Goal: Task Accomplishment & Management: Manage account settings

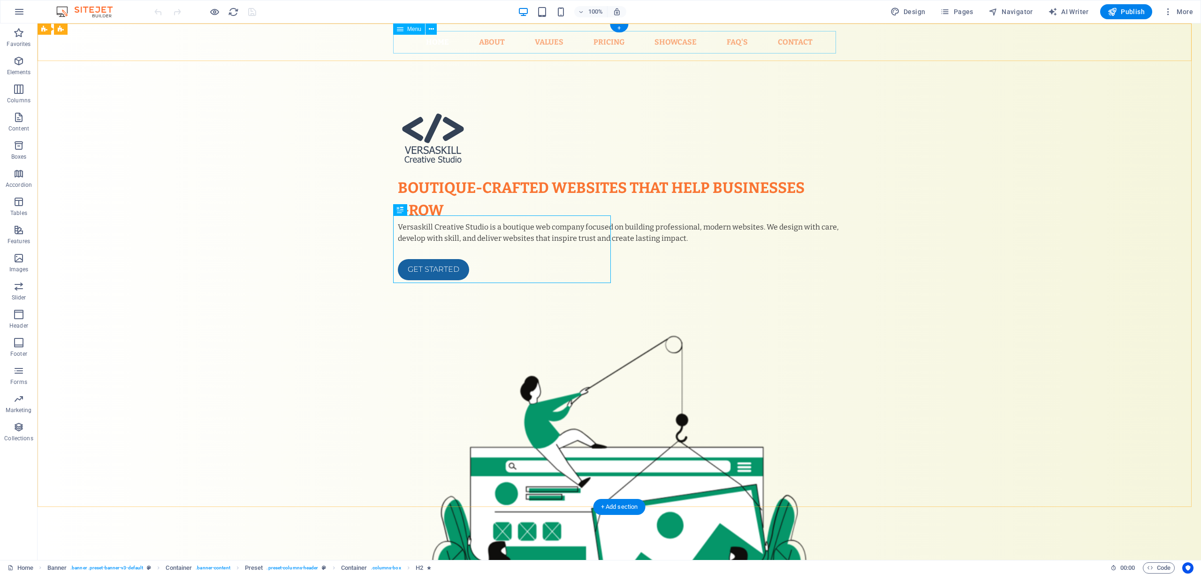
click at [612, 36] on nav "Home About Values Pricing Showcase FAQ's Contact" at bounding box center [619, 42] width 443 height 23
select select "1"
select select
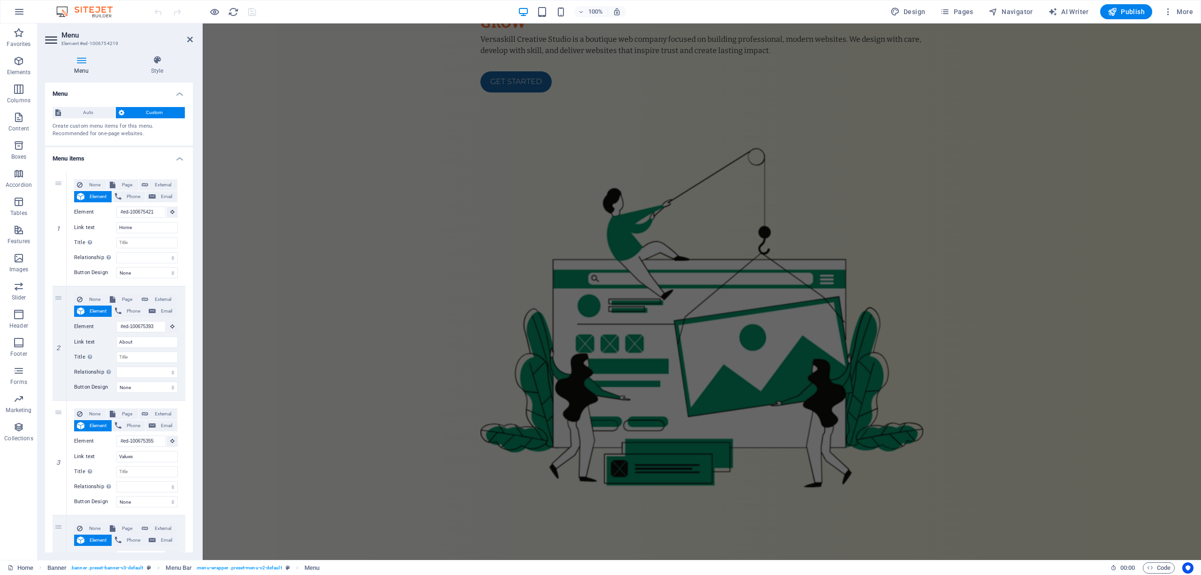
click at [133, 111] on span "Custom" at bounding box center [154, 112] width 55 height 11
click at [73, 107] on span "Auto" at bounding box center [88, 112] width 49 height 11
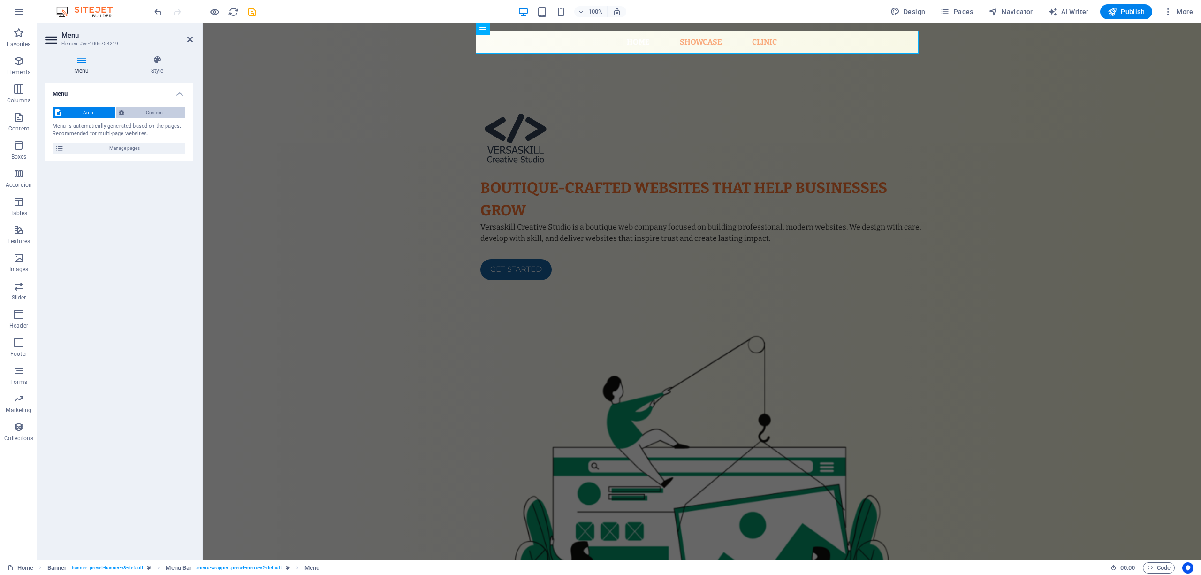
click at [124, 111] on icon at bounding box center [122, 112] width 6 height 11
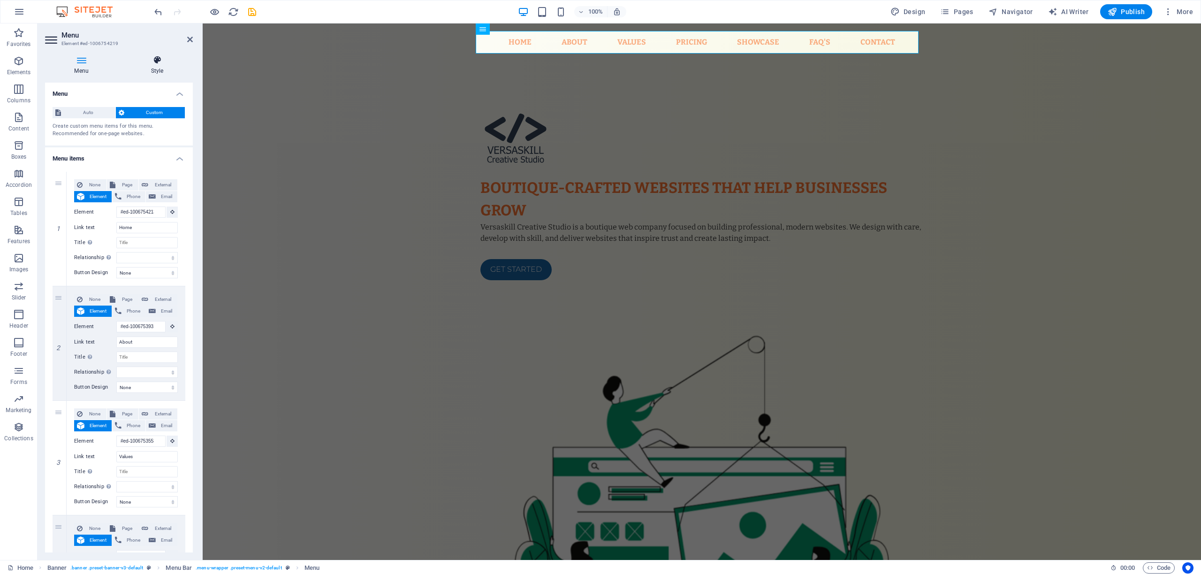
click at [156, 72] on h4 "Style" at bounding box center [156, 65] width 71 height 20
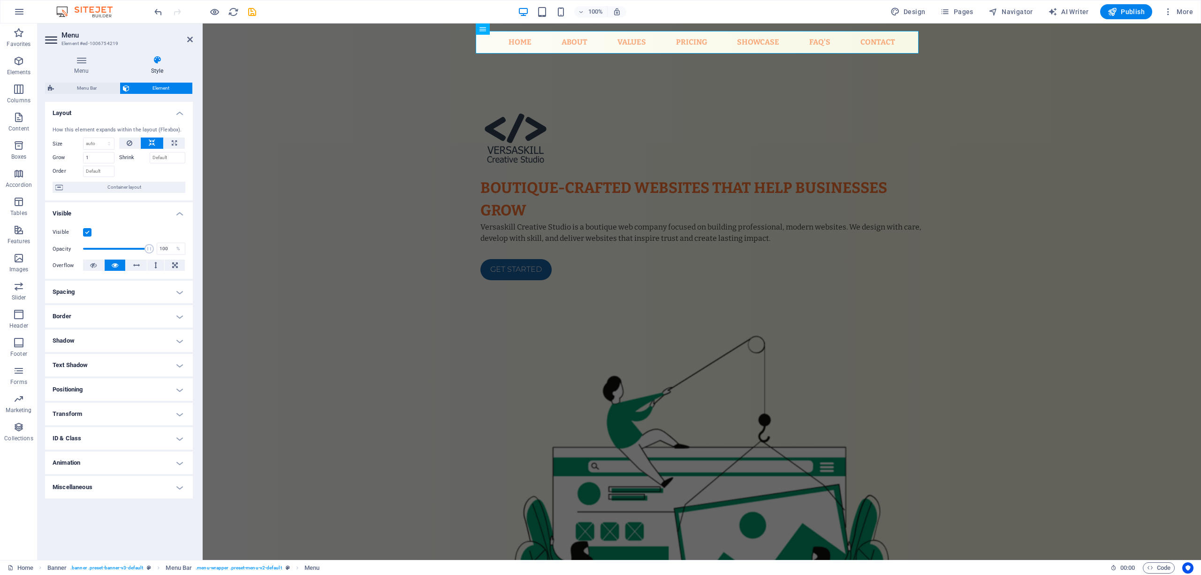
click at [85, 229] on label at bounding box center [87, 232] width 8 height 8
click at [0, 0] on input "Visible" at bounding box center [0, 0] width 0 height 0
click at [89, 232] on label at bounding box center [87, 232] width 8 height 8
click at [0, 0] on input "Visible" at bounding box center [0, 0] width 0 height 0
click at [134, 265] on icon at bounding box center [136, 264] width 7 height 11
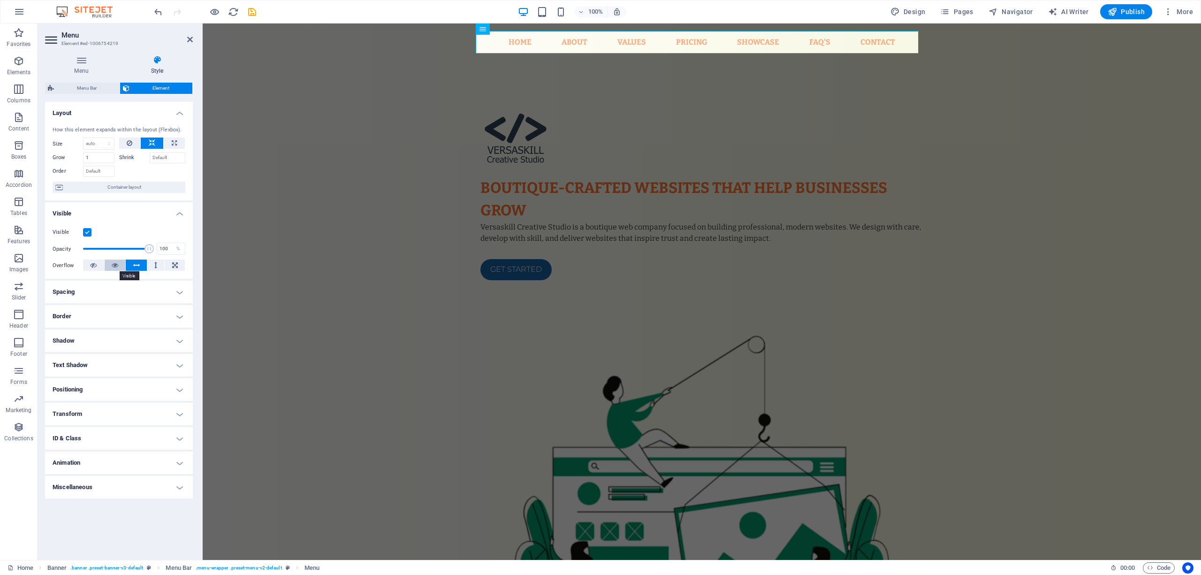
click at [114, 265] on icon at bounding box center [115, 264] width 7 height 11
click at [114, 362] on h4 "Text Shadow" at bounding box center [119, 365] width 148 height 23
click at [114, 363] on h4 "Text Shadow" at bounding box center [119, 362] width 148 height 17
click at [112, 397] on h4 "Positioning" at bounding box center [119, 389] width 148 height 23
click at [114, 393] on h4 "Positioning" at bounding box center [119, 386] width 148 height 17
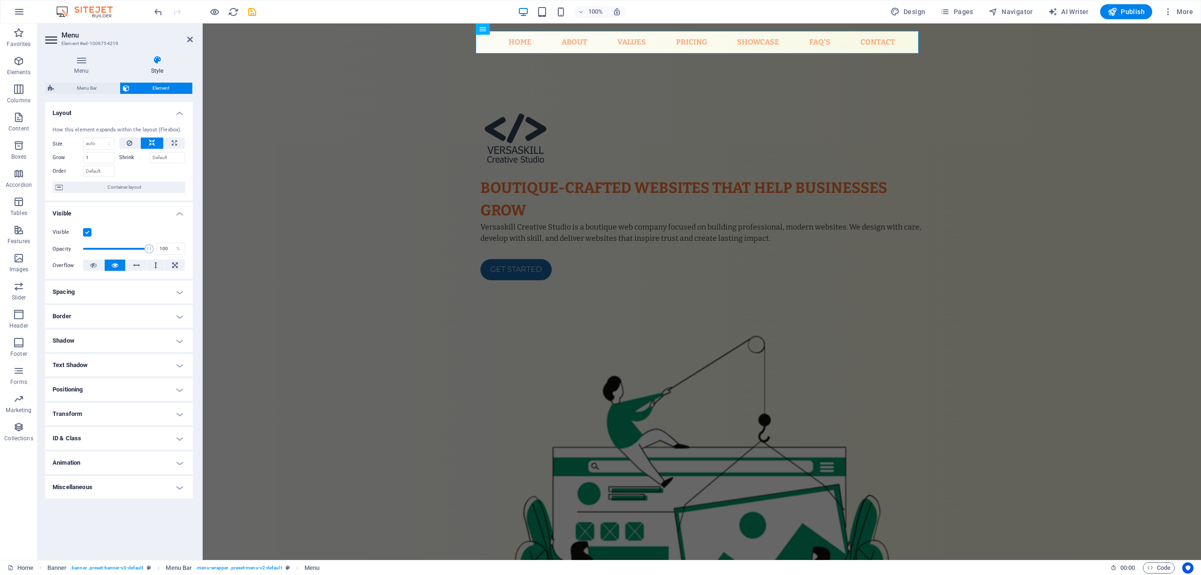
click at [111, 414] on h4 "Transform" at bounding box center [119, 413] width 148 height 23
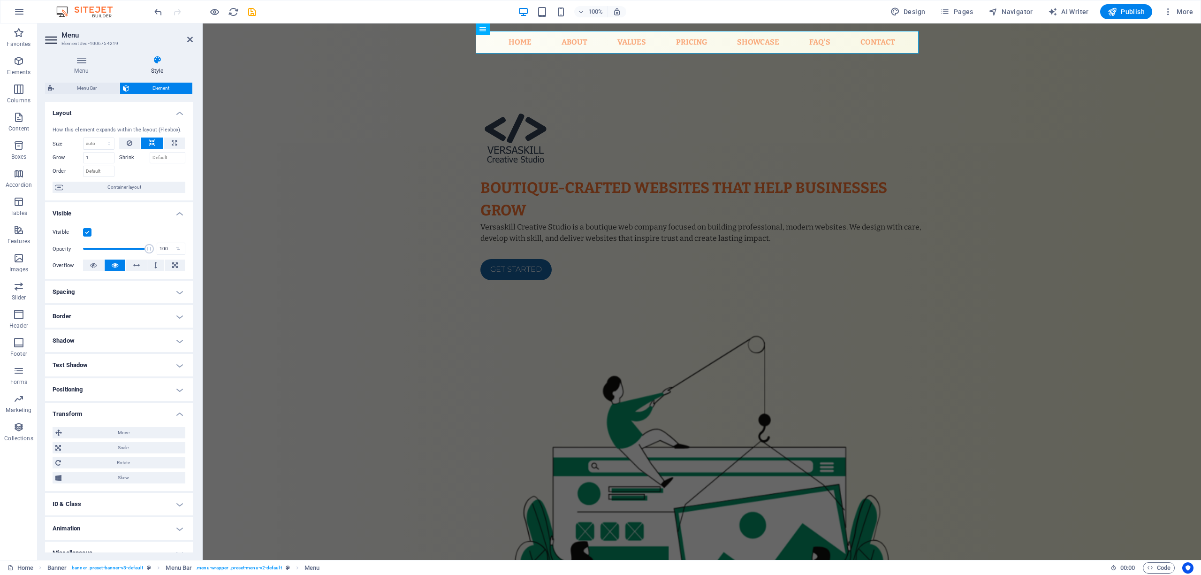
click at [111, 414] on h4 "Transform" at bounding box center [119, 410] width 148 height 17
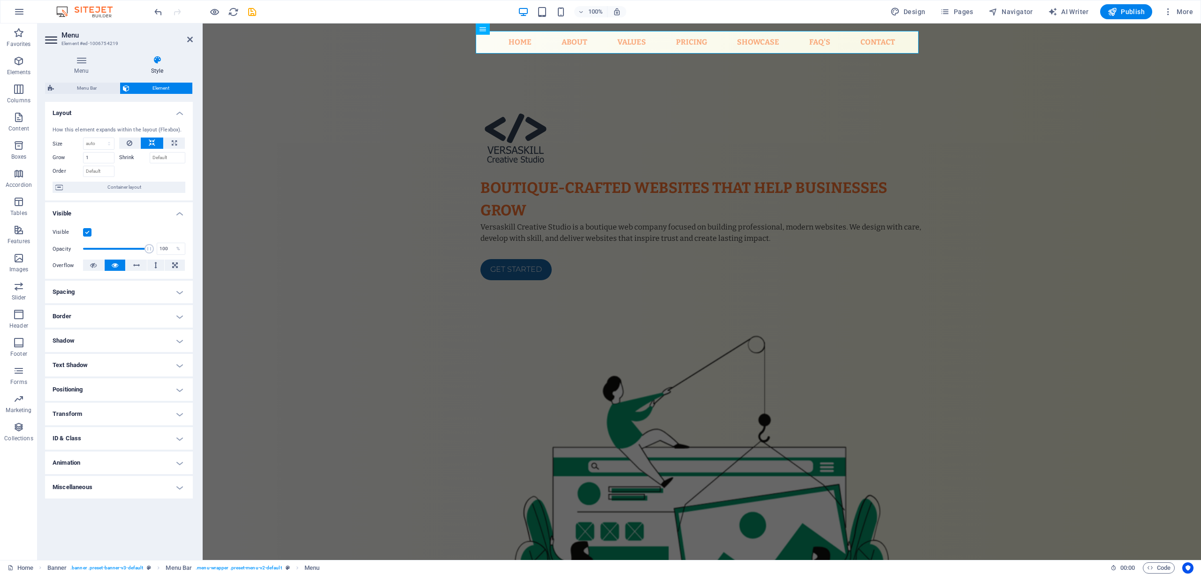
click at [111, 443] on h4 "ID & Class" at bounding box center [119, 438] width 148 height 23
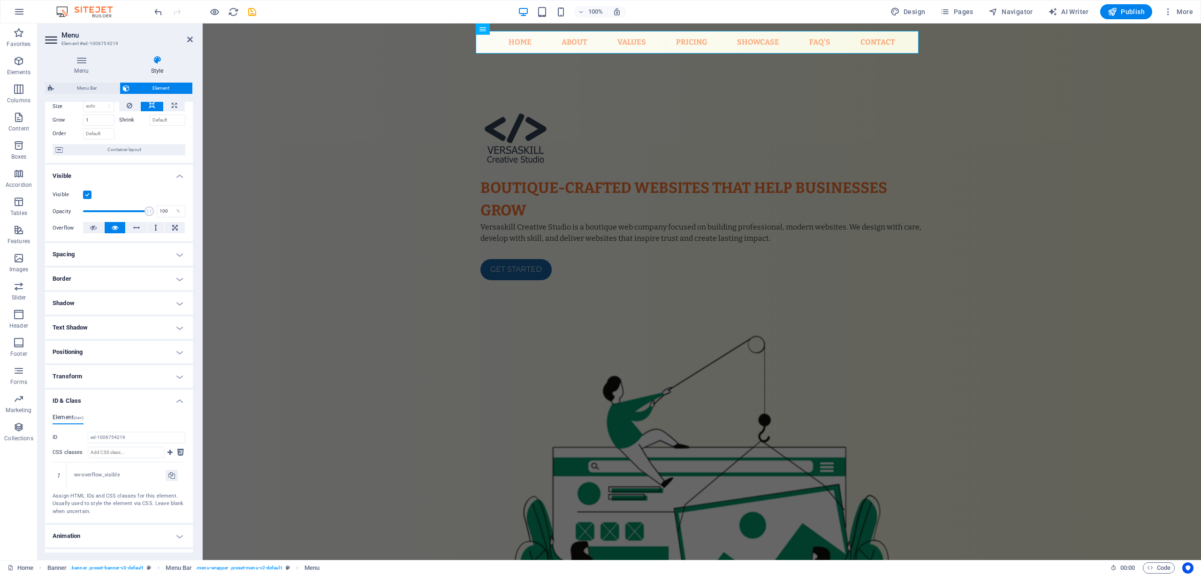
scroll to position [57, 0]
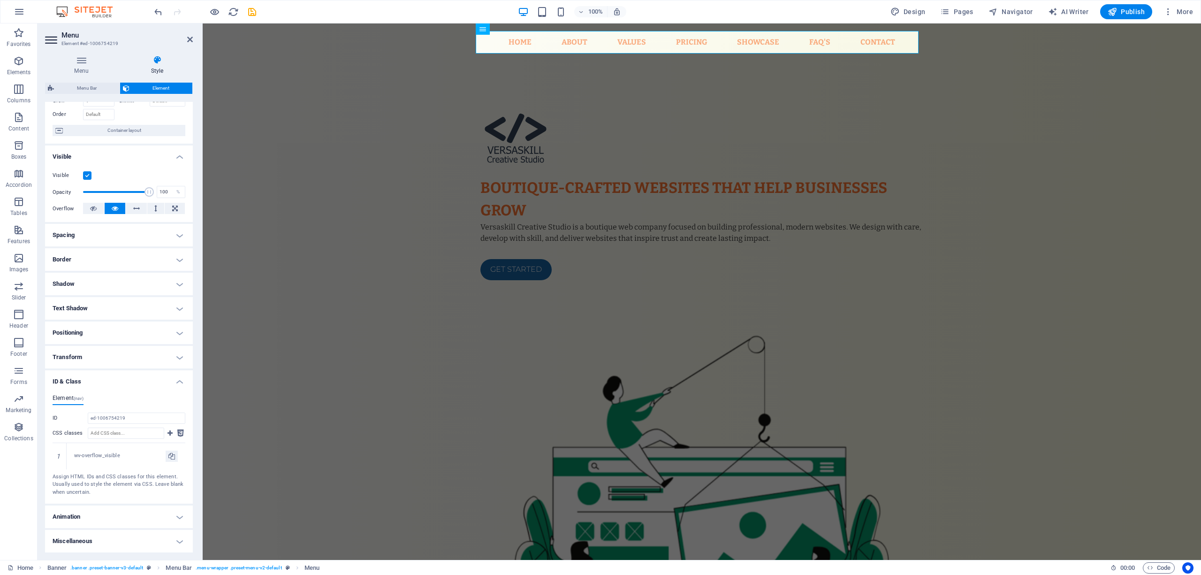
click at [114, 383] on h4 "ID & Class" at bounding box center [119, 378] width 148 height 17
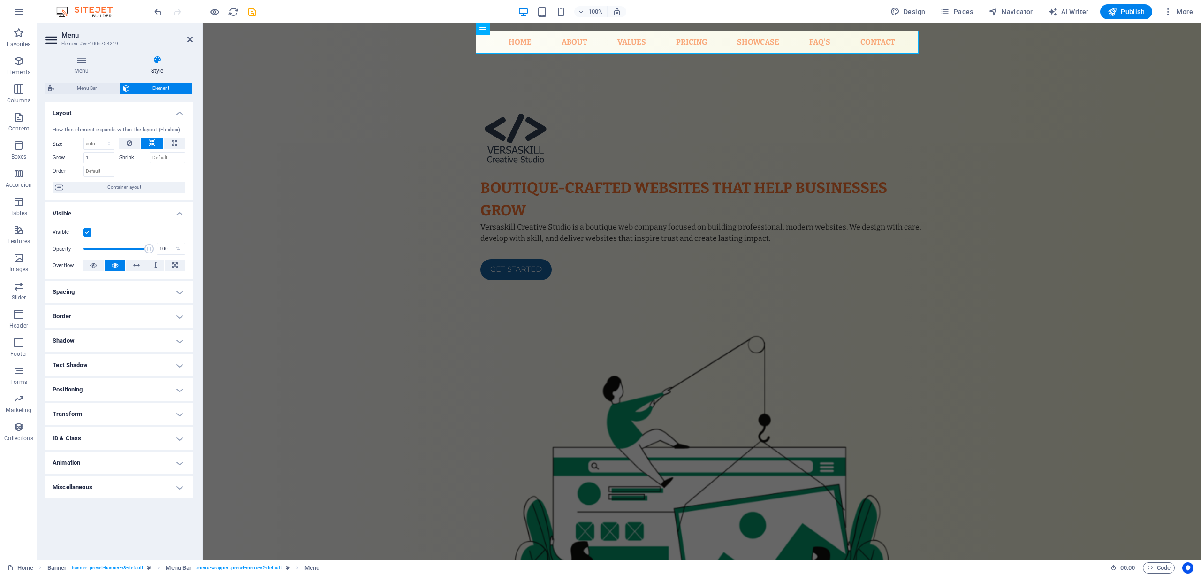
click at [113, 462] on h4 "Animation" at bounding box center [119, 462] width 148 height 23
click at [113, 462] on h4 "Animation" at bounding box center [119, 459] width 148 height 17
click at [115, 494] on h4 "Miscellaneous" at bounding box center [119, 487] width 148 height 23
click at [109, 485] on h4 "Miscellaneous" at bounding box center [119, 479] width 148 height 17
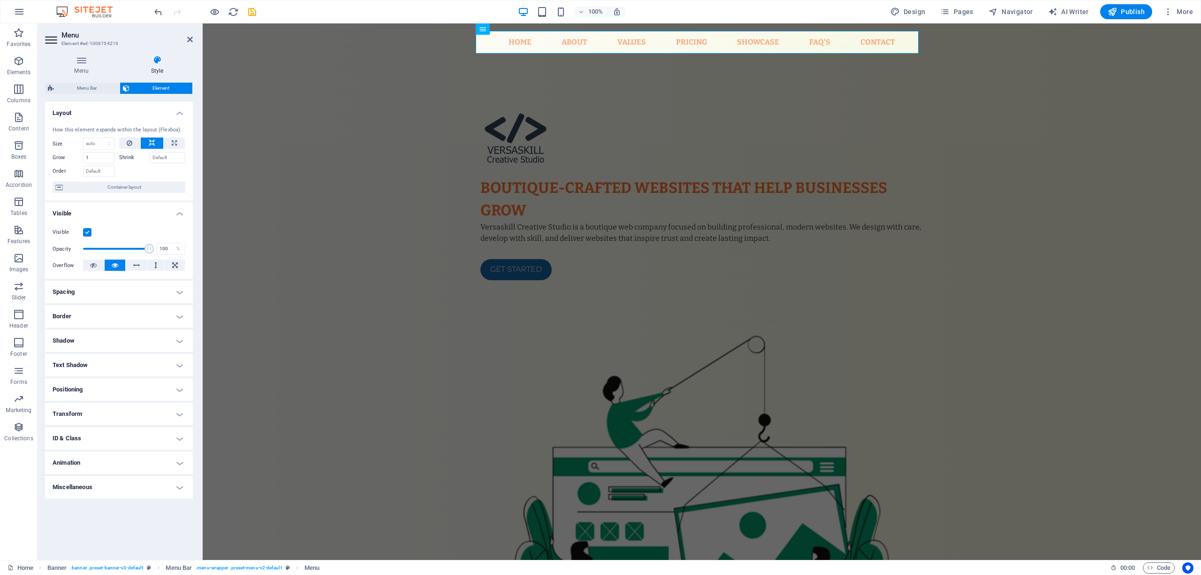
scroll to position [0, 0]
click at [1171, 7] on icon "button" at bounding box center [1167, 11] width 9 height 9
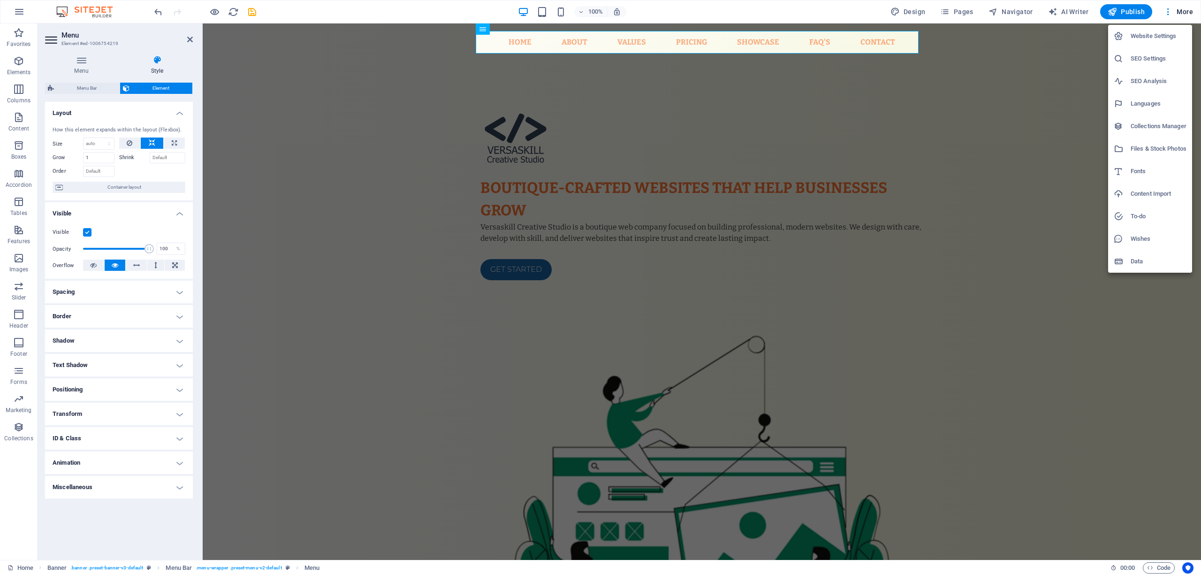
click at [1163, 31] on h6 "Website Settings" at bounding box center [1158, 35] width 56 height 11
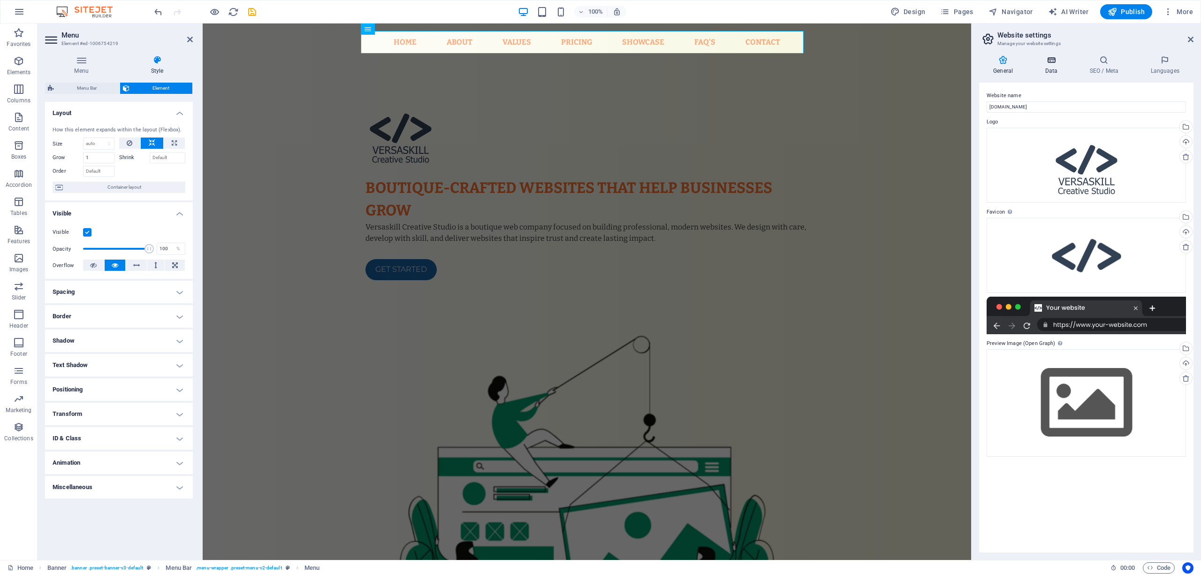
click at [1064, 67] on h4 "Data" at bounding box center [1052, 65] width 45 height 20
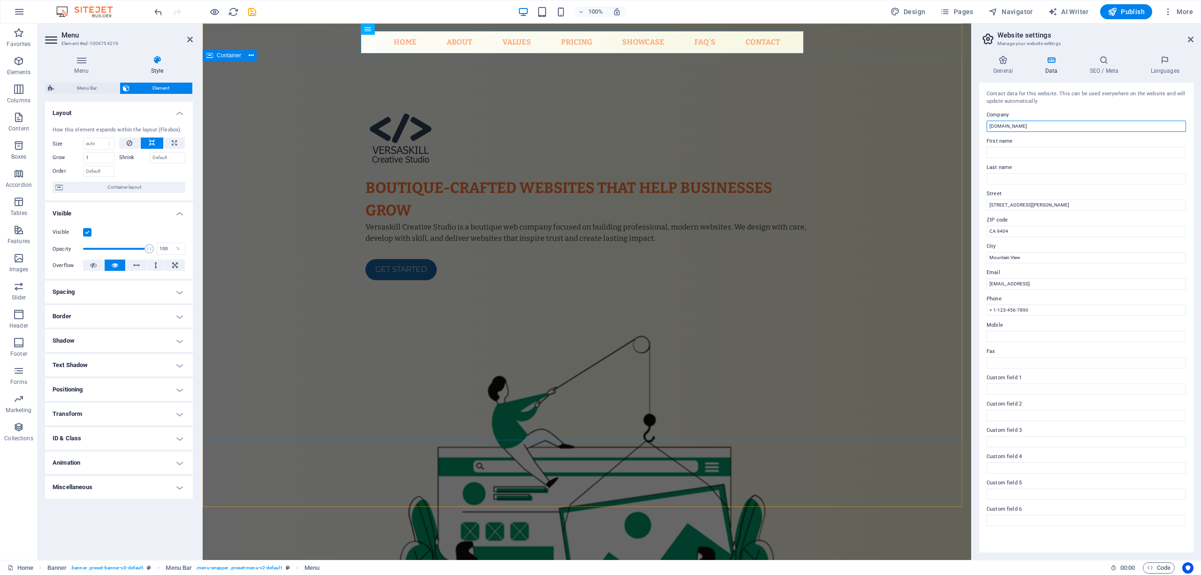
drag, startPoint x: 1238, startPoint y: 149, endPoint x: 901, endPoint y: 129, distance: 338.3
click at [1012, 119] on label "Company" at bounding box center [1085, 114] width 199 height 11
click at [1012, 121] on input "[DOMAIN_NAME]" at bounding box center [1085, 126] width 199 height 11
click at [1011, 121] on input "[DOMAIN_NAME]" at bounding box center [1085, 126] width 199 height 11
type input "Versaskill Creative Studio"
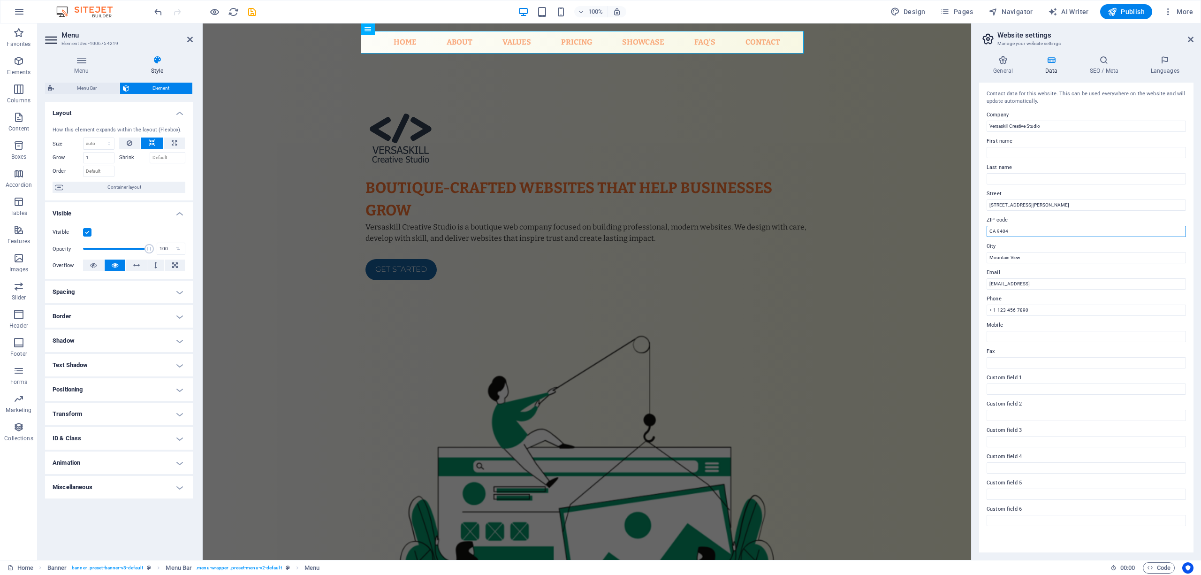
click at [1021, 230] on input "CA 9404" at bounding box center [1085, 231] width 199 height 11
click at [1023, 256] on input "Mountain View" at bounding box center [1085, 257] width 199 height 11
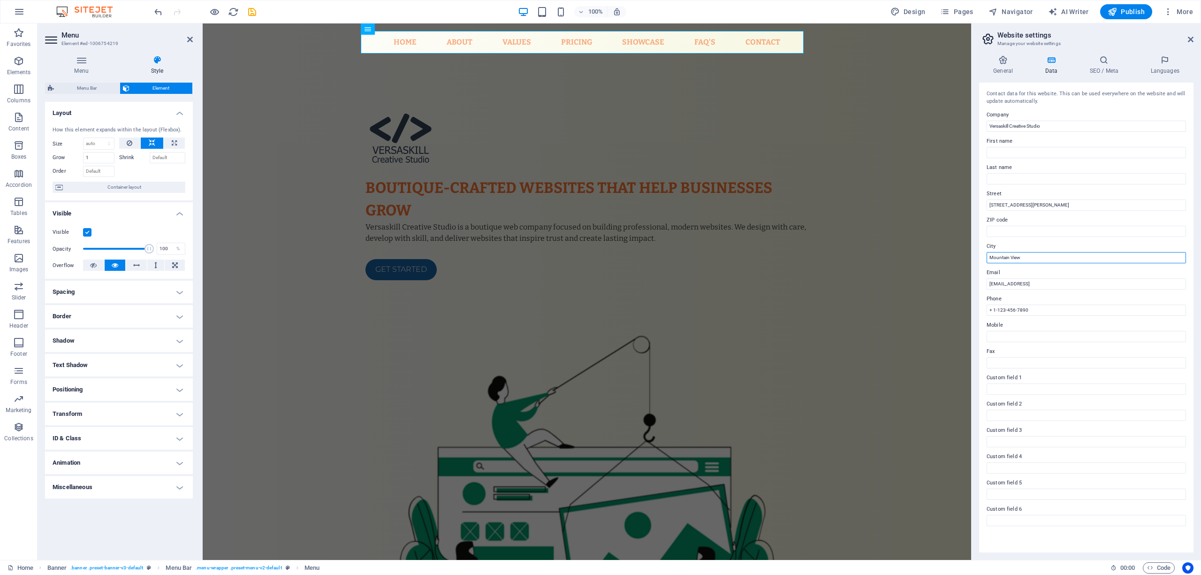
click at [1023, 256] on input "Mountain View" at bounding box center [1085, 257] width 199 height 11
click at [1016, 280] on input "[EMAIL_ADDRESS]" at bounding box center [1085, 283] width 199 height 11
click at [1005, 303] on label "Phone" at bounding box center [1085, 298] width 199 height 11
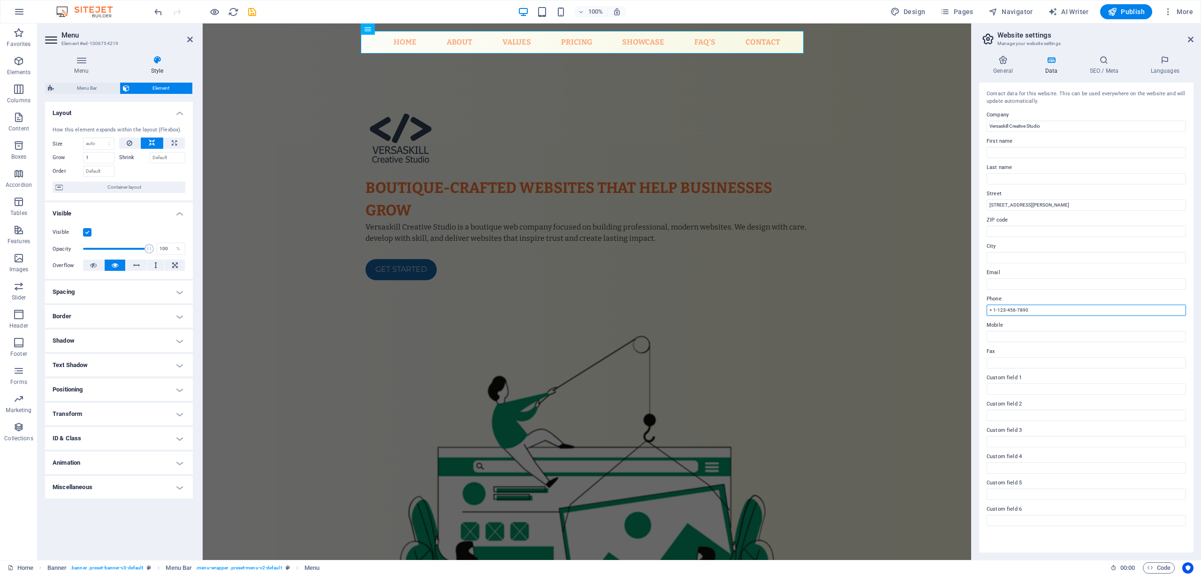
click at [1005, 304] on input "+ 1-123-456-7890" at bounding box center [1085, 309] width 199 height 11
click at [1005, 309] on input "+ 1-123-456-7890" at bounding box center [1085, 309] width 199 height 11
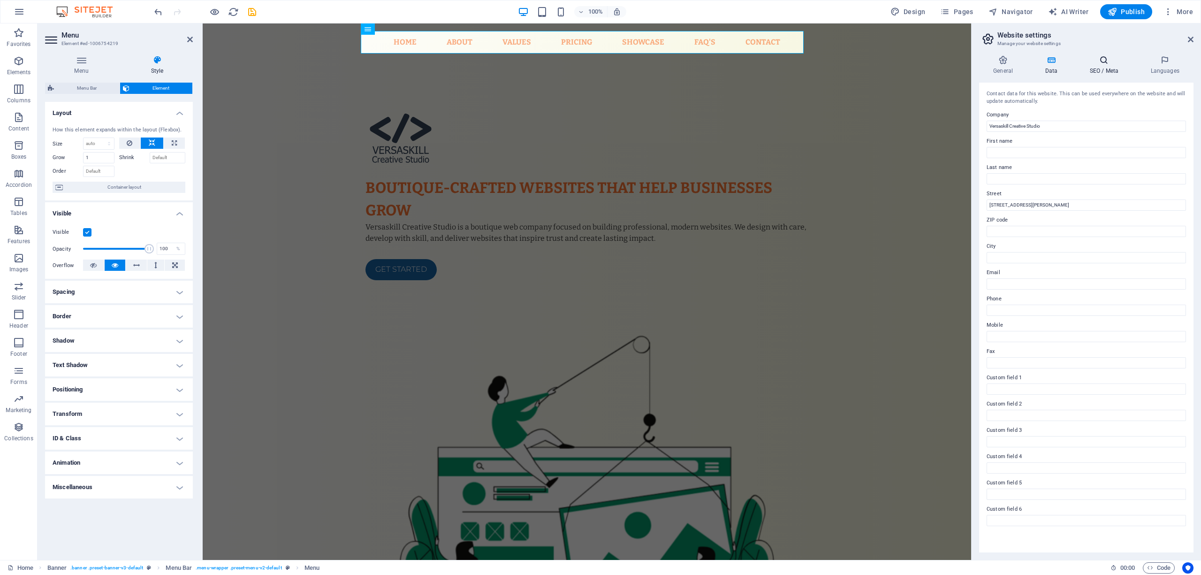
click at [1100, 70] on h4 "SEO / Meta" at bounding box center [1105, 65] width 61 height 20
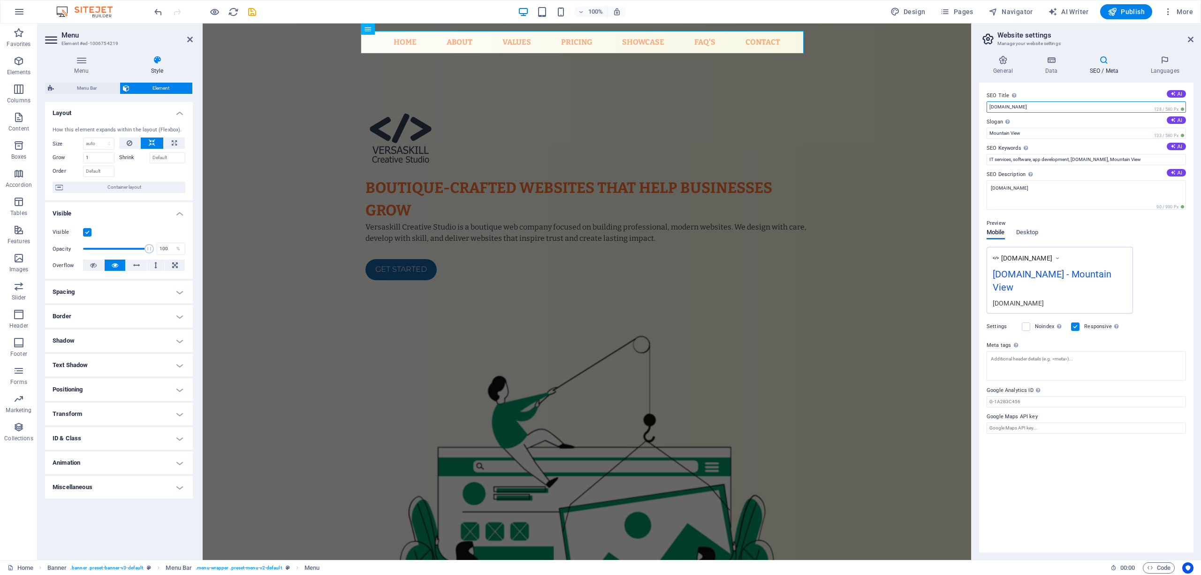
click at [1021, 108] on input "[DOMAIN_NAME]" at bounding box center [1085, 106] width 199 height 11
click at [1005, 61] on icon at bounding box center [1003, 59] width 48 height 9
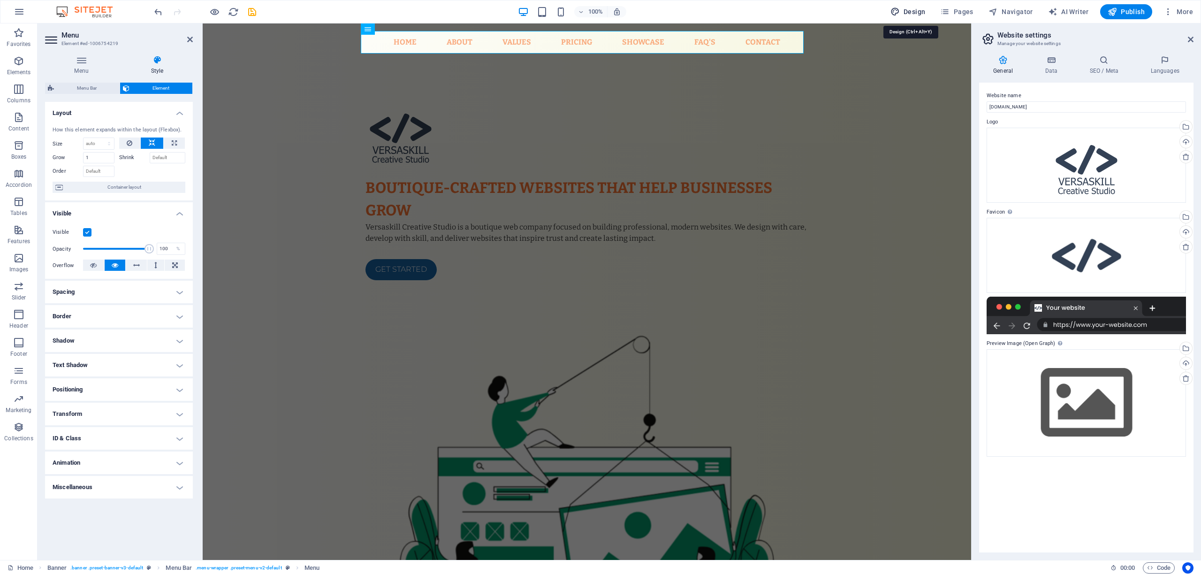
click at [903, 12] on span "Design" at bounding box center [907, 11] width 35 height 9
select select "px"
select select "400"
select select "px"
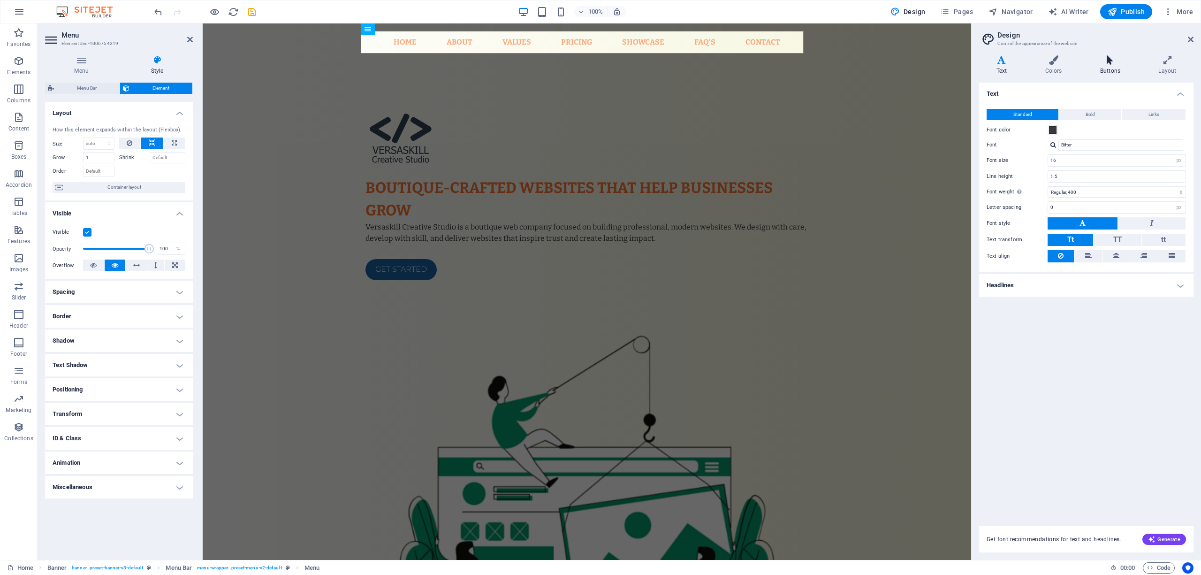
click at [1104, 63] on icon at bounding box center [1110, 59] width 54 height 9
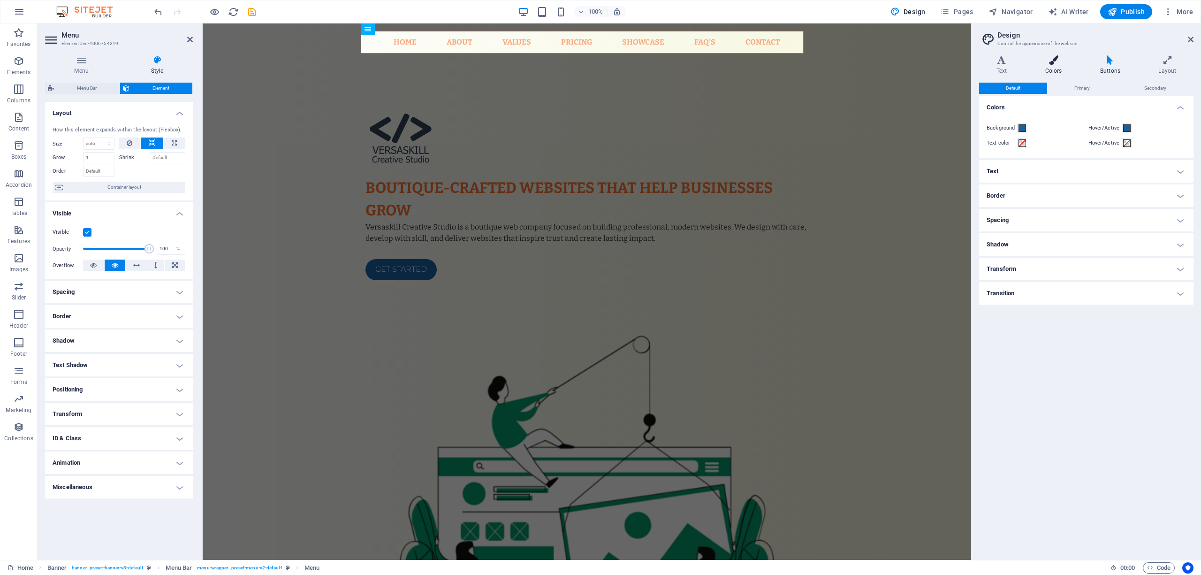
click at [1066, 60] on icon at bounding box center [1053, 59] width 51 height 9
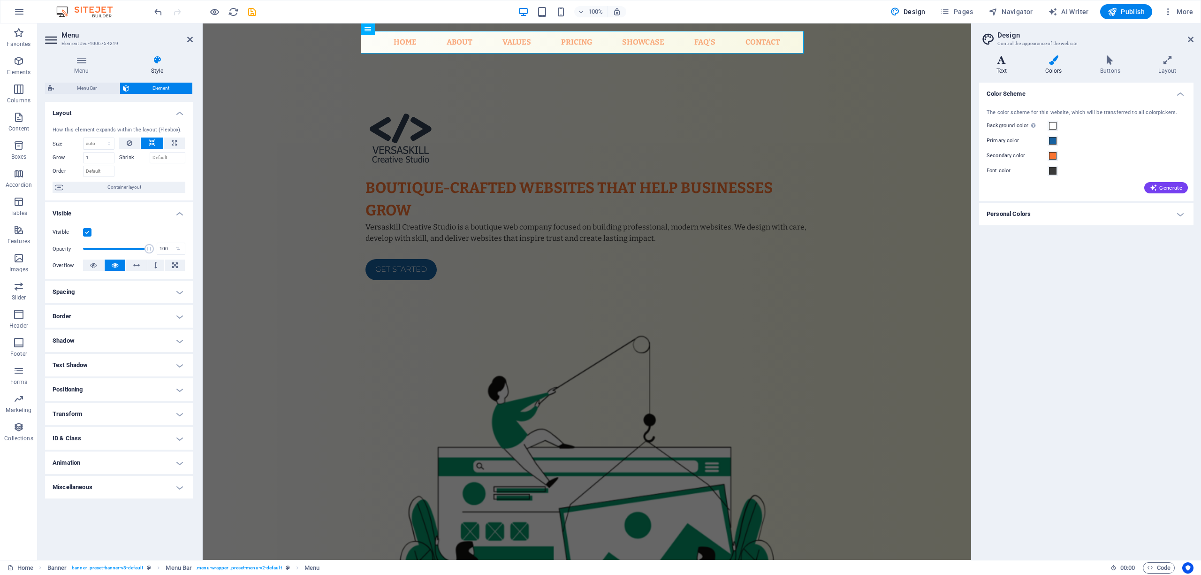
click at [1007, 60] on icon at bounding box center [1001, 59] width 45 height 9
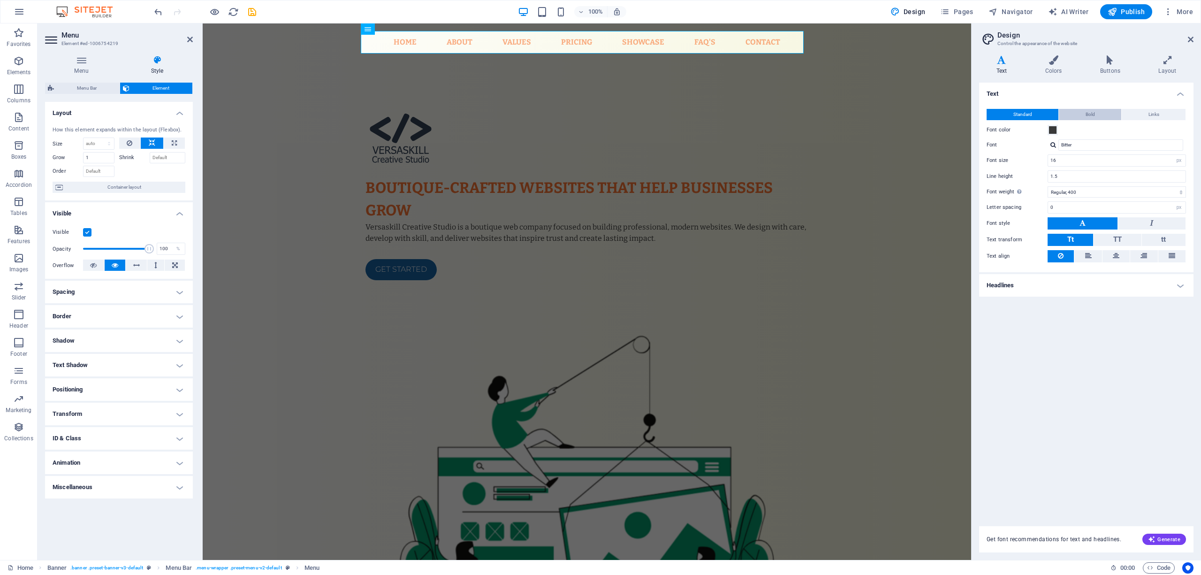
click at [1086, 114] on span "Bold" at bounding box center [1089, 114] width 9 height 11
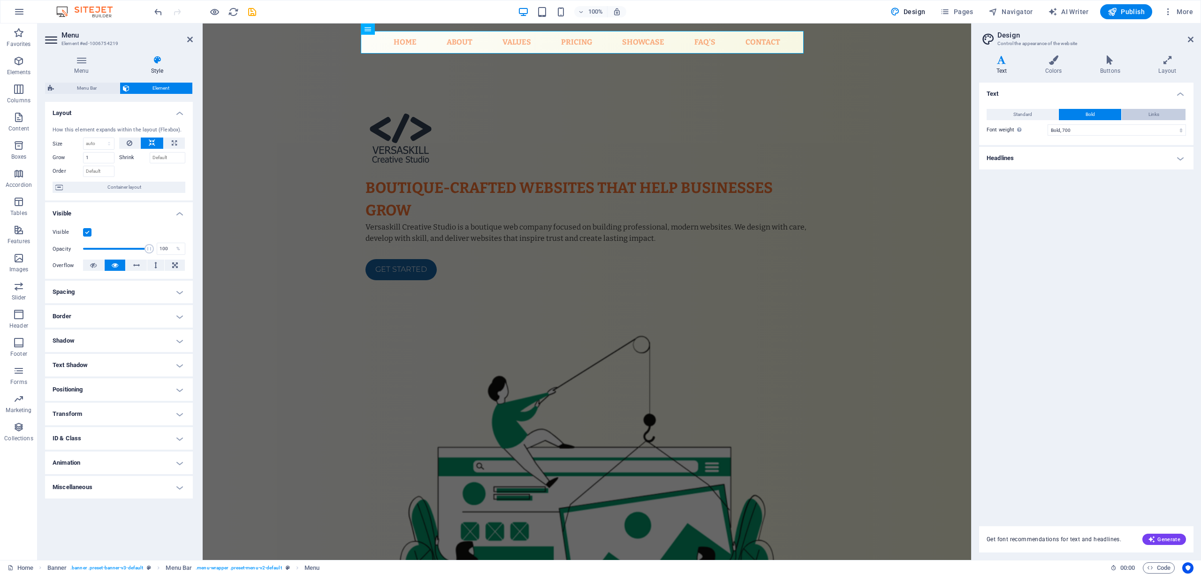
click at [1139, 113] on button "Links" at bounding box center [1153, 114] width 64 height 11
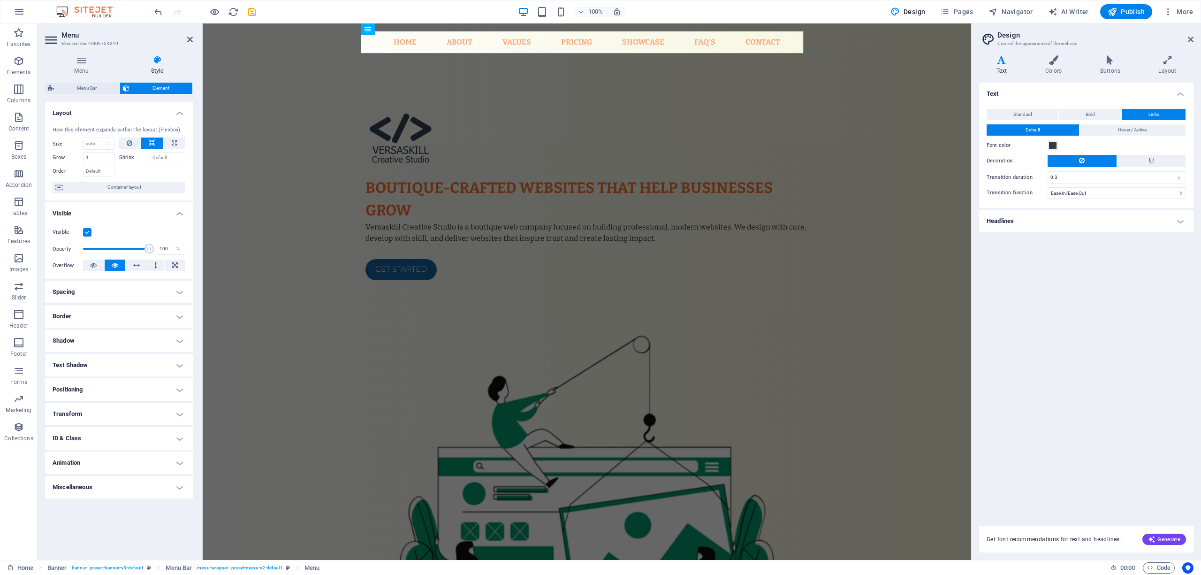
click at [1038, 222] on h4 "Headlines" at bounding box center [1086, 221] width 214 height 23
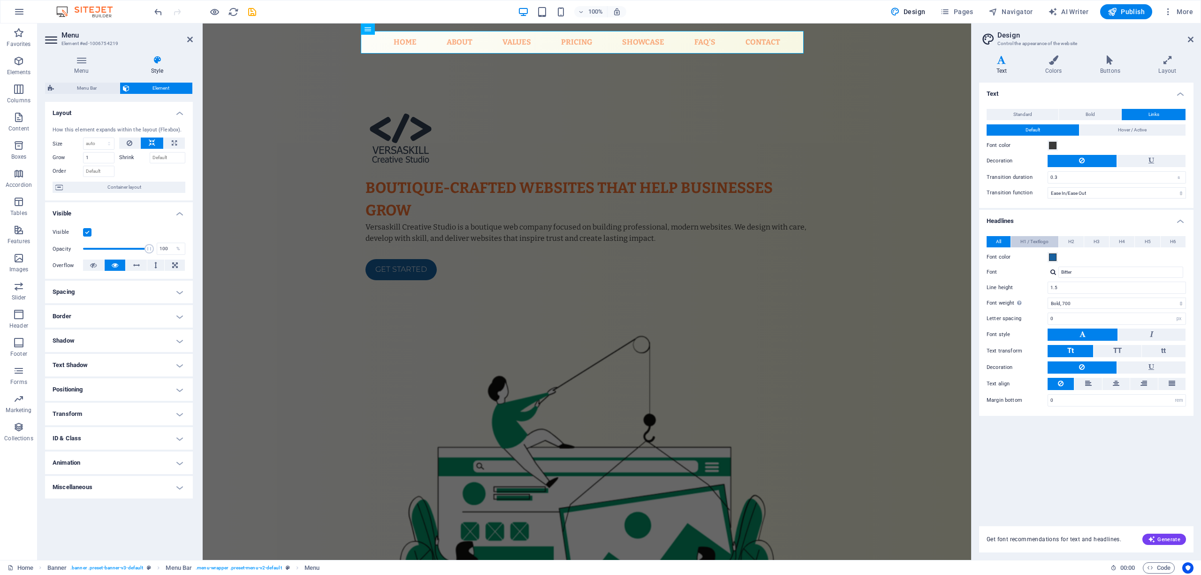
click at [1047, 241] on span "H1 / Textlogo" at bounding box center [1034, 241] width 28 height 11
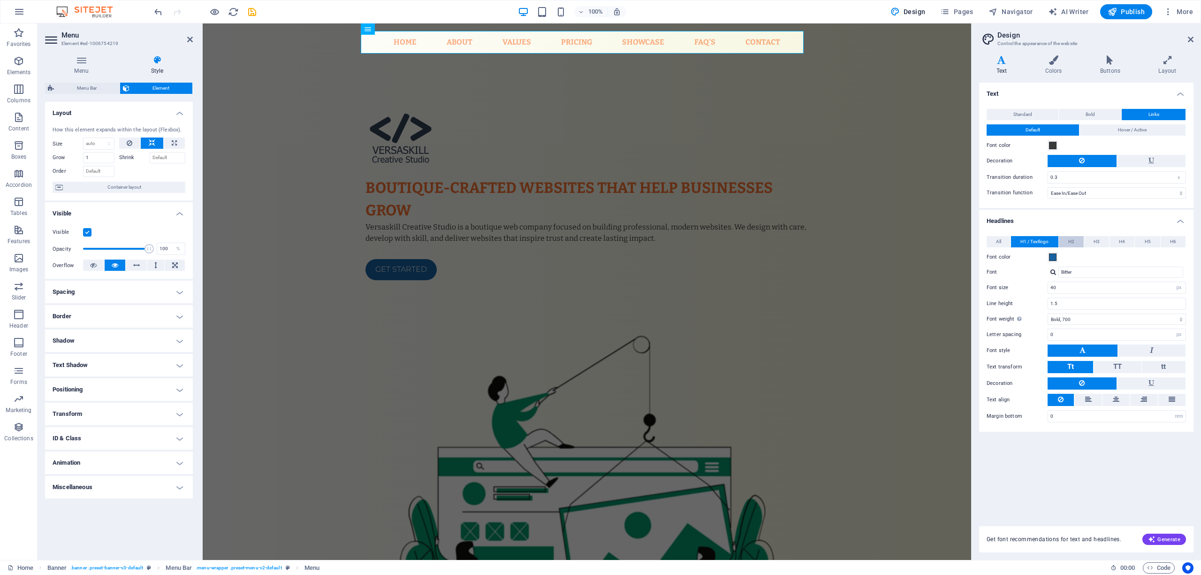
click at [1070, 242] on span "H2" at bounding box center [1071, 241] width 6 height 11
click at [1093, 239] on span "H3" at bounding box center [1096, 241] width 6 height 11
click at [1122, 239] on span "H4" at bounding box center [1122, 241] width 6 height 11
click at [1149, 238] on span "H5" at bounding box center [1147, 241] width 6 height 11
click at [1159, 239] on button "H5" at bounding box center [1147, 241] width 25 height 11
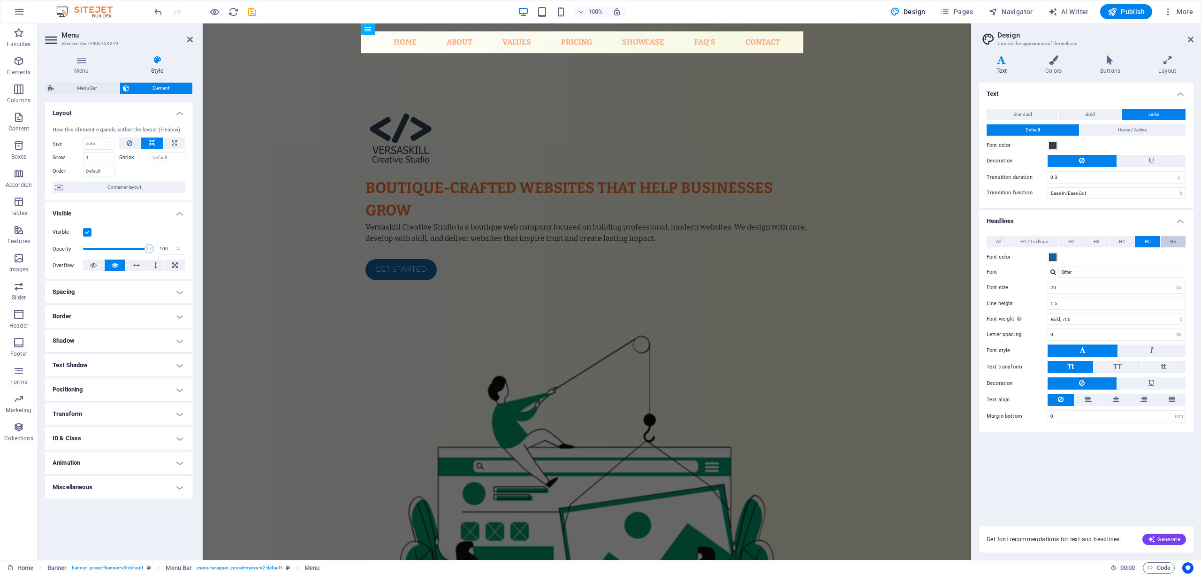
click at [1164, 241] on button "H6" at bounding box center [1172, 241] width 25 height 11
click at [1141, 130] on span "Hover / Active" at bounding box center [1132, 129] width 29 height 11
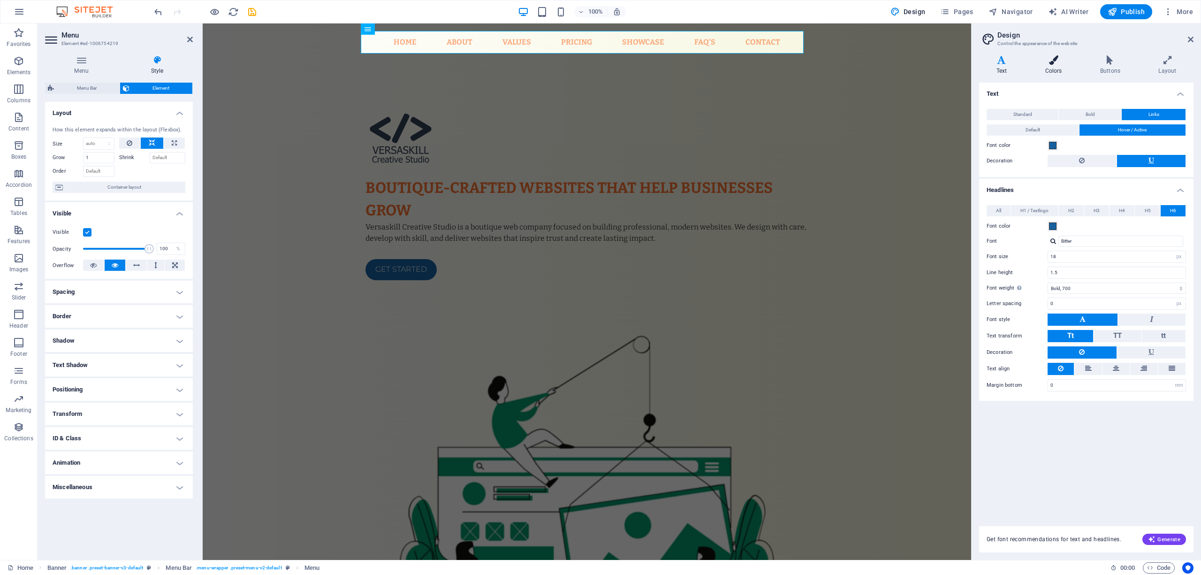
click at [1062, 57] on icon at bounding box center [1053, 59] width 51 height 9
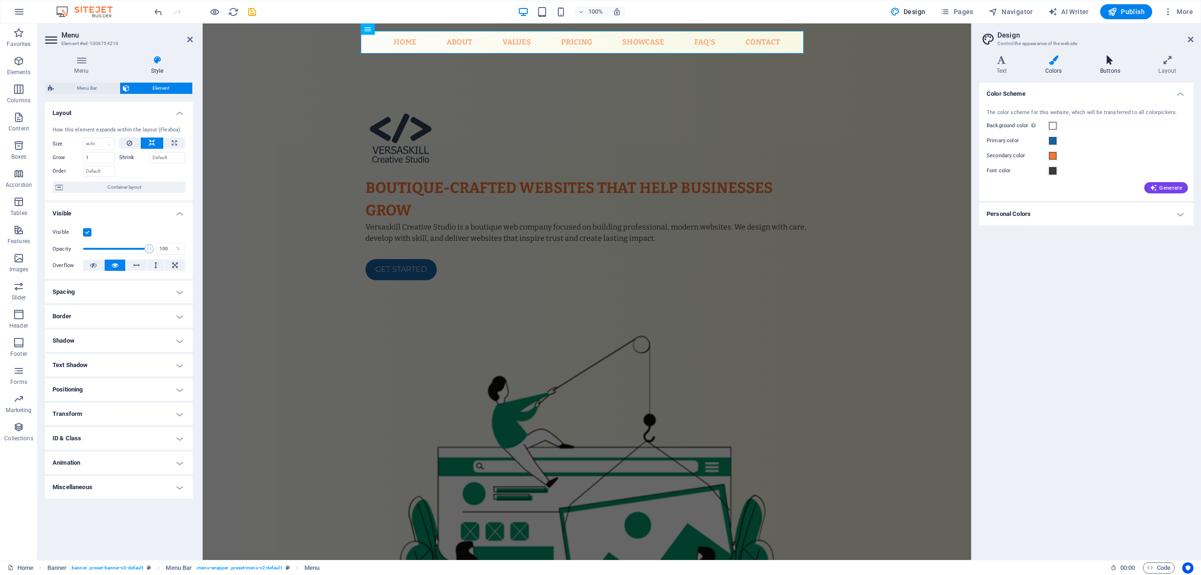
click at [1099, 62] on icon at bounding box center [1110, 59] width 54 height 9
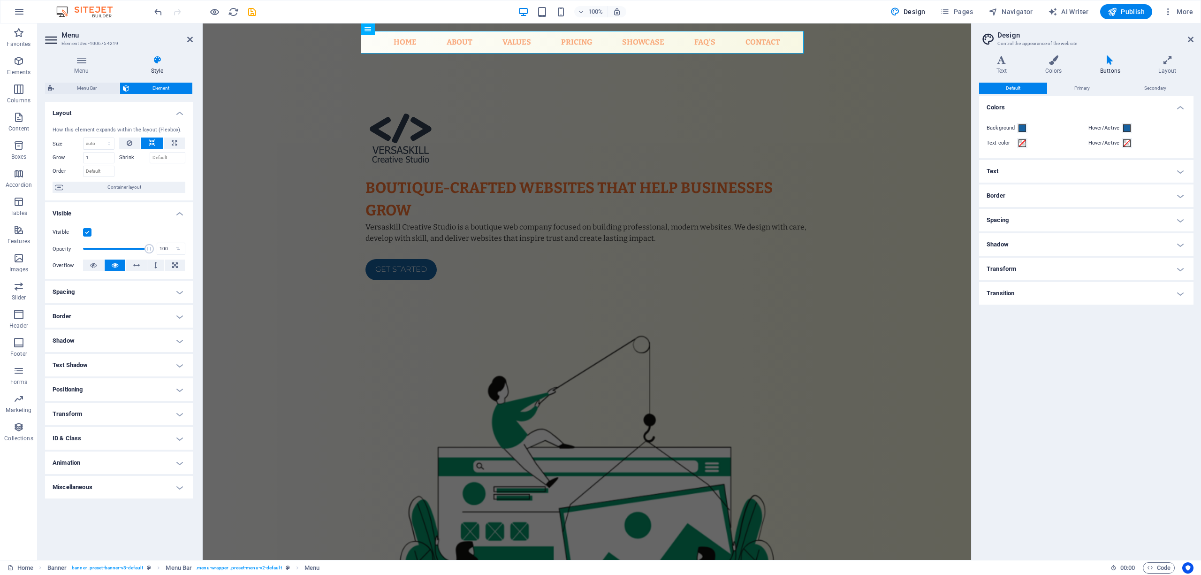
click at [1103, 164] on h4 "Text" at bounding box center [1086, 171] width 214 height 23
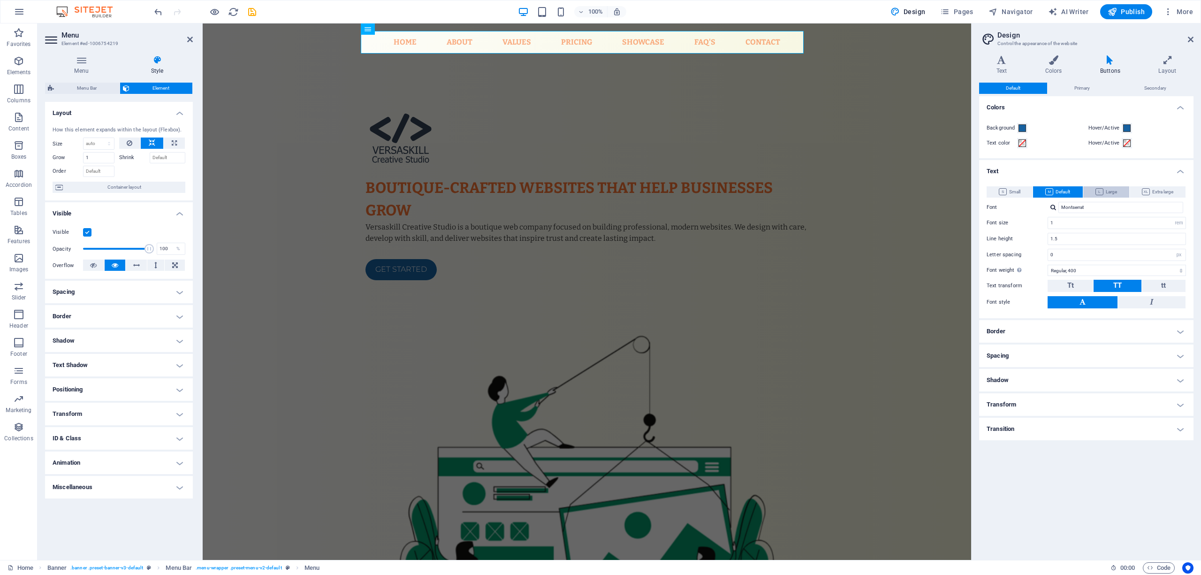
click at [1095, 190] on icon at bounding box center [1099, 191] width 8 height 7
click at [1070, 189] on button "Default" at bounding box center [1057, 191] width 49 height 11
click at [1074, 404] on h4 "Transform" at bounding box center [1086, 404] width 214 height 23
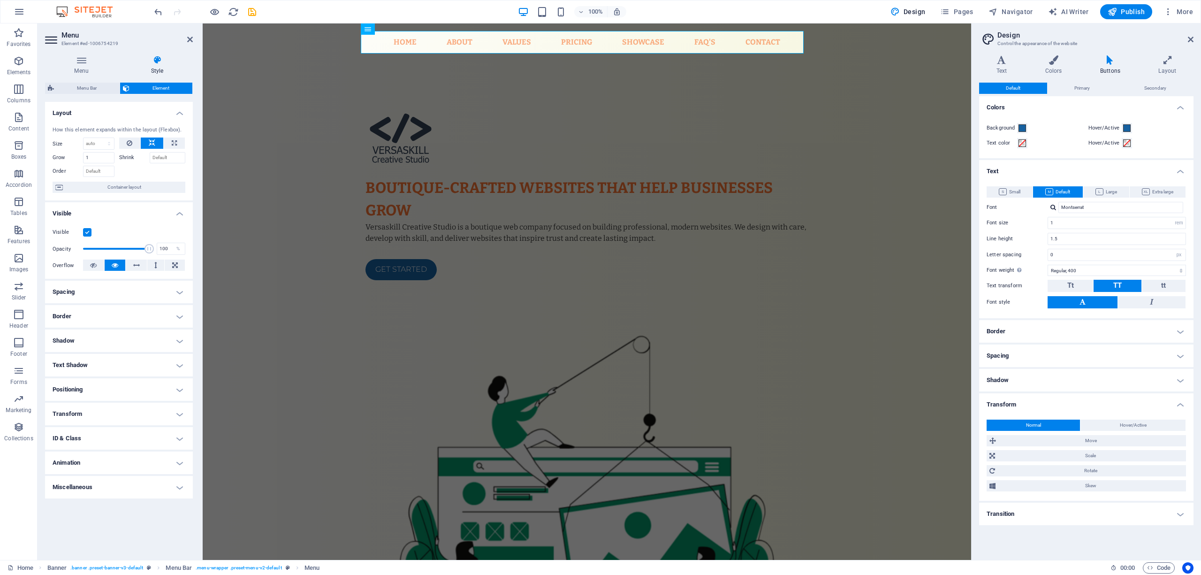
click at [1074, 404] on h4 "Transform" at bounding box center [1086, 401] width 214 height 17
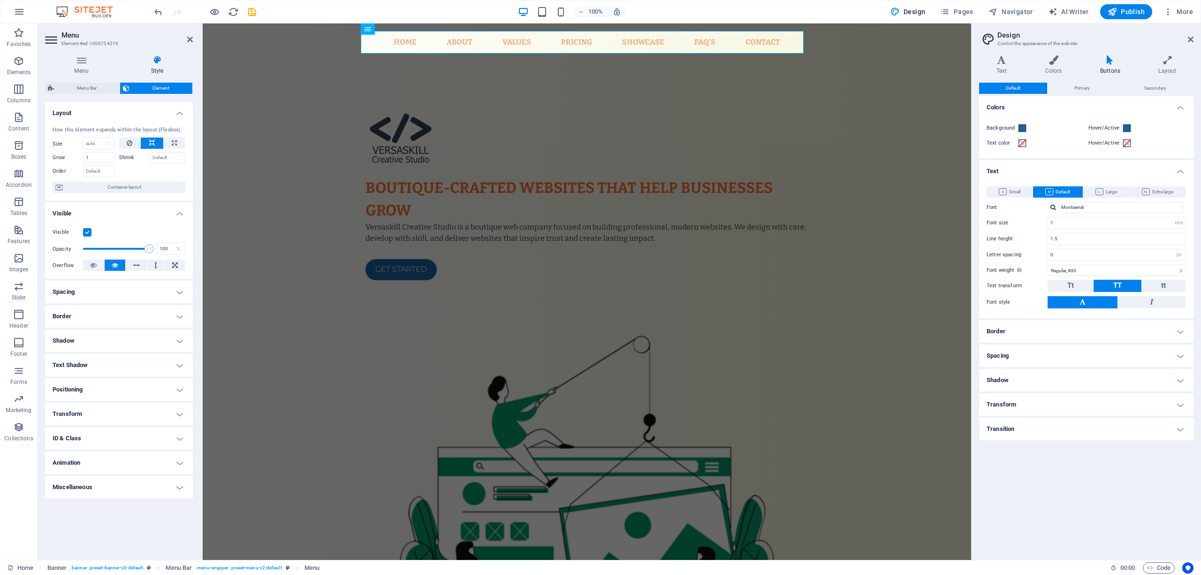
click at [1069, 436] on h4 "Transition" at bounding box center [1086, 428] width 214 height 23
click at [1070, 431] on h4 "Transition" at bounding box center [1086, 425] width 214 height 17
click at [1166, 190] on span "Extra large" at bounding box center [1157, 191] width 31 height 11
click at [1068, 190] on span "Default" at bounding box center [1057, 191] width 25 height 11
click at [1077, 94] on div "Default Primary Secondary" at bounding box center [1086, 89] width 214 height 12
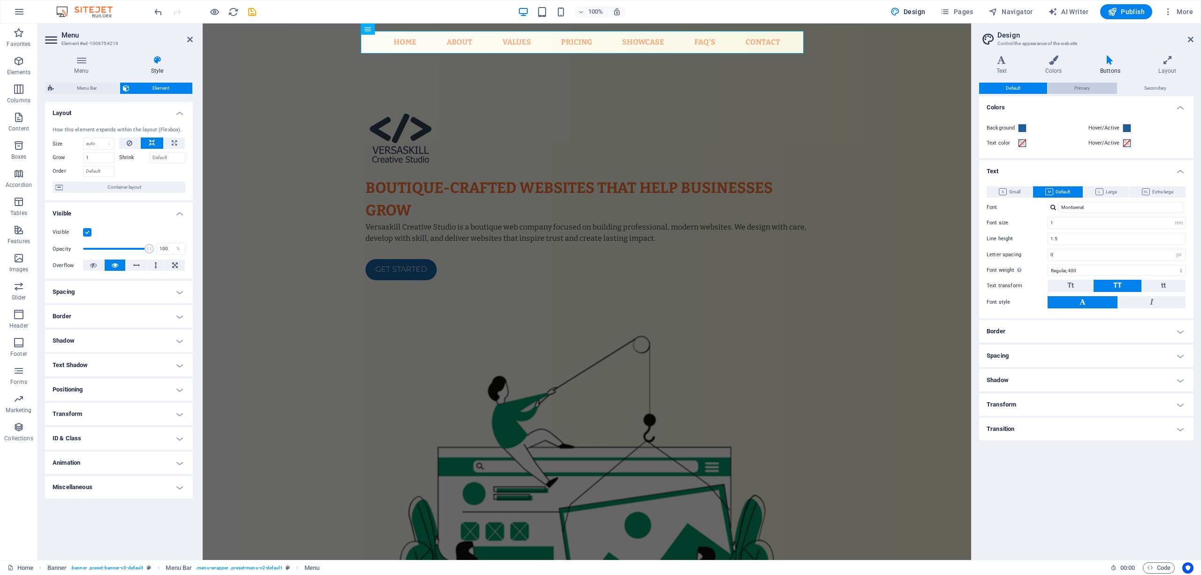
click at [1081, 89] on span "Primary" at bounding box center [1081, 88] width 15 height 11
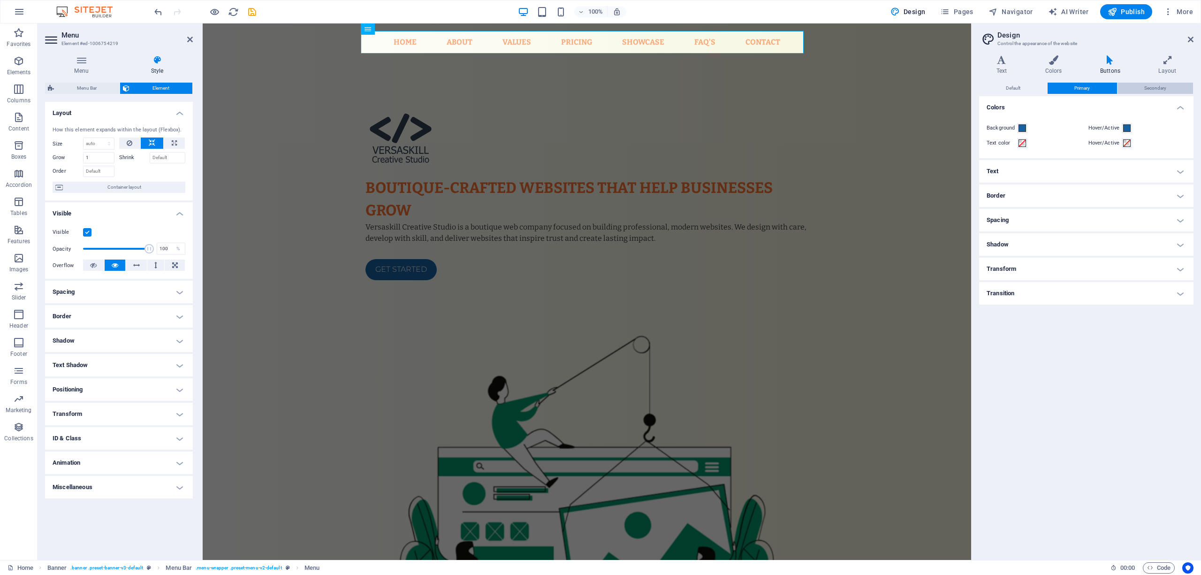
click at [1146, 89] on span "Secondary" at bounding box center [1155, 88] width 22 height 11
click at [1161, 67] on h4 "Layout" at bounding box center [1167, 65] width 52 height 20
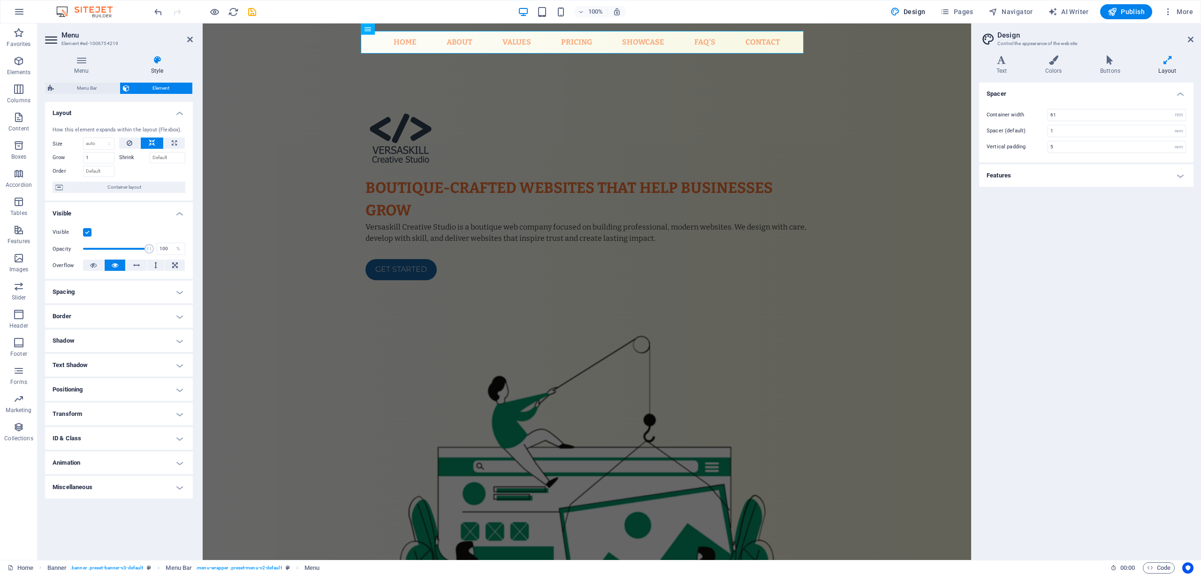
click at [1070, 182] on h4 "Features" at bounding box center [1086, 175] width 214 height 23
click at [1189, 38] on icon at bounding box center [1191, 40] width 6 height 8
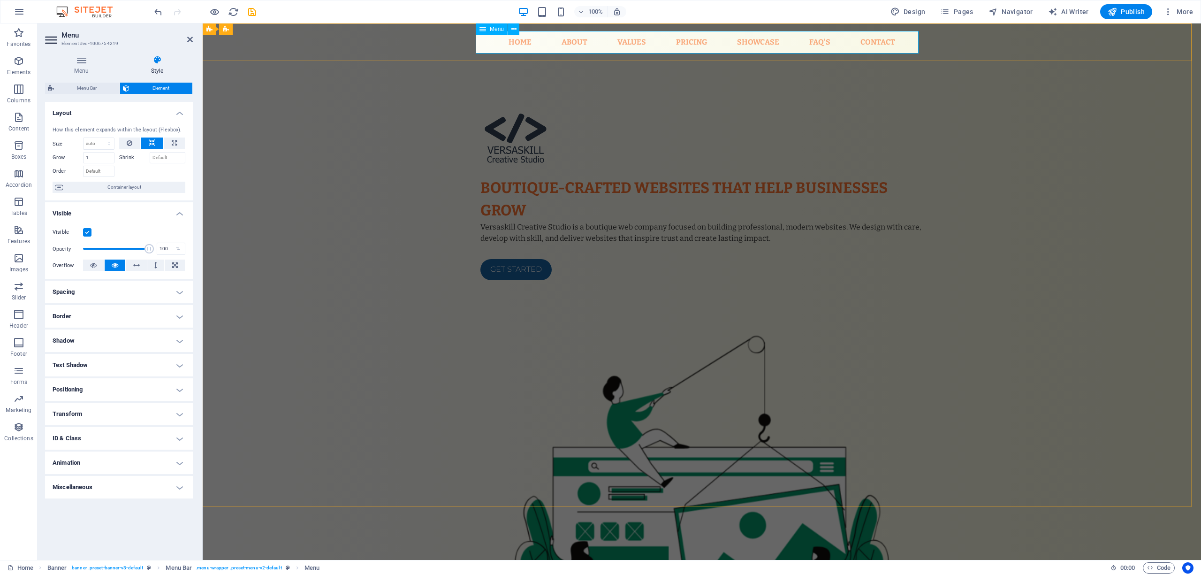
click at [667, 40] on nav "Home About Values Pricing Showcase FAQ's Contact" at bounding box center [701, 42] width 443 height 23
click at [610, 45] on nav "Home About Values Pricing Showcase FAQ's Contact" at bounding box center [701, 42] width 443 height 23
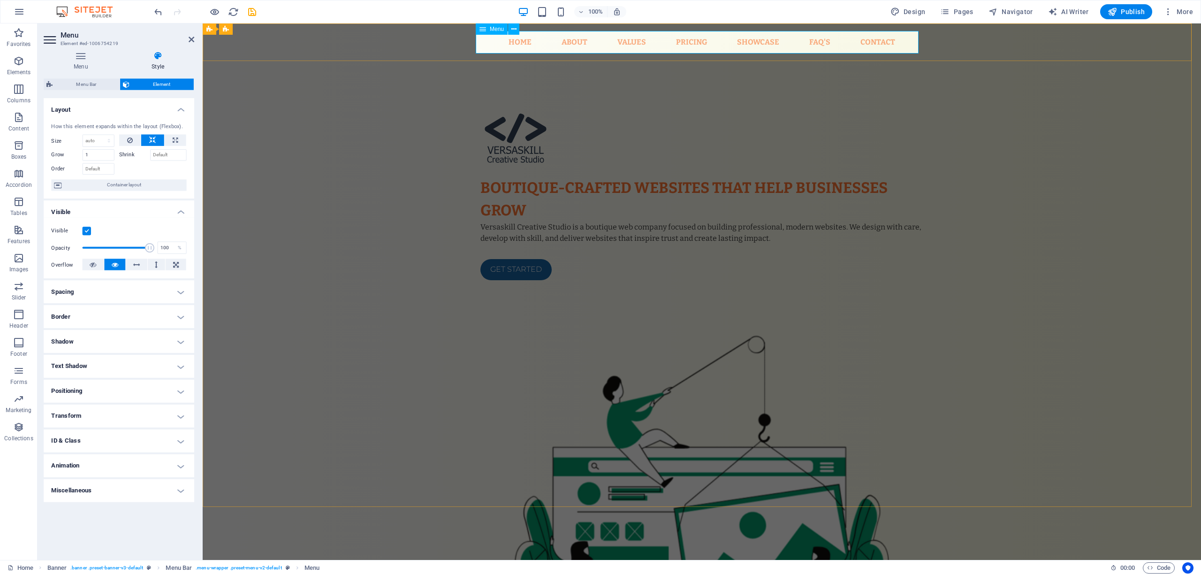
click at [610, 45] on nav "Home About Values Pricing Showcase FAQ's Contact" at bounding box center [701, 42] width 443 height 23
click at [74, 42] on h3 "Element #ed-1006754219" at bounding box center [117, 43] width 113 height 8
drag, startPoint x: 47, startPoint y: 37, endPoint x: 149, endPoint y: 38, distance: 101.8
click at [47, 38] on icon at bounding box center [52, 39] width 14 height 15
click at [187, 38] on header "Menu Element #ed-1006754219" at bounding box center [119, 35] width 148 height 24
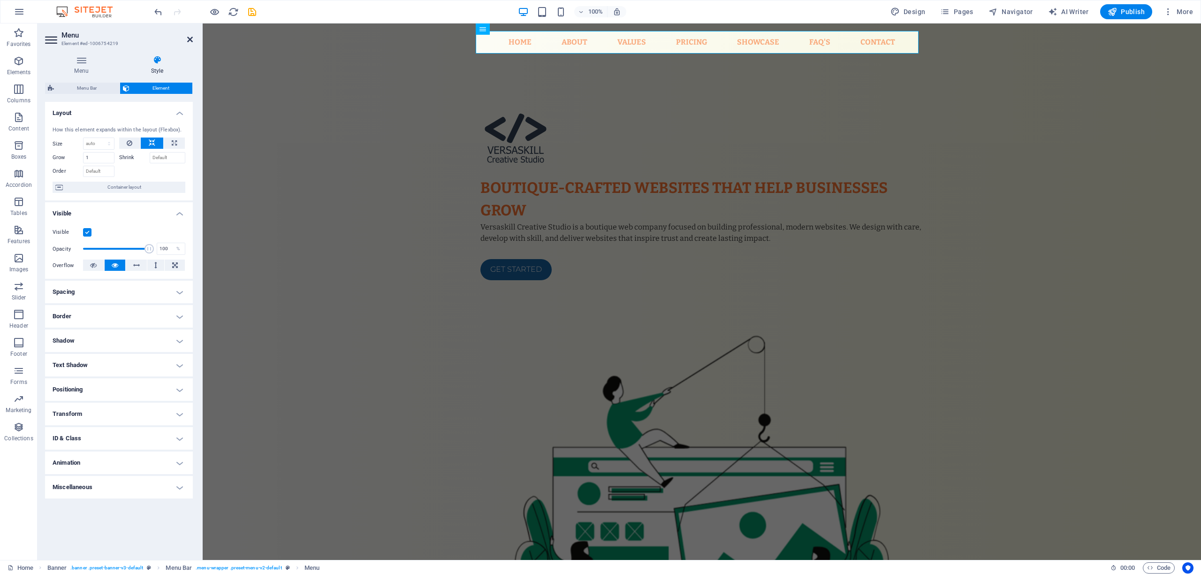
click at [187, 38] on icon at bounding box center [190, 40] width 6 height 8
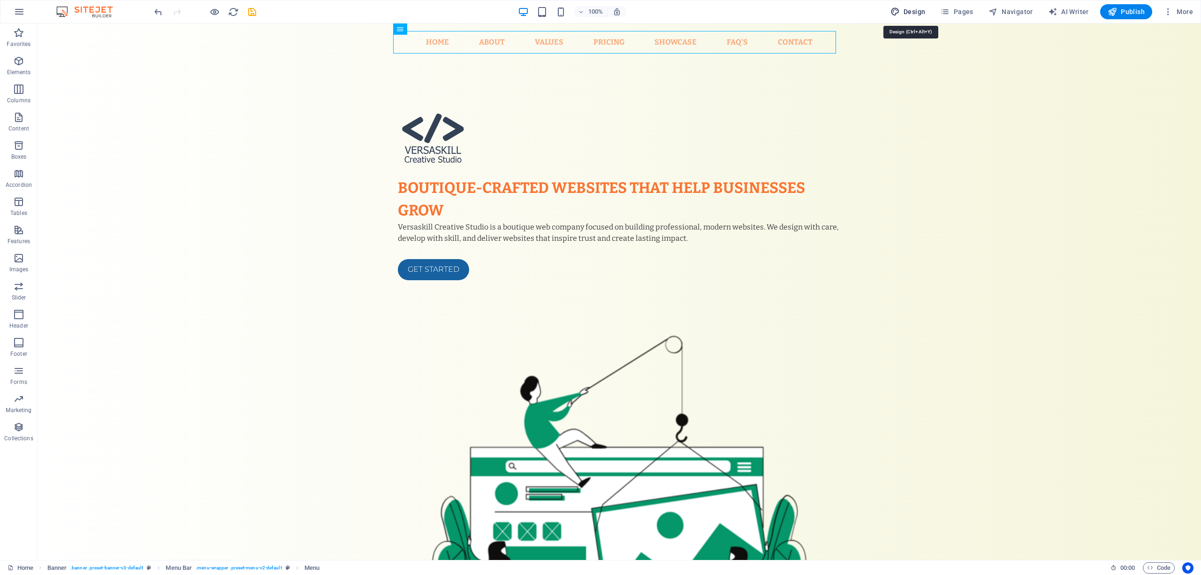
click at [904, 8] on span "Design" at bounding box center [907, 11] width 35 height 9
select select "px"
select select "700"
select select "px"
select select "rem"
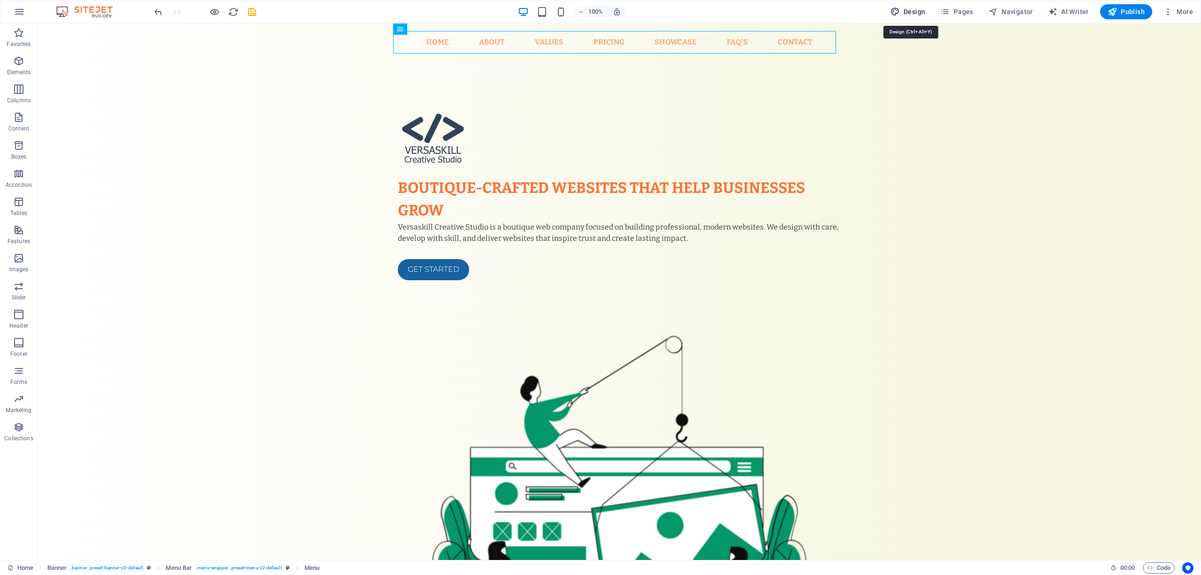
select select "rem"
select select "ease-in-out"
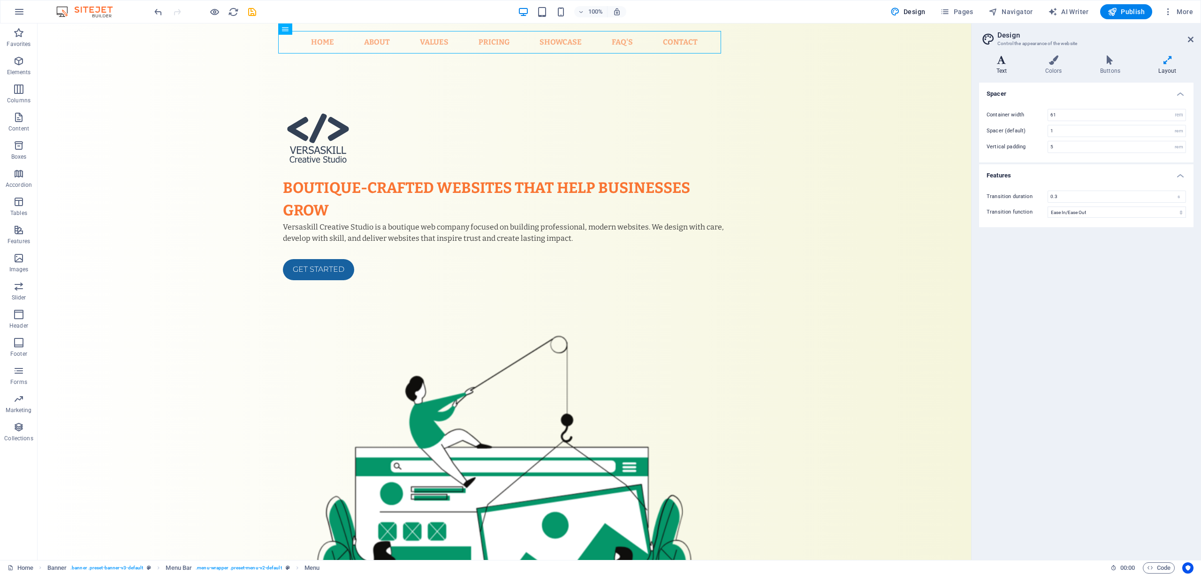
click at [993, 59] on icon at bounding box center [1001, 59] width 45 height 9
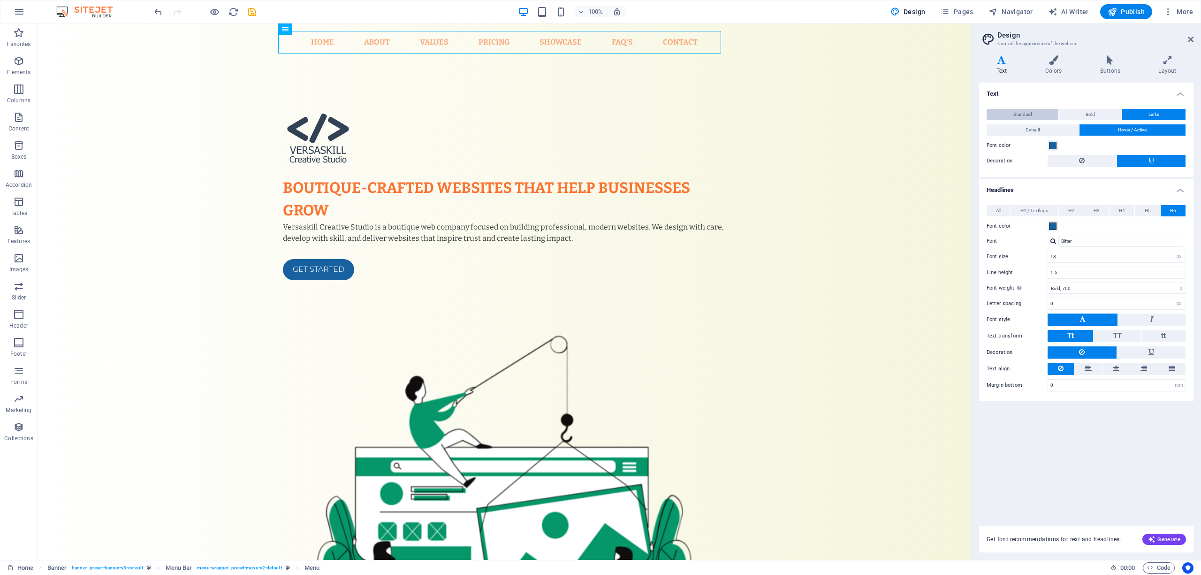
click at [1002, 114] on button "Standard" at bounding box center [1022, 114] width 72 height 11
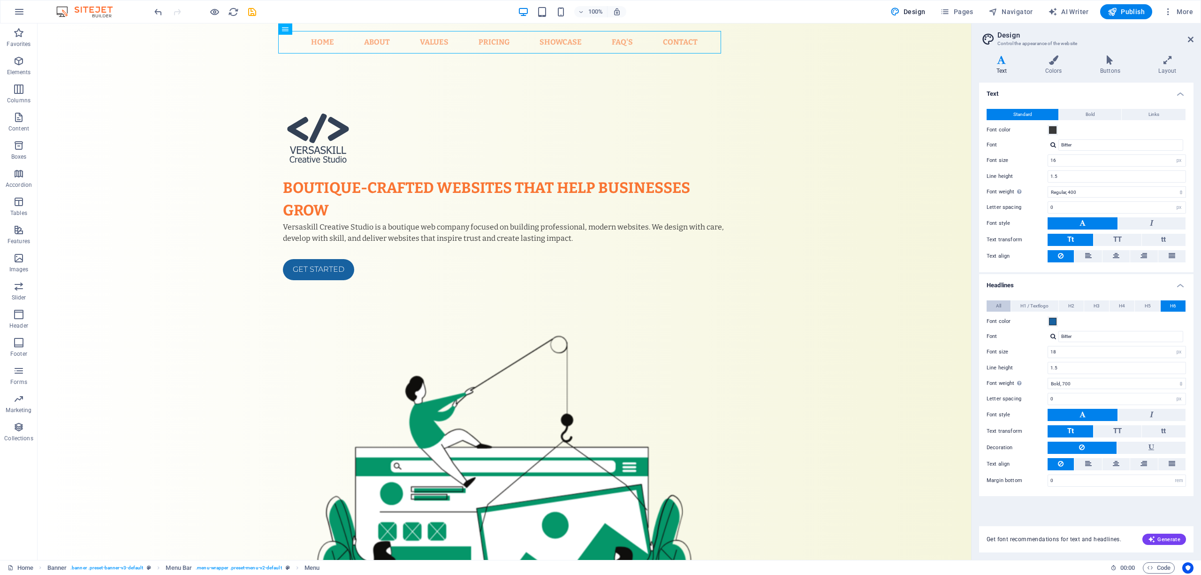
click at [997, 308] on span "All" at bounding box center [998, 305] width 5 height 11
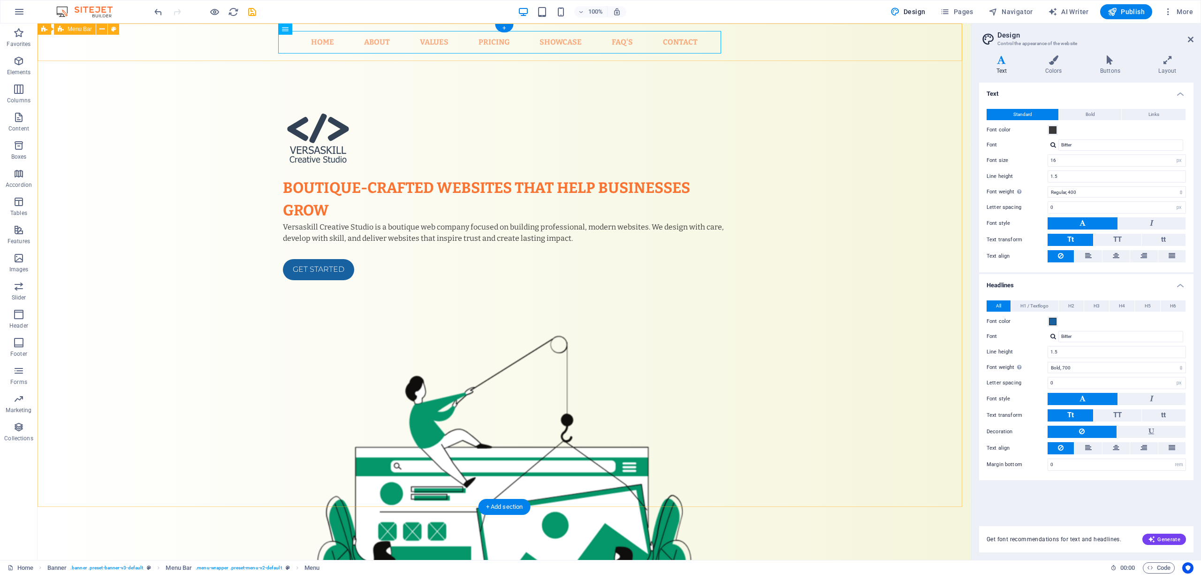
click at [174, 36] on div "Home About Values Pricing Showcase FAQ's Contact Menu" at bounding box center [504, 42] width 933 height 38
click at [114, 29] on icon at bounding box center [113, 29] width 5 height 10
select select "rem"
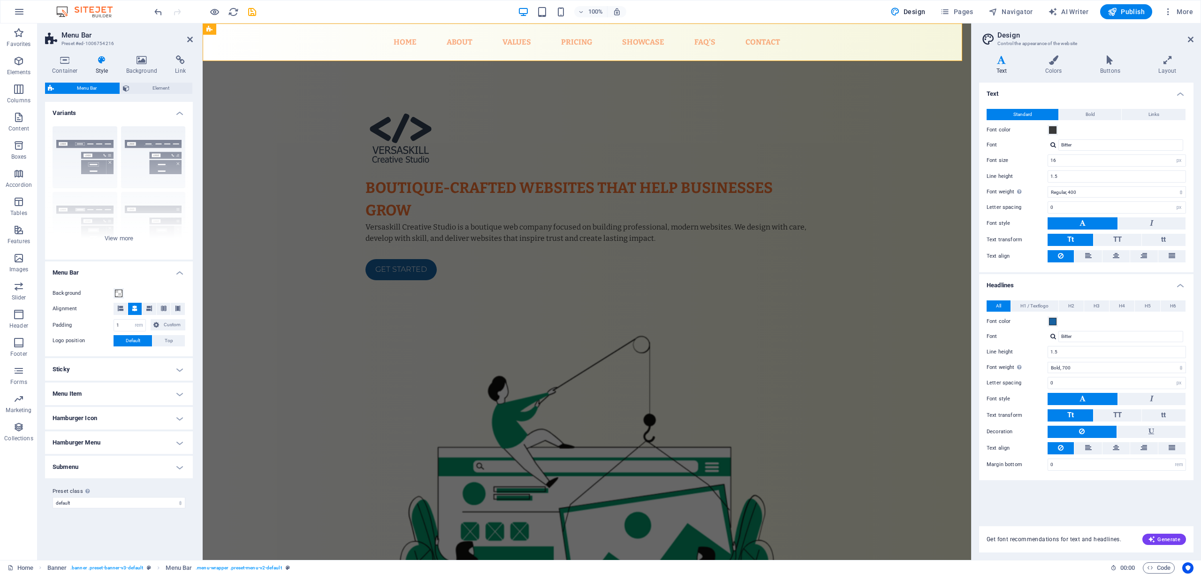
click at [102, 462] on h4 "Submenu" at bounding box center [119, 466] width 148 height 23
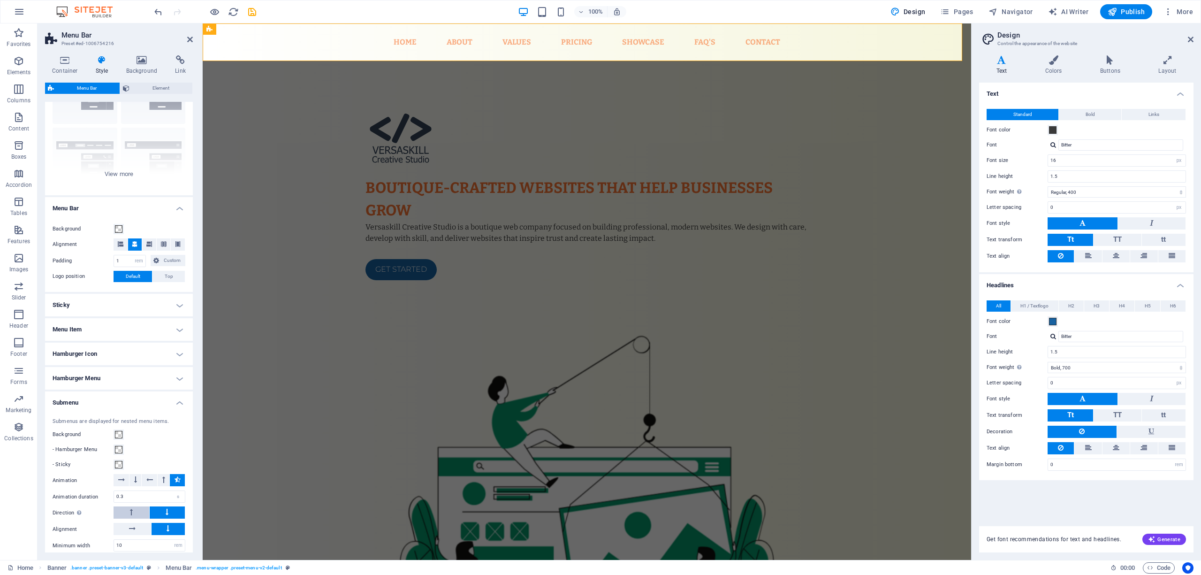
scroll to position [126, 0]
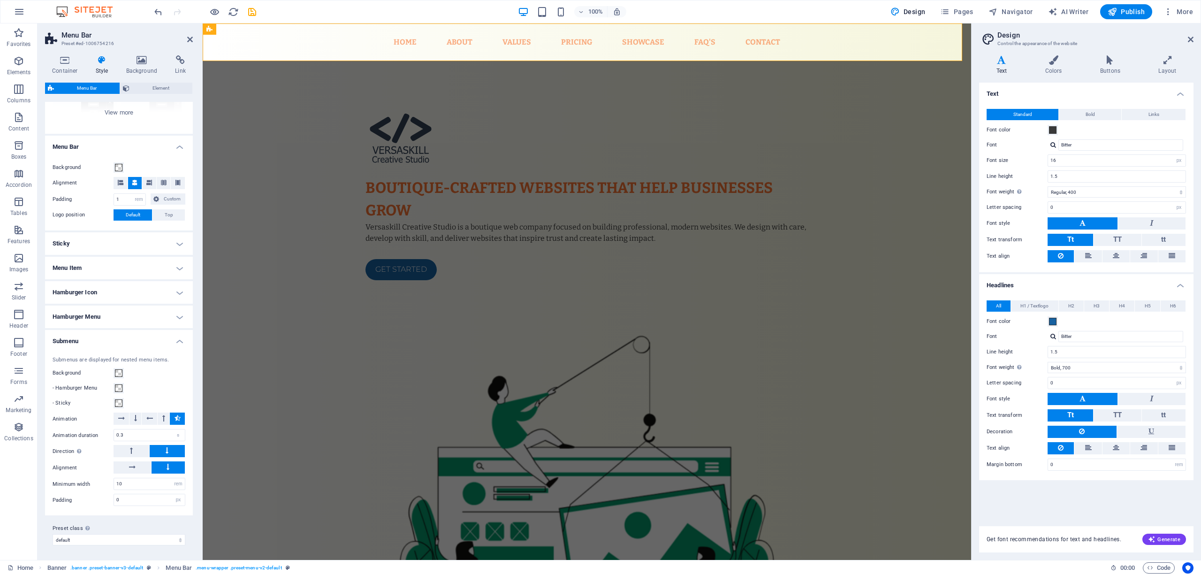
click at [95, 316] on h4 "Hamburger Menu" at bounding box center [119, 316] width 148 height 23
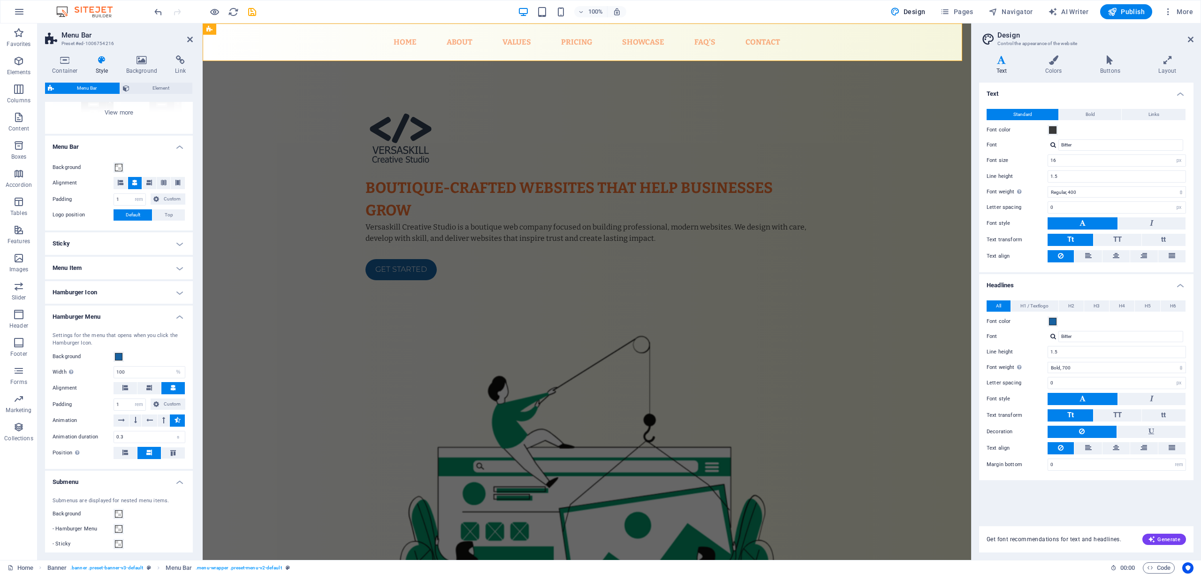
click at [99, 293] on h4 "Hamburger Icon" at bounding box center [119, 292] width 148 height 23
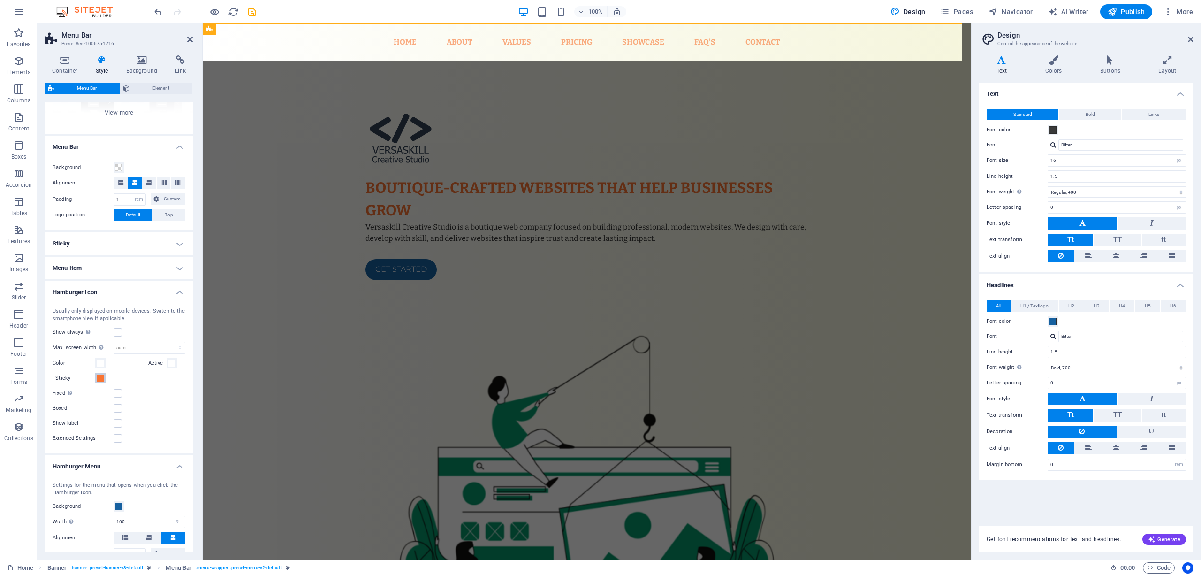
click at [98, 374] on span at bounding box center [101, 378] width 8 height 8
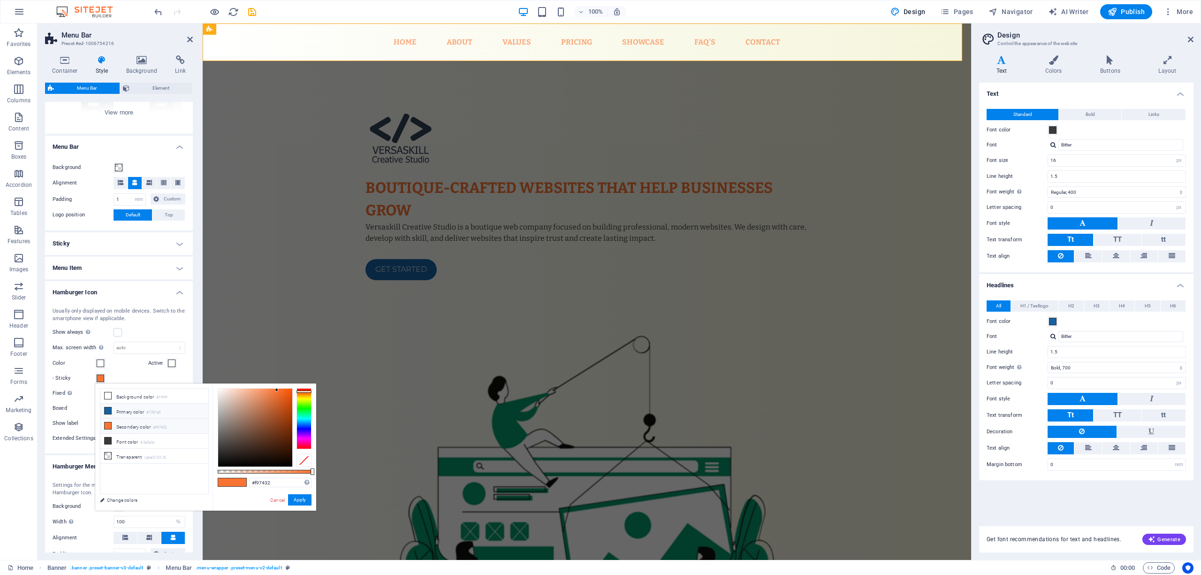
click at [119, 411] on li "Primary color #1761a0" at bounding box center [154, 410] width 108 height 15
type input "#1761a0"
click at [295, 500] on button "Apply" at bounding box center [299, 499] width 23 height 11
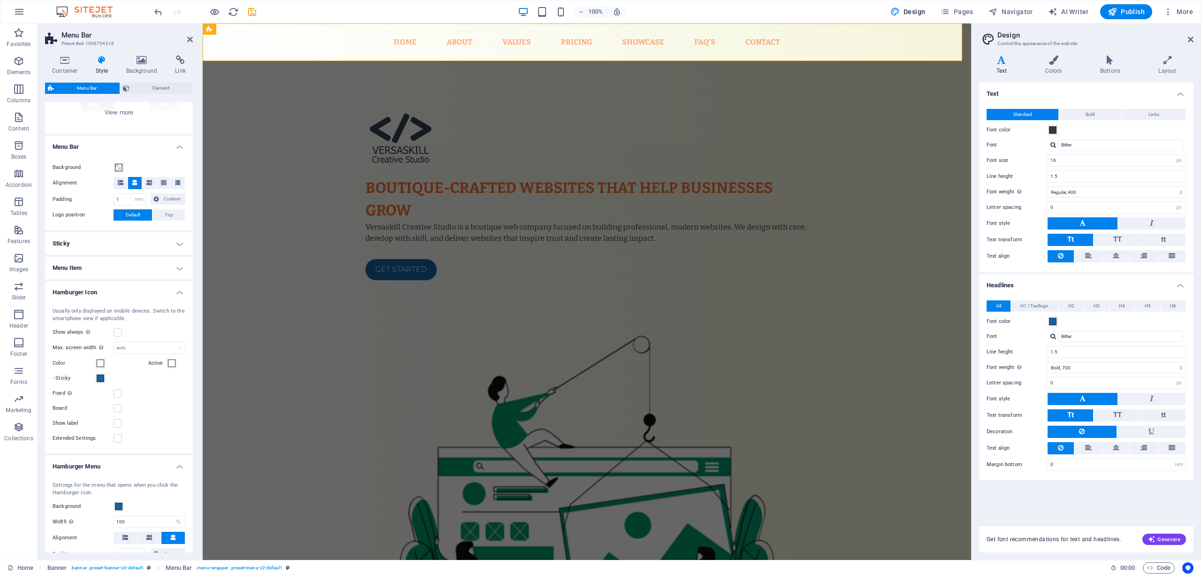
click at [148, 243] on h4 "Sticky" at bounding box center [119, 243] width 148 height 23
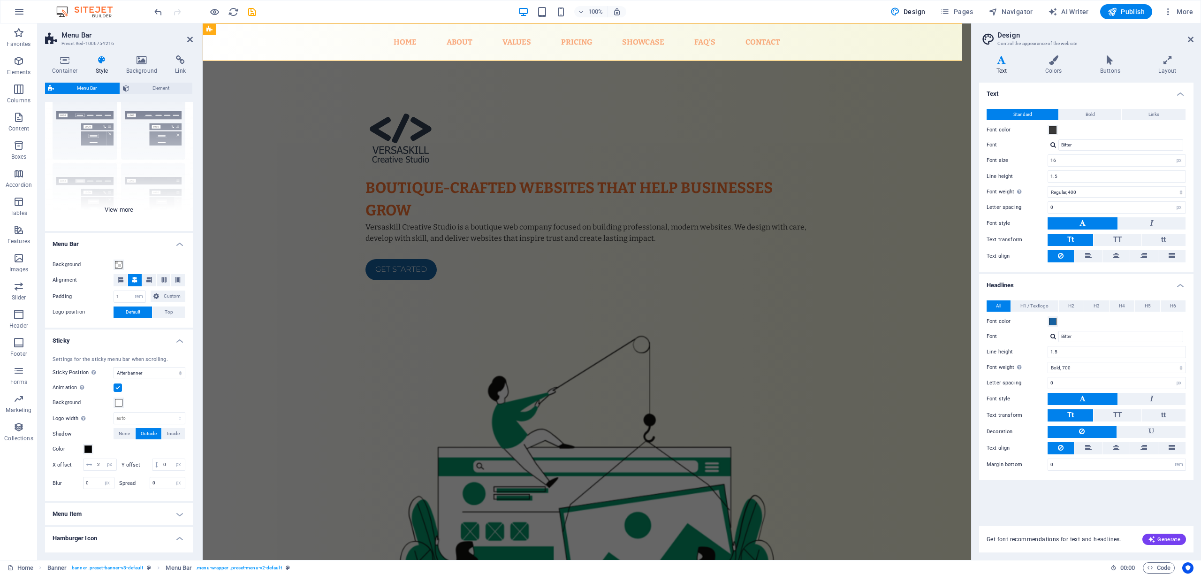
scroll to position [0, 0]
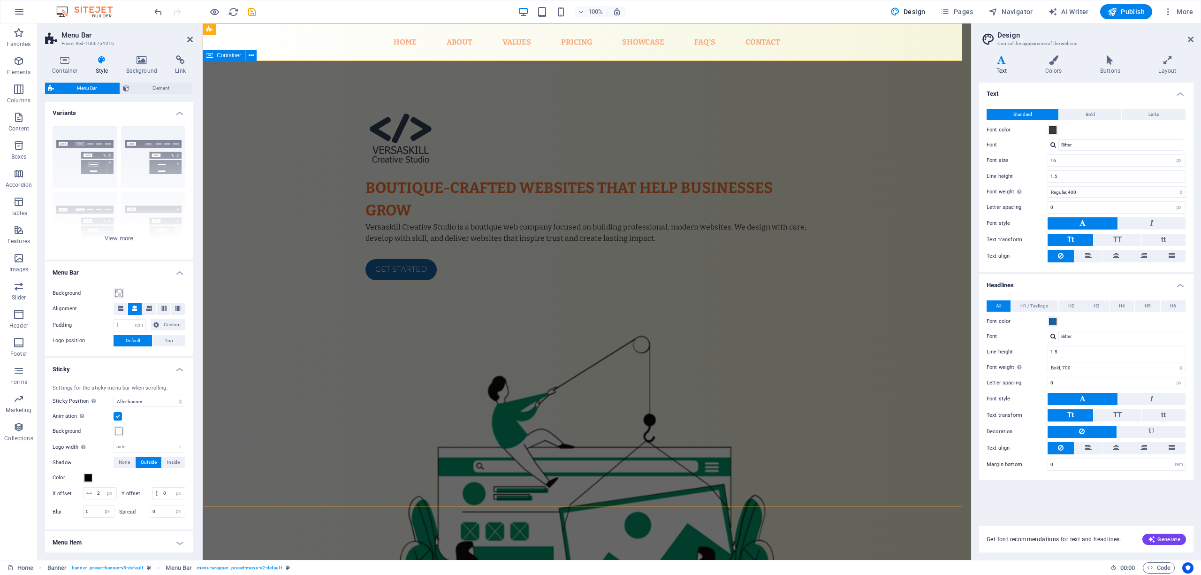
click at [338, 79] on div "Boutique-crafted websites that help businesses grow Versaskill Creative Studio …" at bounding box center [587, 412] width 768 height 703
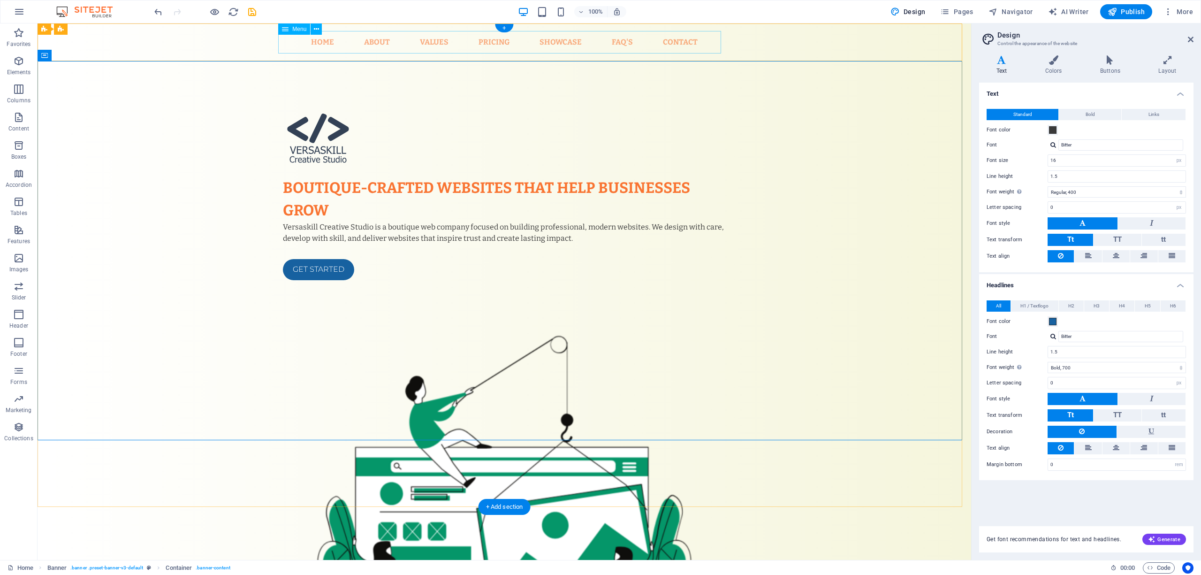
click at [317, 41] on nav "Home About Values Pricing Showcase FAQ's Contact" at bounding box center [504, 42] width 443 height 23
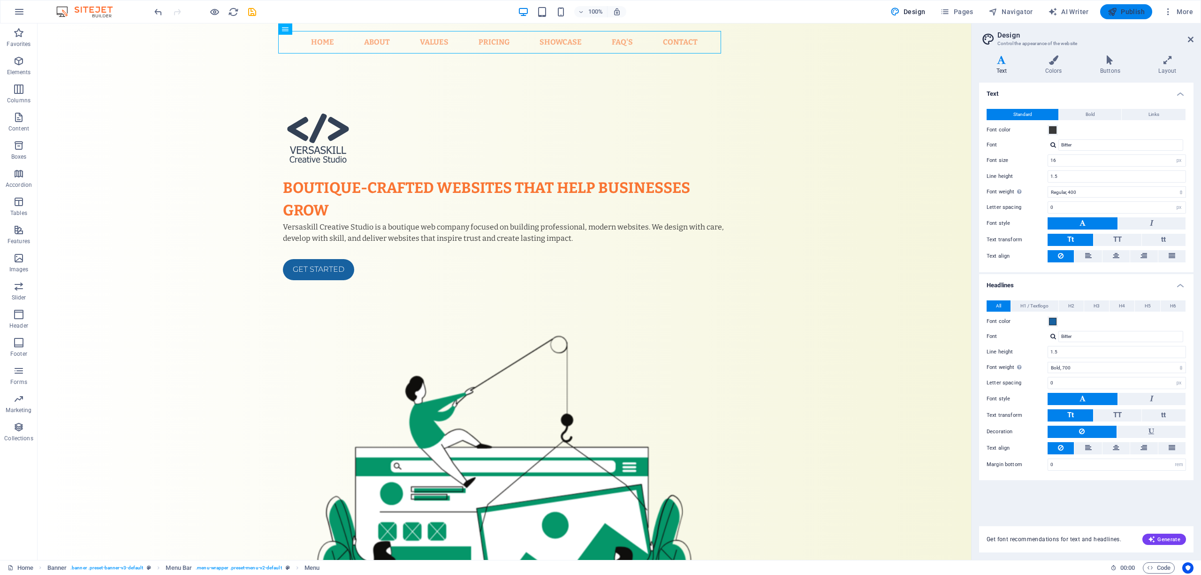
click at [1131, 10] on span "Publish" at bounding box center [1125, 11] width 37 height 9
checkbox input "false"
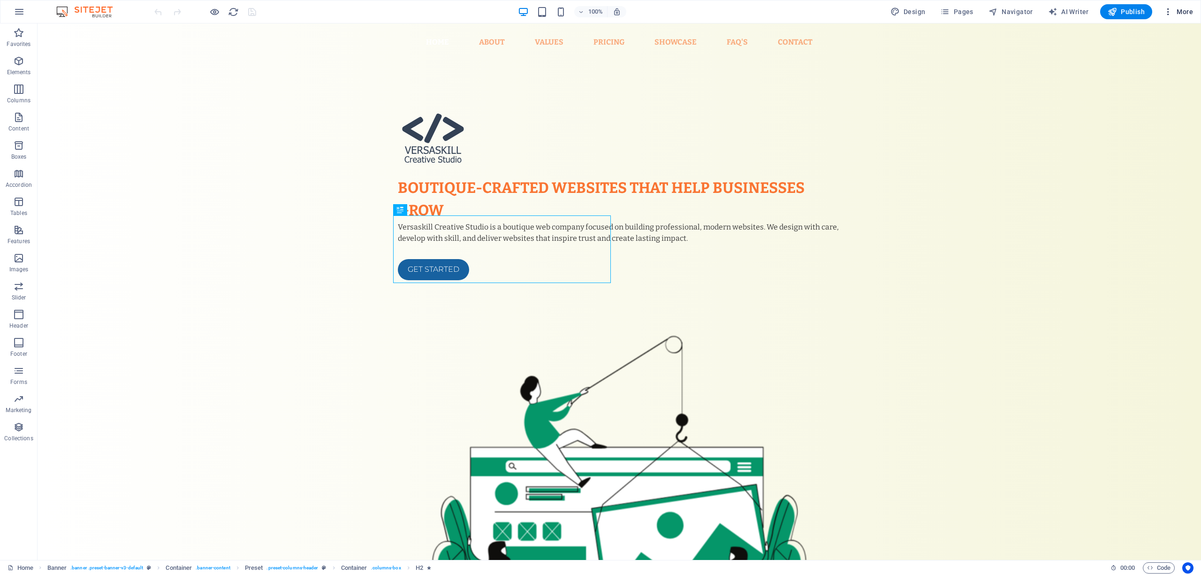
click at [1184, 14] on span "More" at bounding box center [1178, 11] width 30 height 9
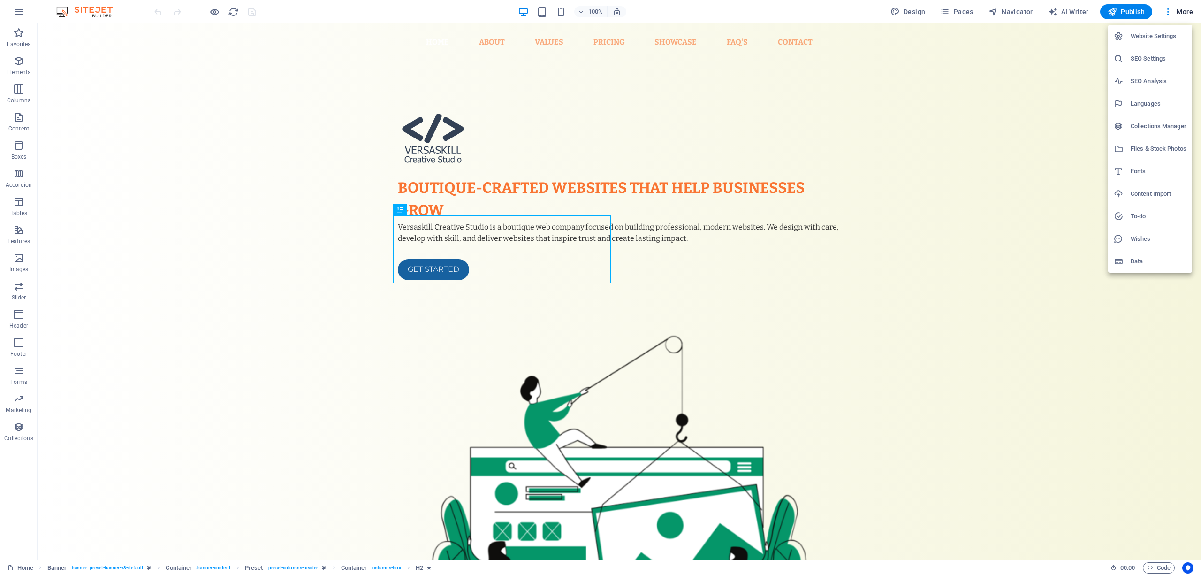
drag, startPoint x: 1166, startPoint y: 36, endPoint x: 1136, endPoint y: 141, distance: 109.8
click at [1147, 119] on ul "Website Settings SEO Settings SEO Analysis Languages Collections Manager Files …" at bounding box center [1150, 149] width 84 height 248
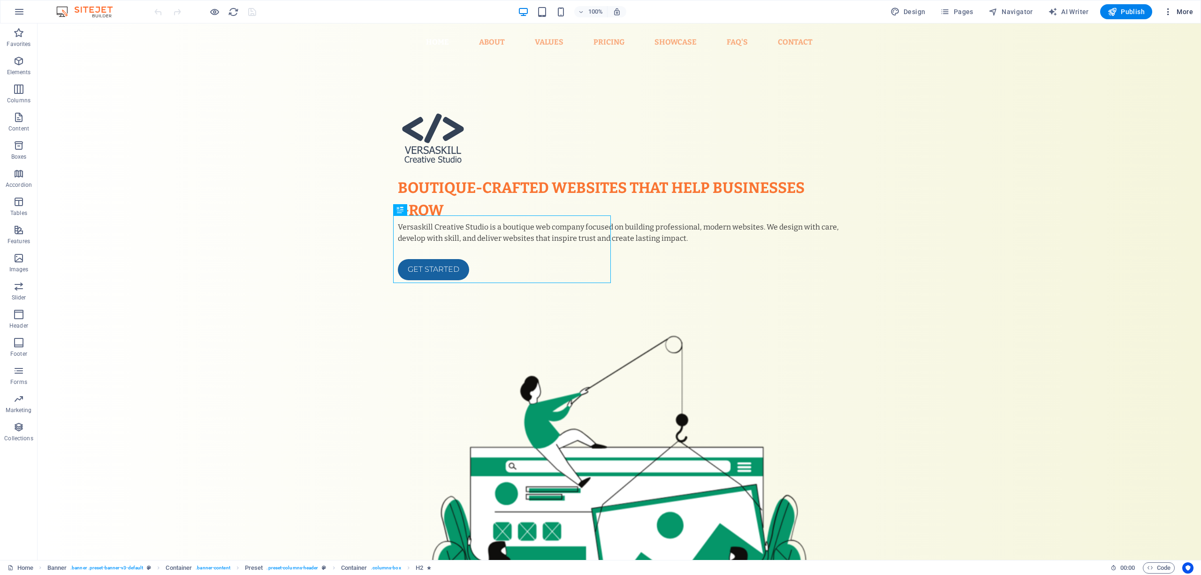
click at [1183, 8] on span "More" at bounding box center [1178, 11] width 30 height 9
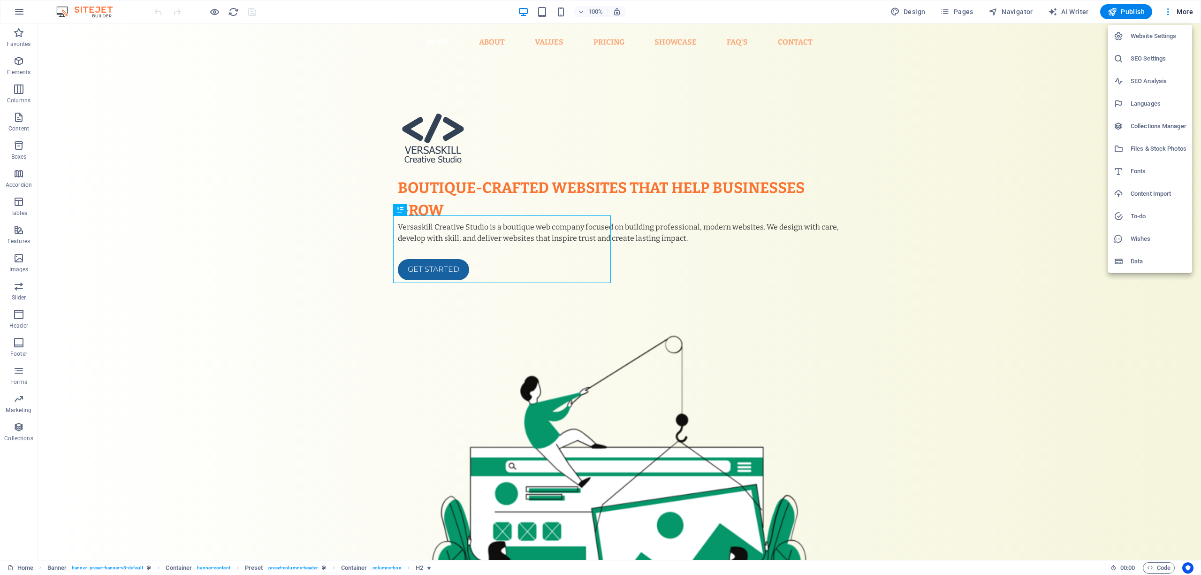
click at [1137, 175] on h6 "Fonts" at bounding box center [1158, 171] width 56 height 11
select select "popularity"
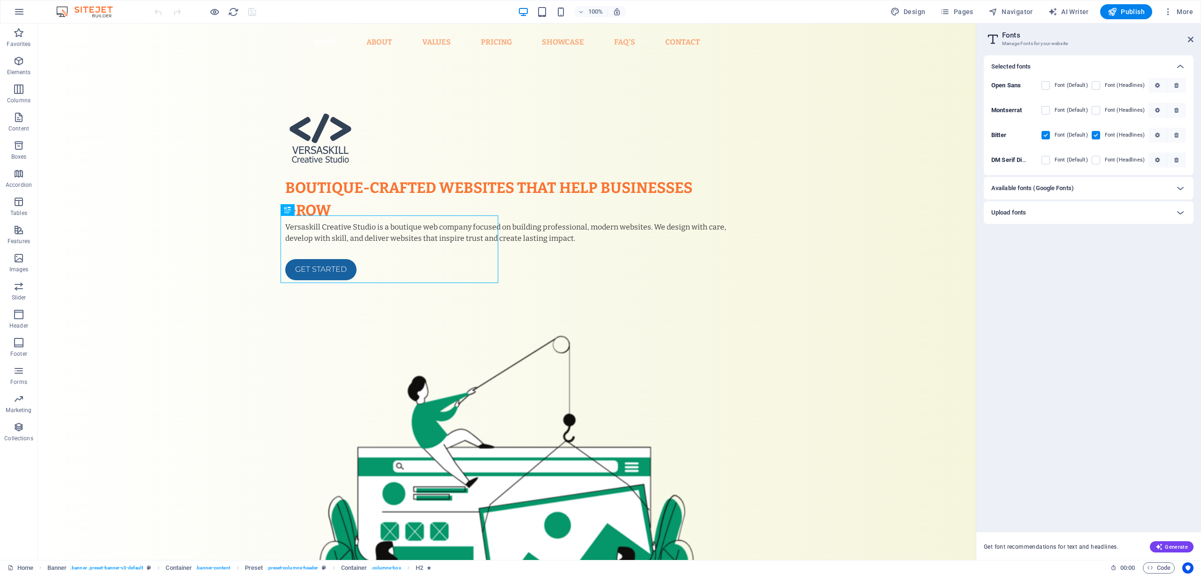
click at [1067, 199] on div "Available fonts (Google Fonts)" at bounding box center [1089, 188] width 210 height 23
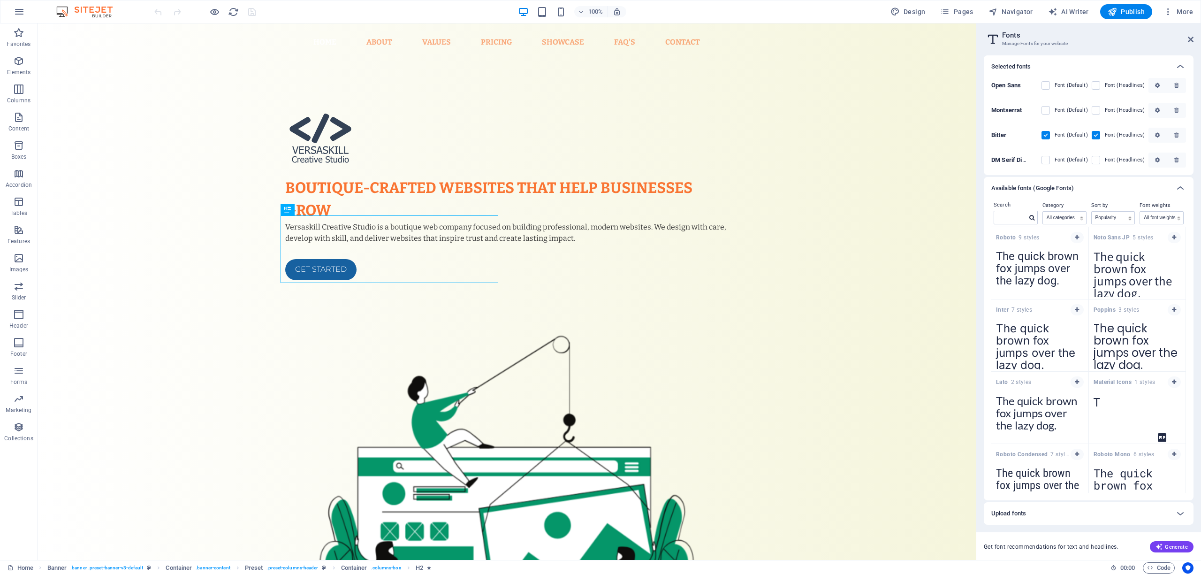
click at [1068, 197] on div "Available fonts (Google Fonts)" at bounding box center [1089, 188] width 210 height 23
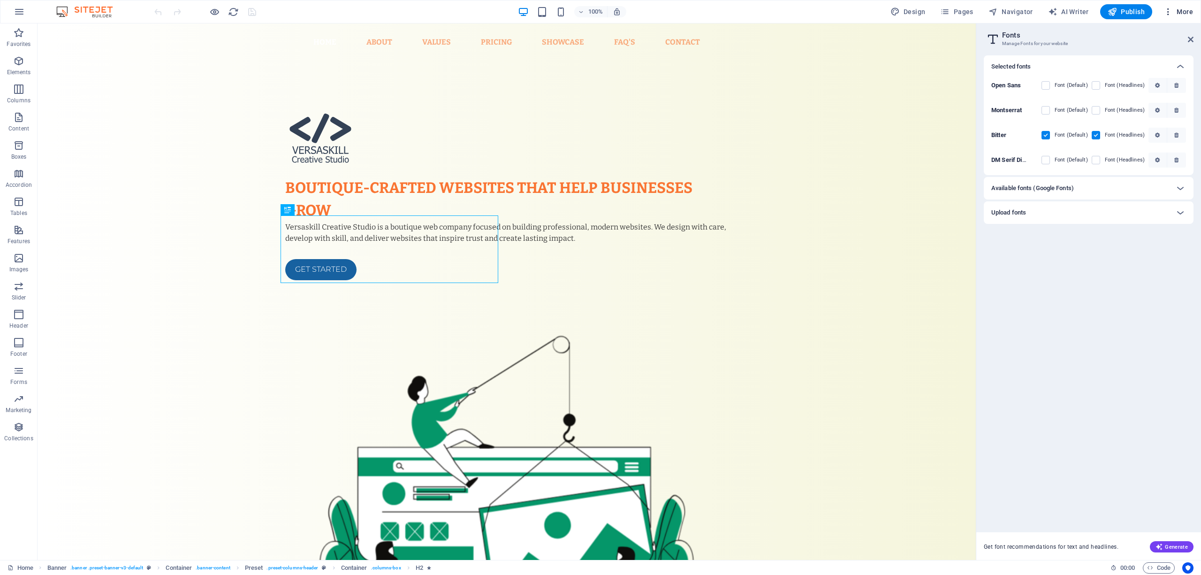
click at [1186, 11] on span "More" at bounding box center [1178, 11] width 30 height 9
click at [1160, 33] on h6 "Website Settings" at bounding box center [1158, 35] width 56 height 11
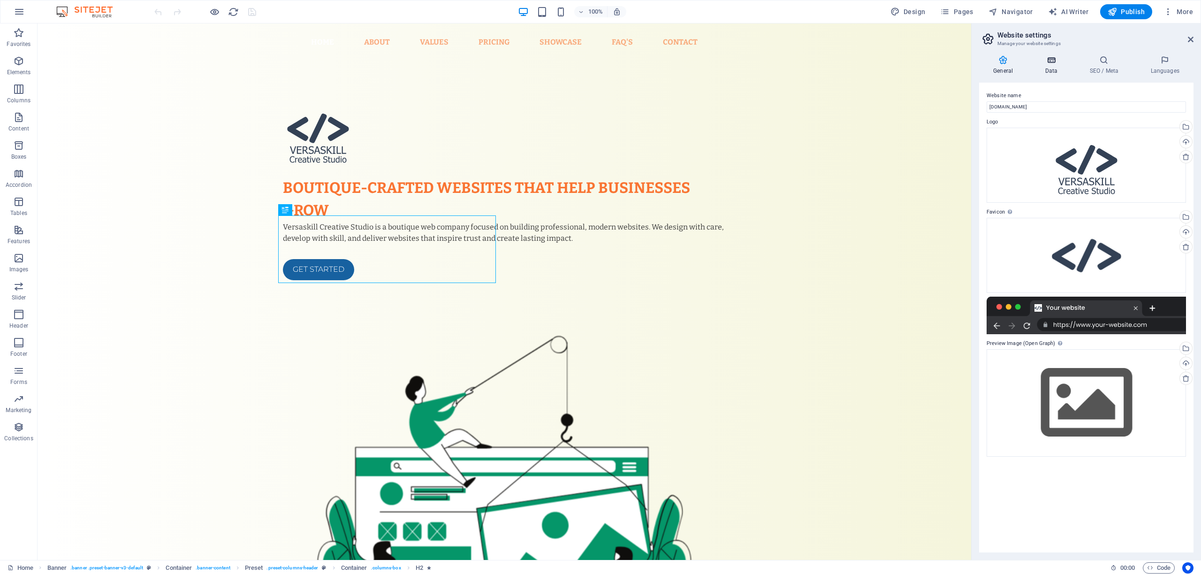
click at [1046, 64] on icon at bounding box center [1050, 59] width 41 height 9
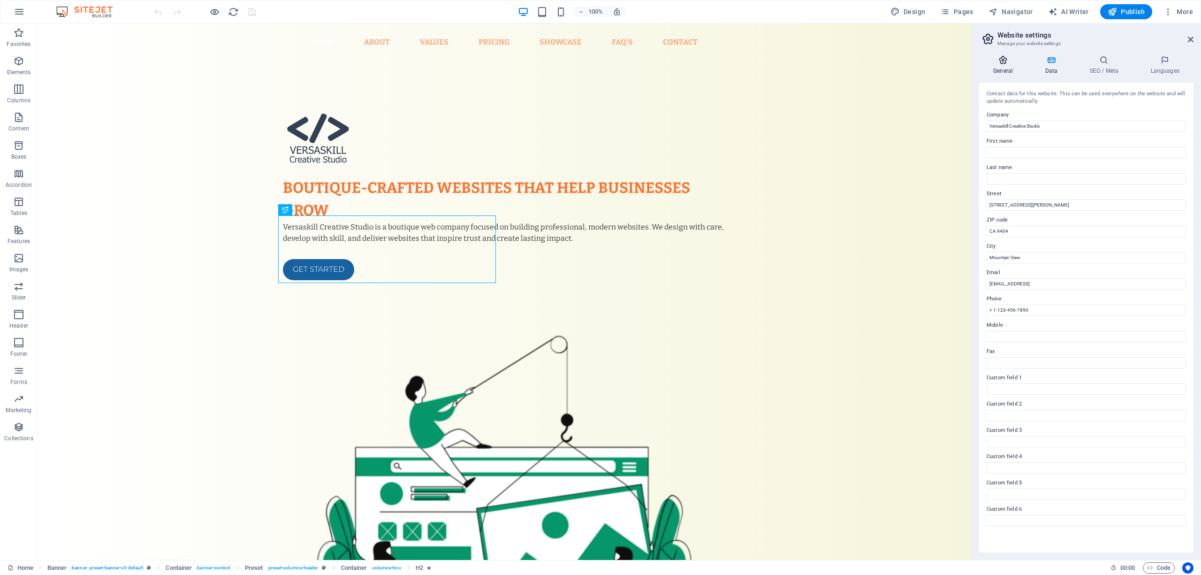
click at [1015, 62] on icon at bounding box center [1003, 59] width 48 height 9
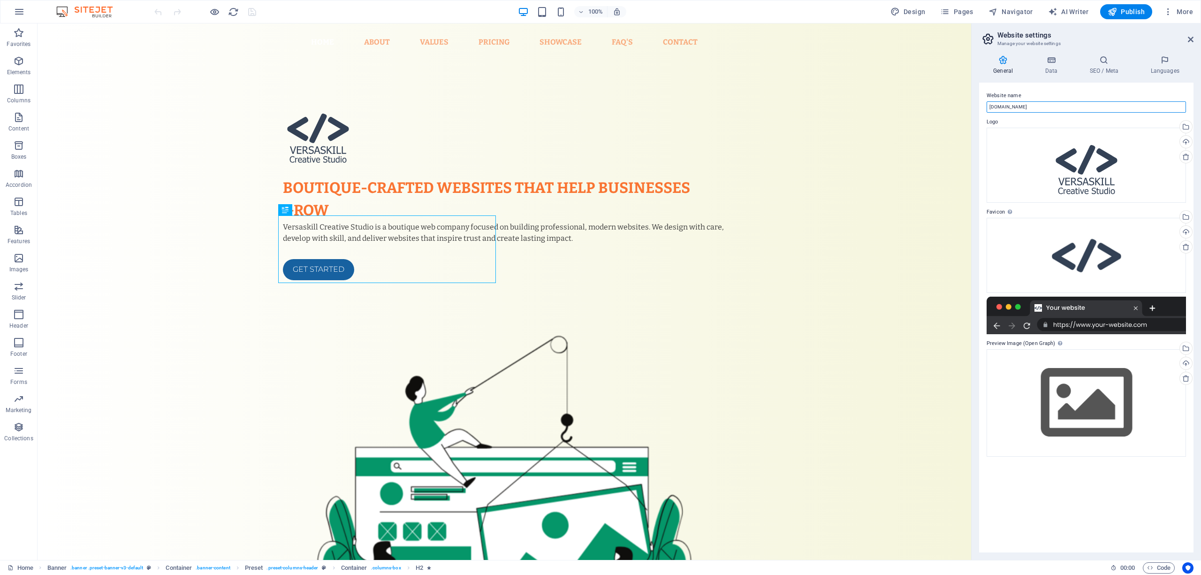
click at [1008, 106] on input "[DOMAIN_NAME]" at bounding box center [1085, 106] width 199 height 11
click at [1040, 92] on label "Website name" at bounding box center [1085, 95] width 199 height 11
click at [1040, 101] on input "Versaskill" at bounding box center [1085, 106] width 199 height 11
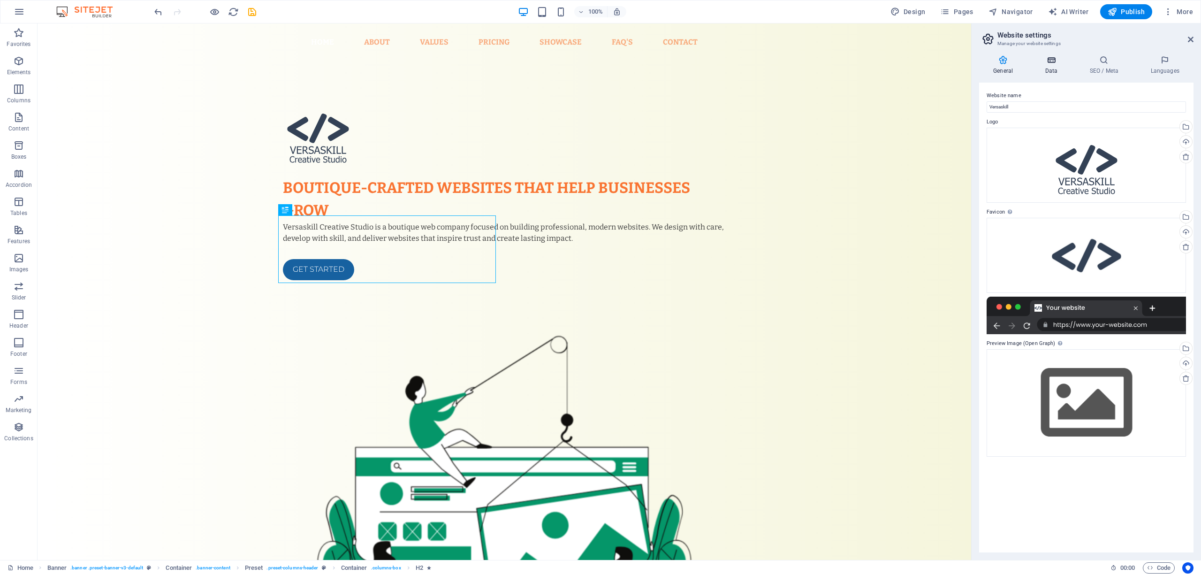
click at [1049, 70] on h4 "Data" at bounding box center [1052, 65] width 45 height 20
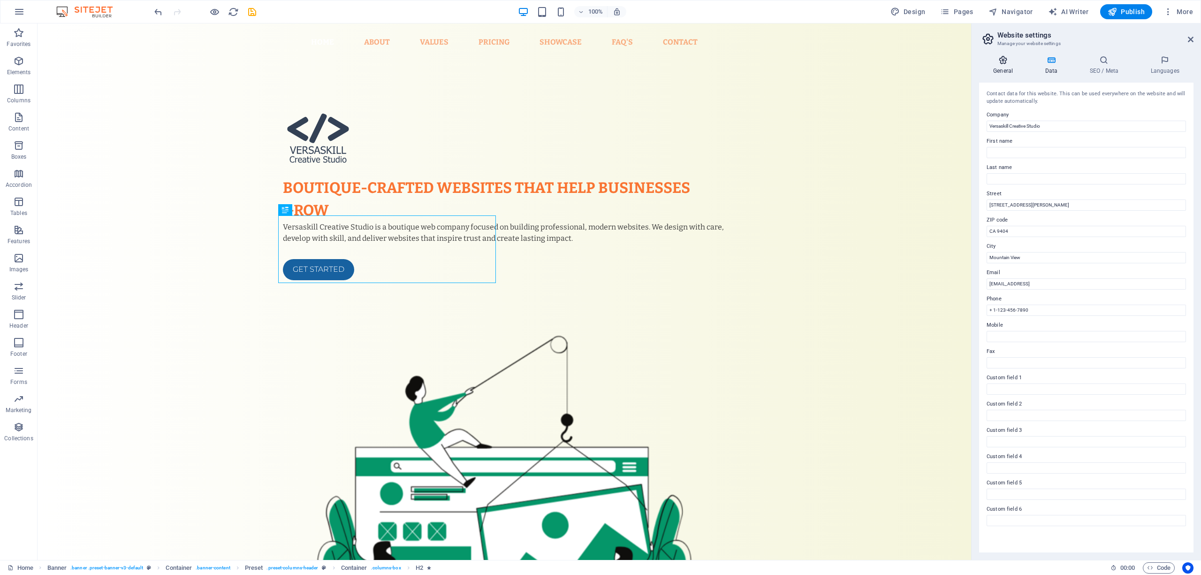
click at [1002, 63] on icon at bounding box center [1003, 59] width 48 height 9
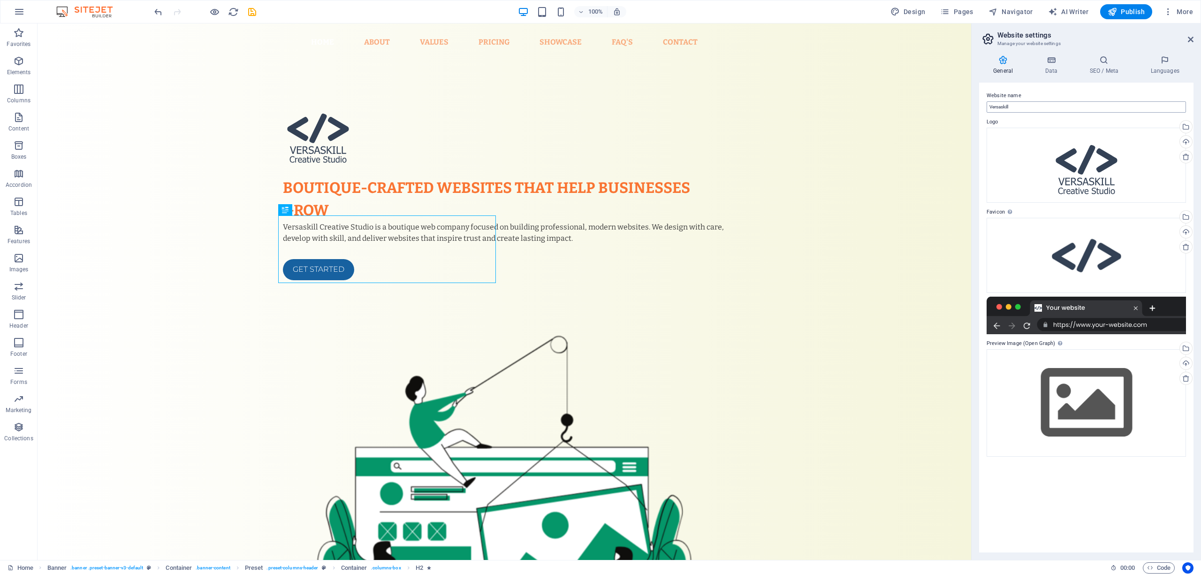
click at [1028, 100] on div "Website name Versaskill" at bounding box center [1085, 101] width 199 height 23
click at [1027, 105] on input "Versaskill" at bounding box center [1085, 106] width 199 height 11
type input "Versaskill Creative Studio"
click at [798, 100] on div "Boutique-crafted websites that help businesses grow Versaskill Creative Studio …" at bounding box center [504, 412] width 933 height 703
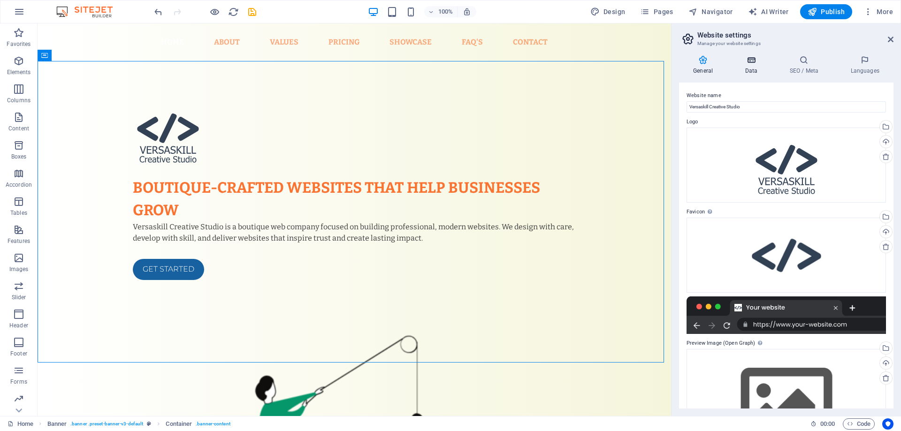
click at [746, 63] on icon at bounding box center [750, 59] width 41 height 9
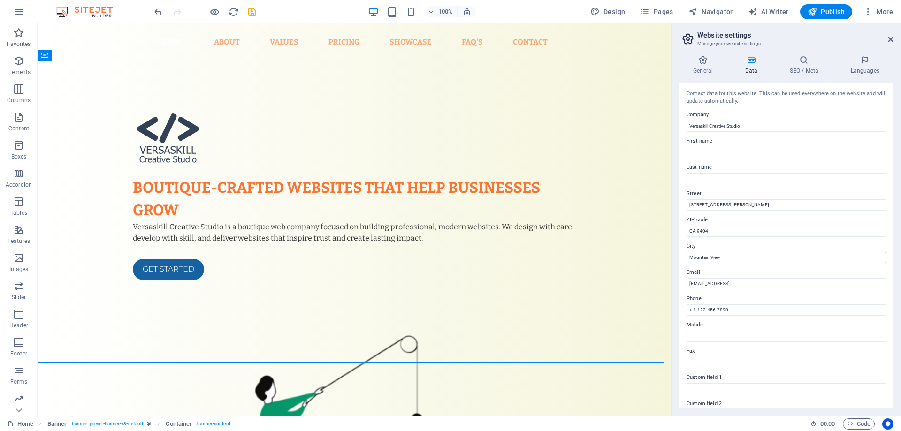
click at [736, 255] on input "Mountain View" at bounding box center [785, 257] width 199 height 11
click at [735, 257] on input "Mountain View" at bounding box center [785, 257] width 199 height 11
click at [741, 254] on input "Mountain View" at bounding box center [785, 257] width 199 height 11
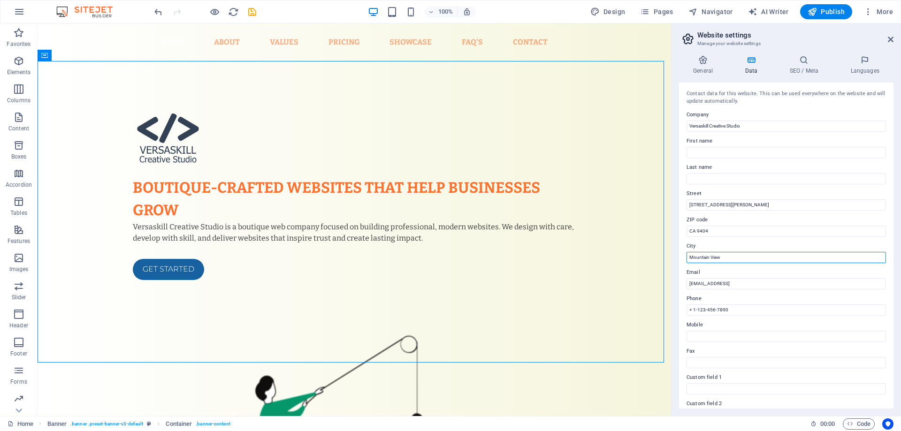
click at [741, 254] on input "Mountain View" at bounding box center [785, 257] width 199 height 11
click at [748, 286] on input "[EMAIL_ADDRESS]" at bounding box center [785, 283] width 199 height 11
click at [708, 226] on input "CA 9404" at bounding box center [785, 231] width 199 height 11
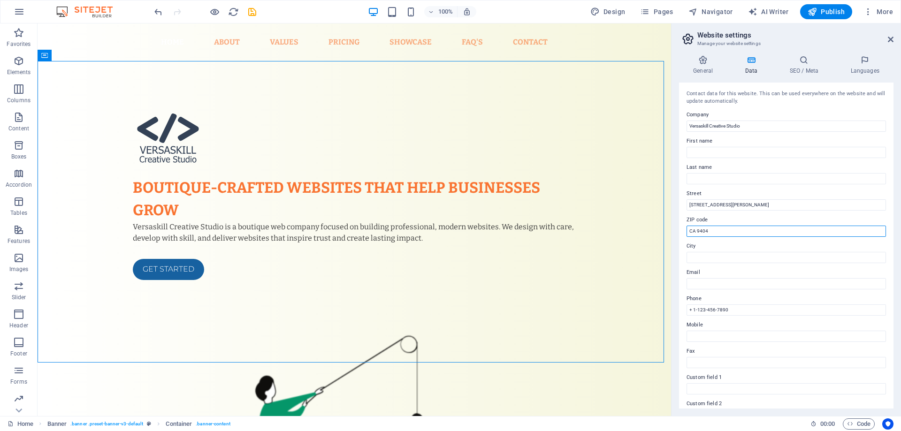
click at [707, 230] on input "CA 9404" at bounding box center [785, 231] width 199 height 11
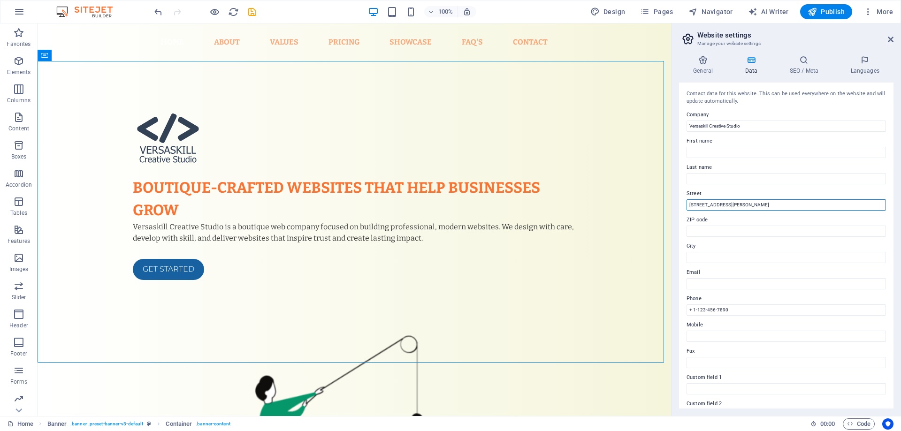
click at [712, 204] on input "[STREET_ADDRESS][PERSON_NAME]" at bounding box center [785, 204] width 199 height 11
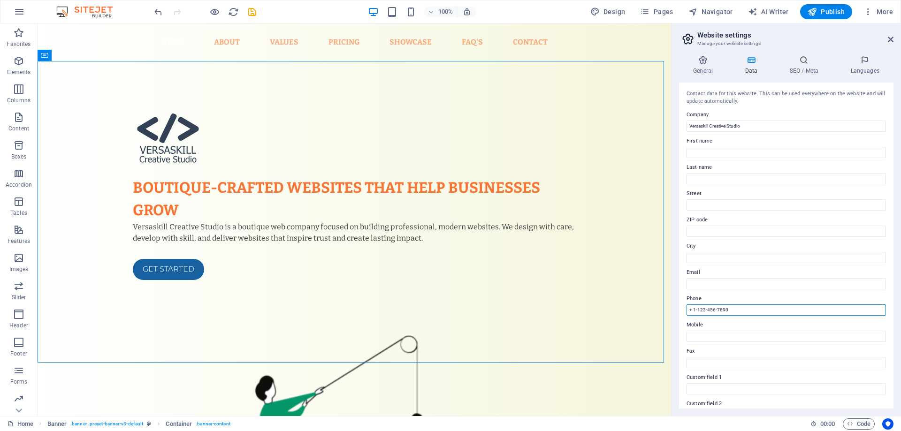
click at [712, 314] on input "+ 1-123-456-7890" at bounding box center [785, 309] width 199 height 11
click at [816, 68] on h4 "SEO / Meta" at bounding box center [805, 65] width 61 height 20
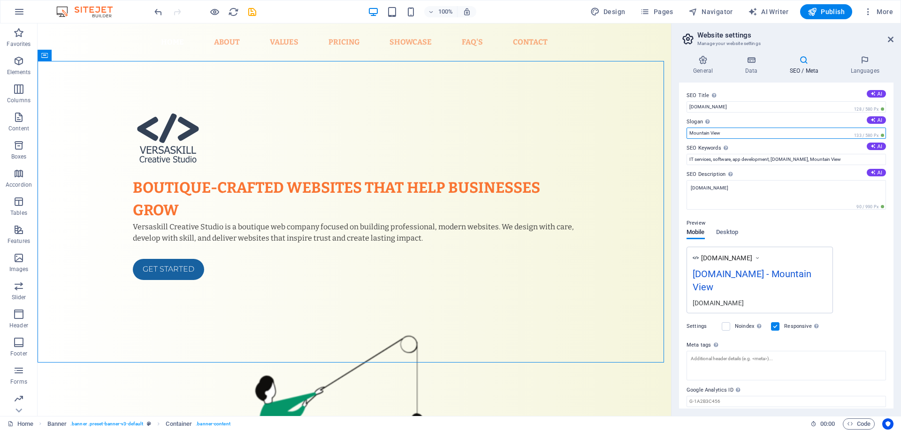
click at [726, 133] on input "Mountain View" at bounding box center [785, 133] width 199 height 11
click at [726, 107] on input "[DOMAIN_NAME]" at bounding box center [785, 106] width 199 height 11
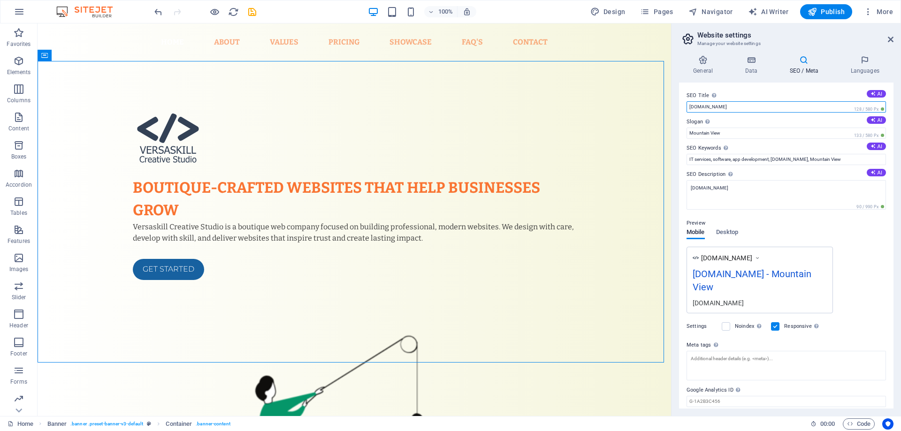
click at [726, 107] on input "[DOMAIN_NAME]" at bounding box center [785, 106] width 199 height 11
type input "Versaskill Creative Studio"
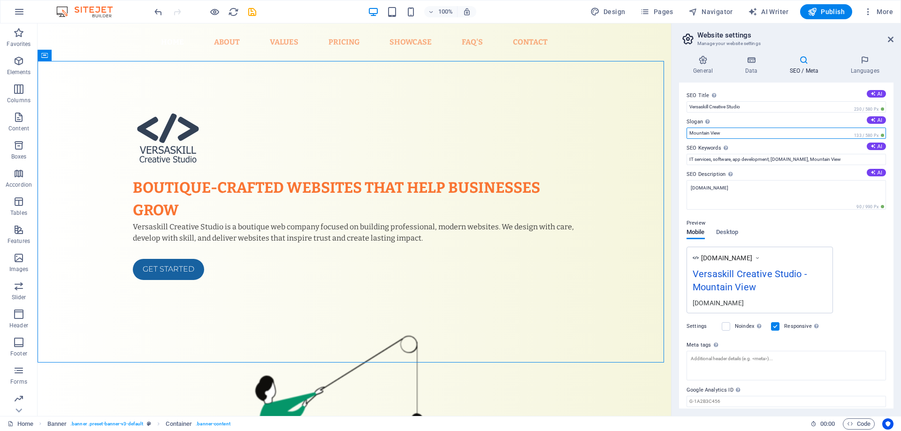
click at [735, 131] on input "Mountain View" at bounding box center [785, 133] width 199 height 11
type input "Boutique-Crafted Websites"
click at [826, 7] on span "Publish" at bounding box center [825, 11] width 37 height 9
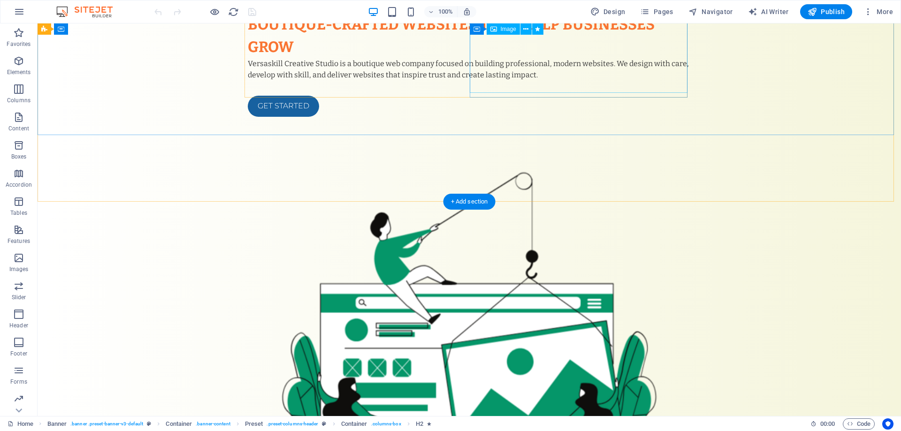
scroll to position [47, 0]
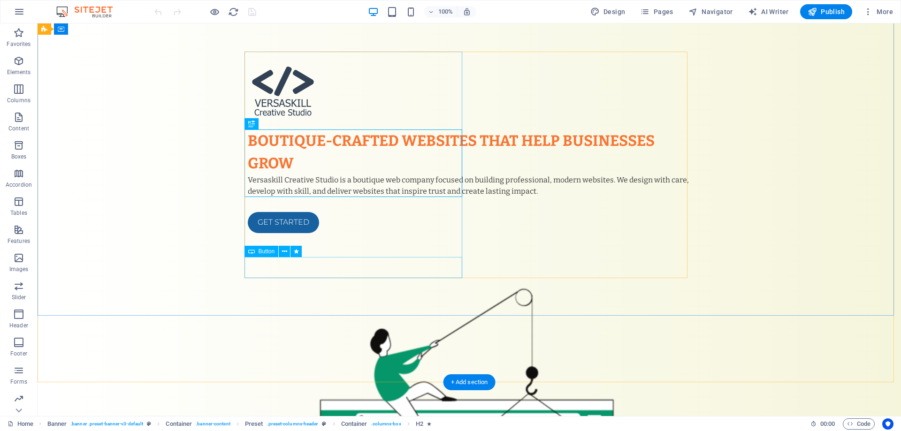
click at [277, 233] on div "Get started" at bounding box center [469, 222] width 443 height 21
click at [112, 274] on div "Boutique-crafted websites that help businesses grow Versaskill Creative Studio …" at bounding box center [469, 365] width 863 height 703
click at [283, 233] on div "Get started" at bounding box center [469, 222] width 443 height 21
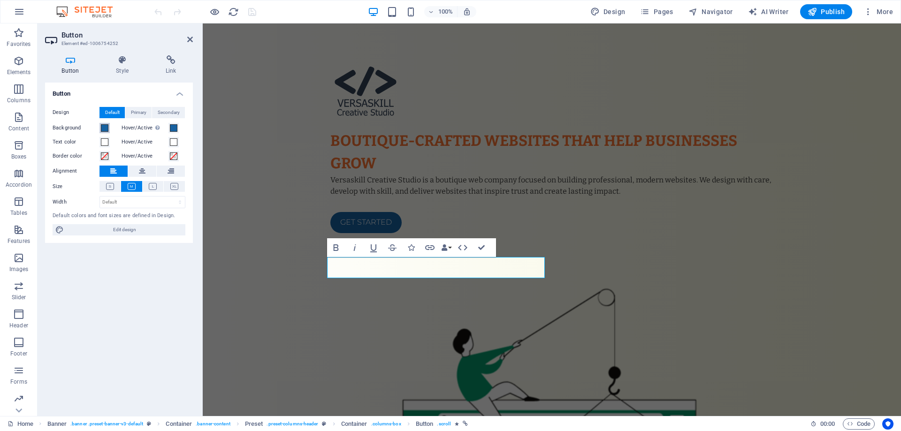
click at [106, 128] on span at bounding box center [105, 128] width 8 height 8
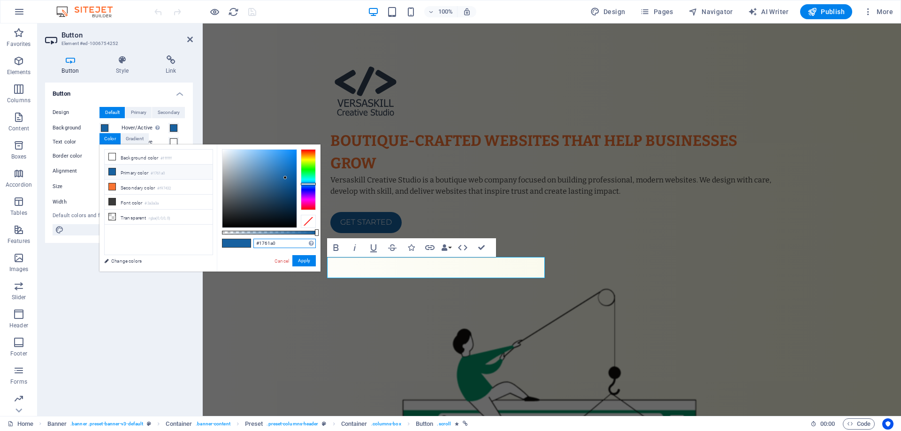
click at [261, 242] on input "#1761a0" at bounding box center [284, 243] width 62 height 9
paste input "059669"
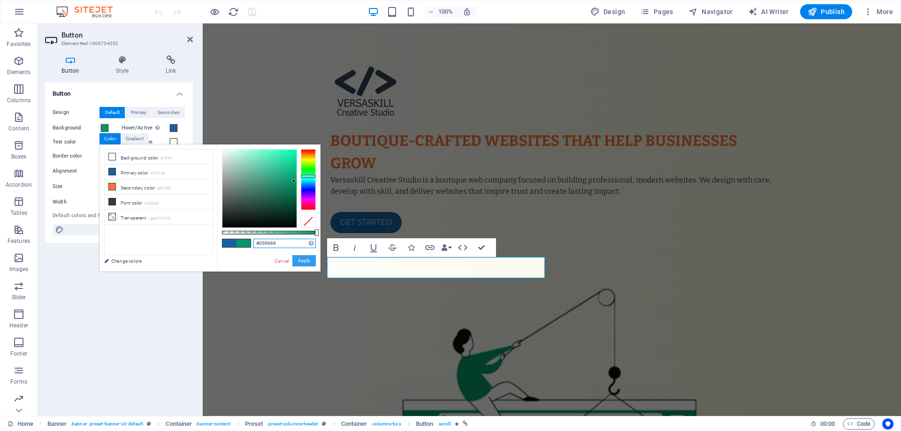
type input "#059669"
click at [305, 261] on button "Apply" at bounding box center [303, 260] width 23 height 11
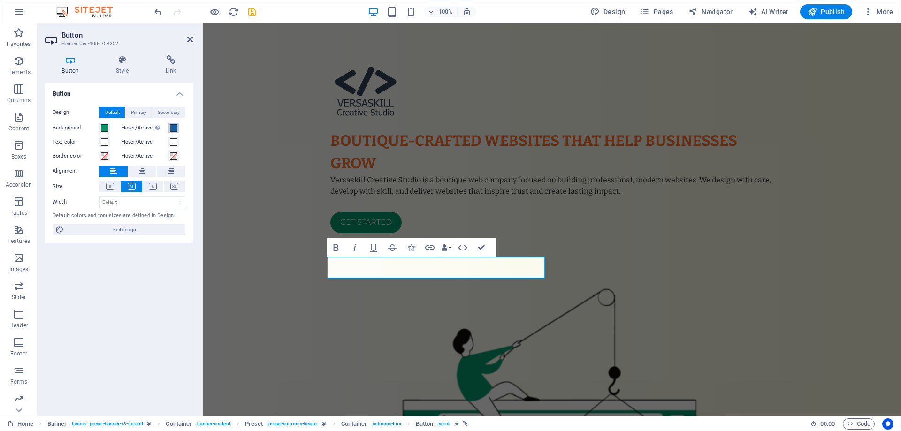
click at [170, 127] on button "Hover/Active Switch to preview mode to test the active/hover state" at bounding box center [173, 128] width 10 height 10
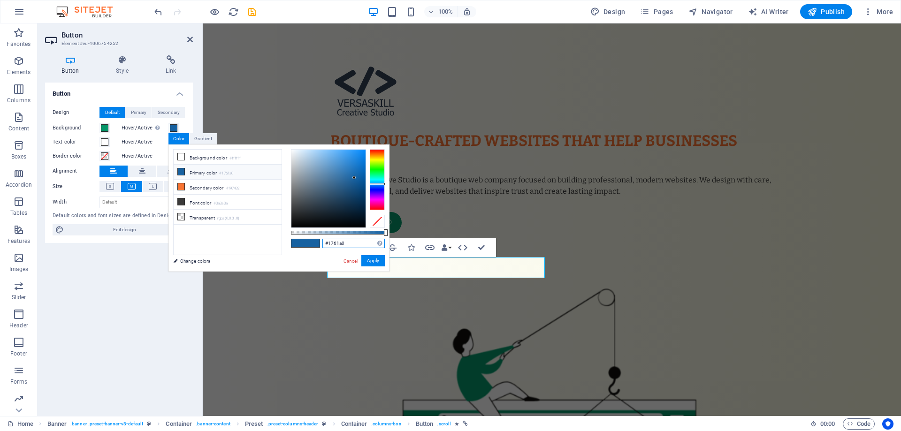
click at [341, 244] on input "#1761a0" at bounding box center [353, 243] width 62 height 9
paste input "059669"
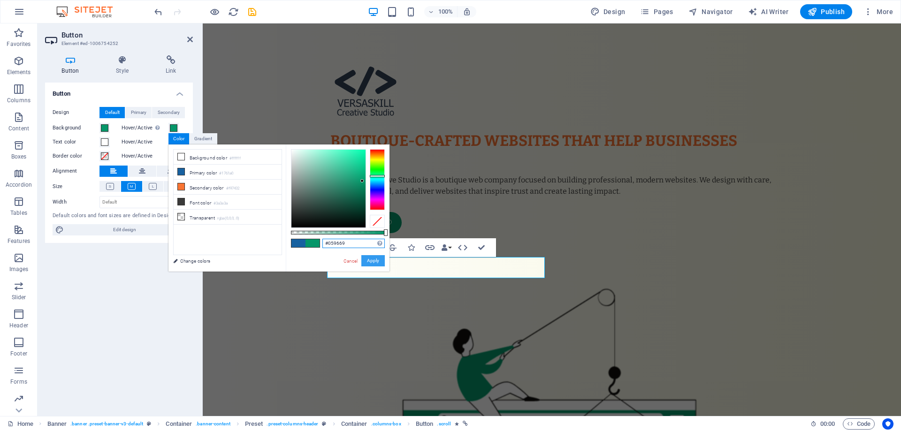
type input "#059669"
click at [373, 261] on button "Apply" at bounding box center [372, 260] width 23 height 11
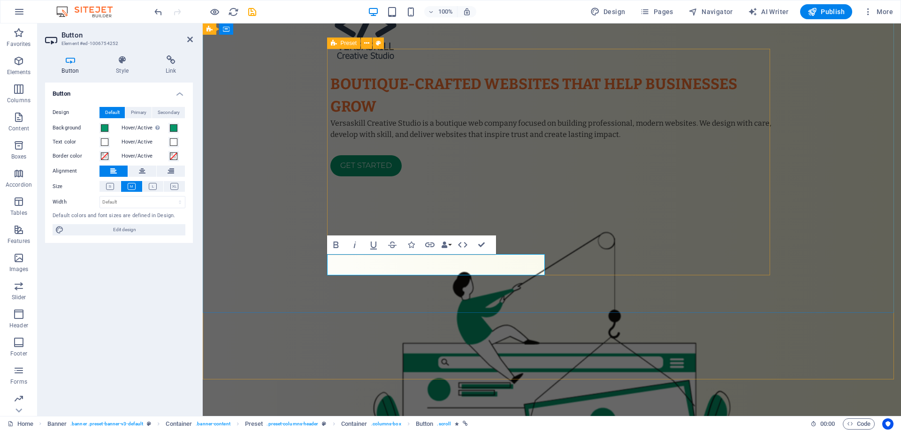
scroll to position [188, 0]
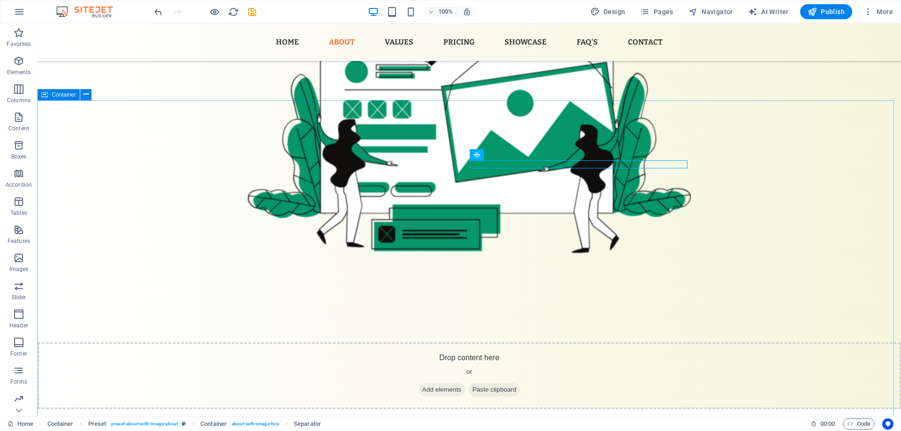
scroll to position [422, 0]
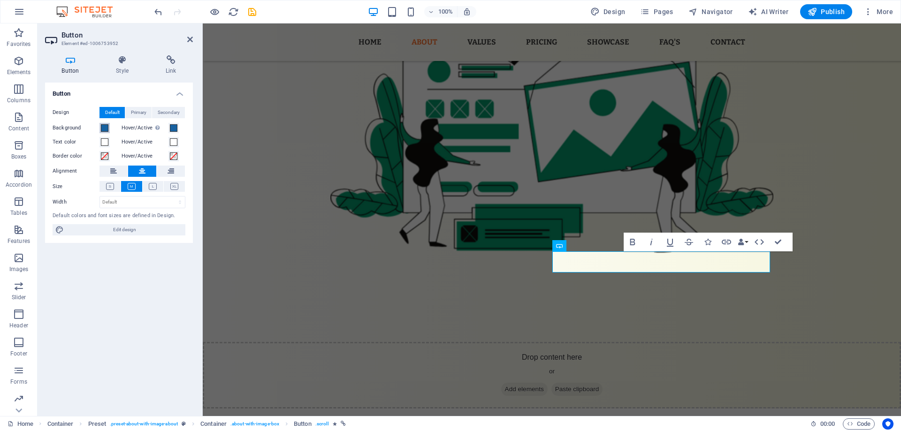
click at [106, 132] on button "Background" at bounding box center [104, 128] width 10 height 10
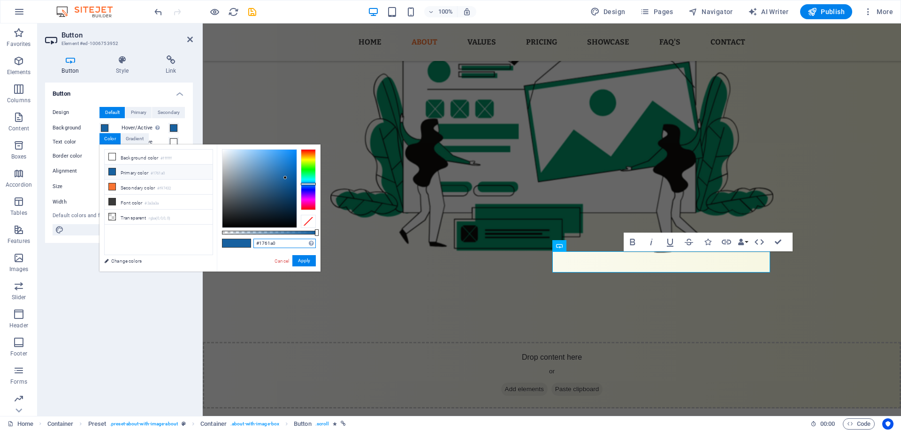
click at [266, 241] on input "#1761a0" at bounding box center [284, 243] width 62 height 9
paste input "059669"
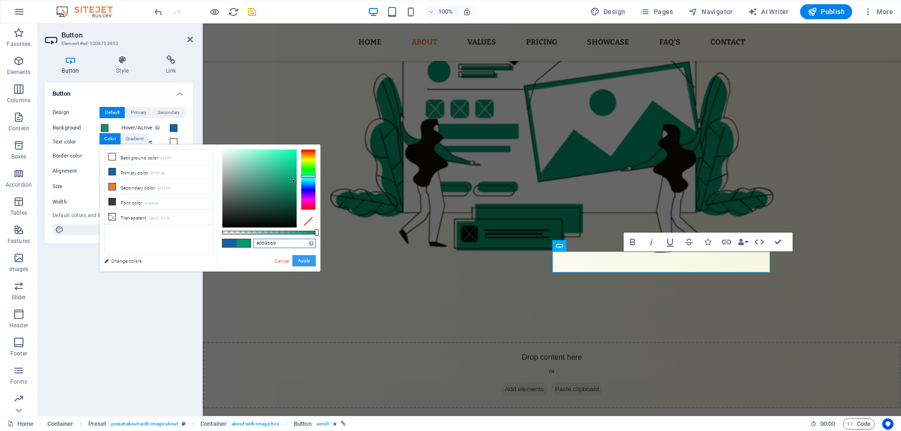
type input "#059669"
click at [312, 258] on button "Apply" at bounding box center [303, 260] width 23 height 11
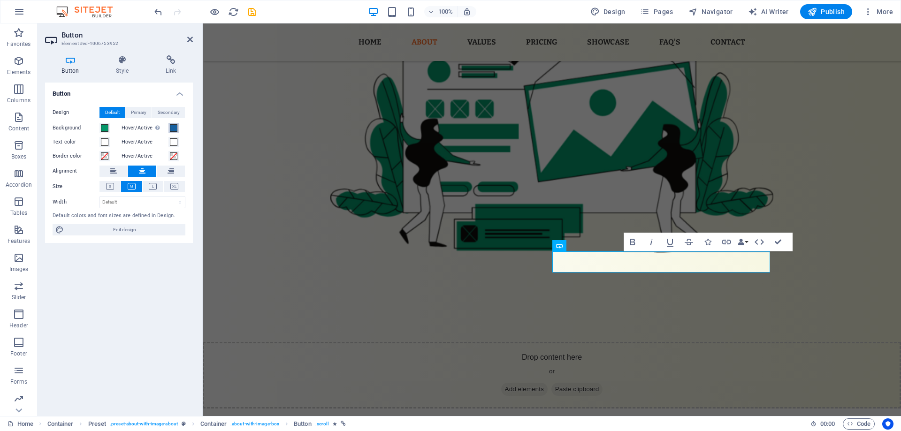
click at [180, 131] on div "Hover/Active Switch to preview mode to test the active/hover state" at bounding box center [153, 127] width 64 height 11
click at [174, 129] on span at bounding box center [174, 128] width 8 height 8
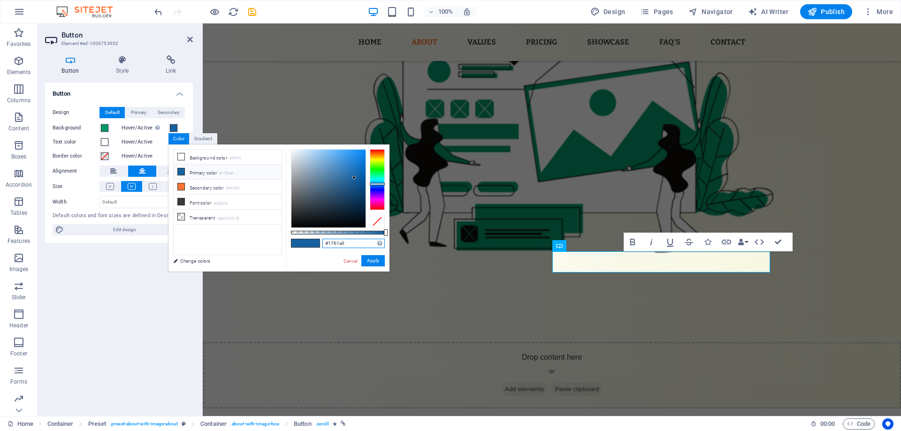
click at [333, 241] on input "#1761a0" at bounding box center [353, 243] width 62 height 9
paste input "059669"
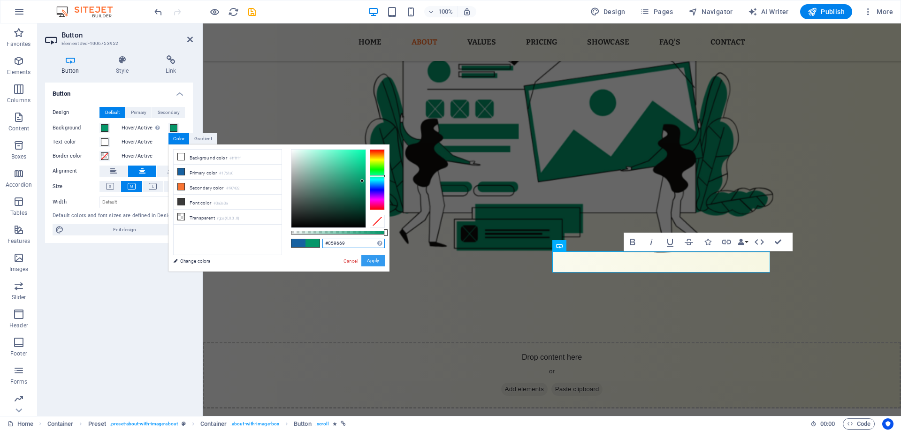
type input "#059669"
click at [367, 259] on button "Apply" at bounding box center [372, 260] width 23 height 11
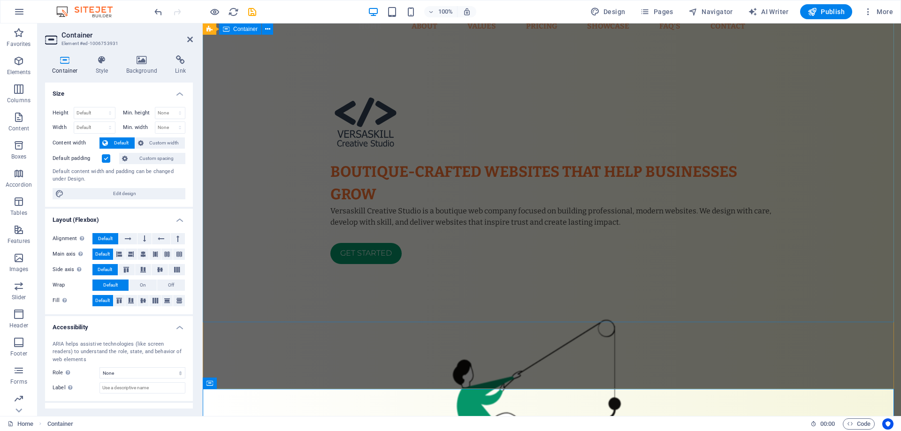
scroll to position [0, 0]
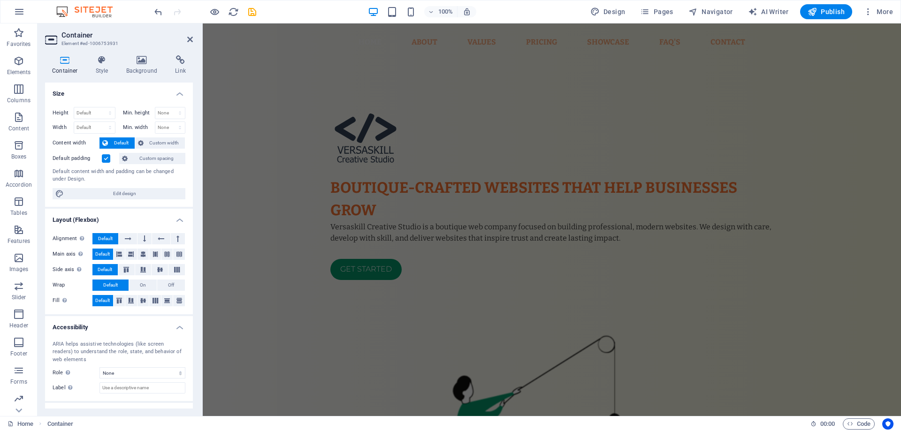
click at [321, 7] on div "100% Design Pages Navigator AI Writer Publish More" at bounding box center [524, 11] width 744 height 15
drag, startPoint x: 569, startPoint y: 7, endPoint x: 620, endPoint y: 10, distance: 50.8
click at [570, 7] on div "100% Design Pages Navigator AI Writer Publish More" at bounding box center [524, 11] width 744 height 15
click at [620, 10] on span "Design" at bounding box center [607, 11] width 35 height 9
select select "px"
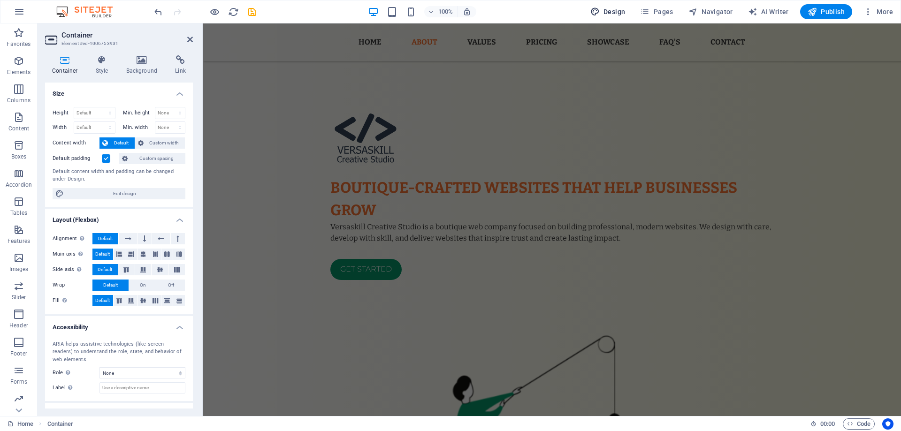
select select "400"
select select "px"
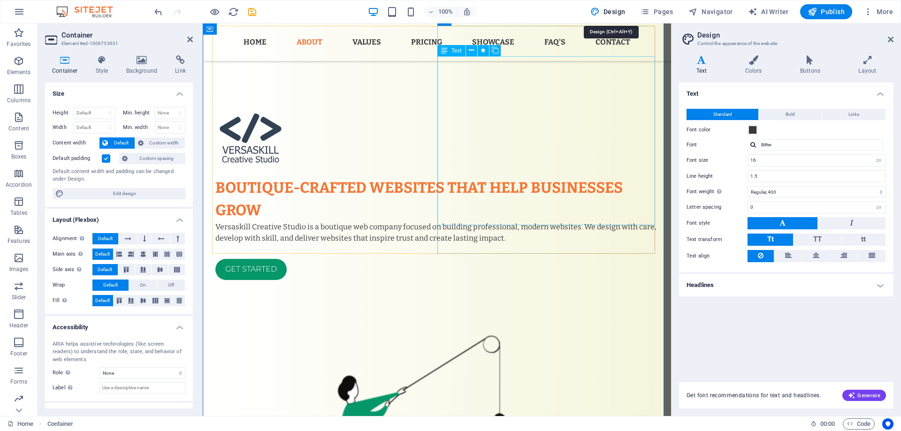
scroll to position [441, 0]
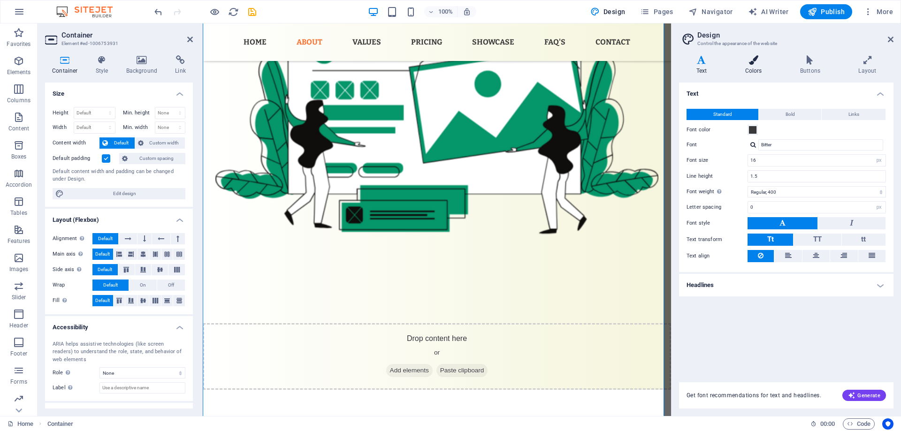
click at [753, 73] on h4 "Colors" at bounding box center [754, 65] width 55 height 20
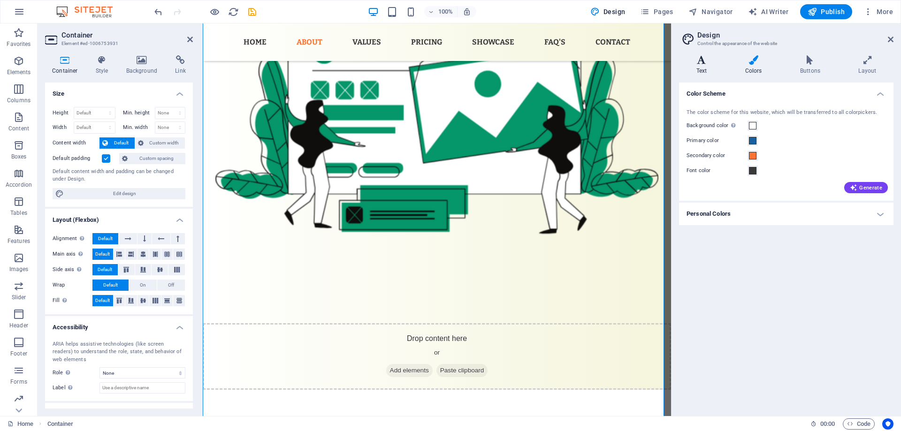
click at [703, 66] on h4 "Text" at bounding box center [703, 65] width 49 height 20
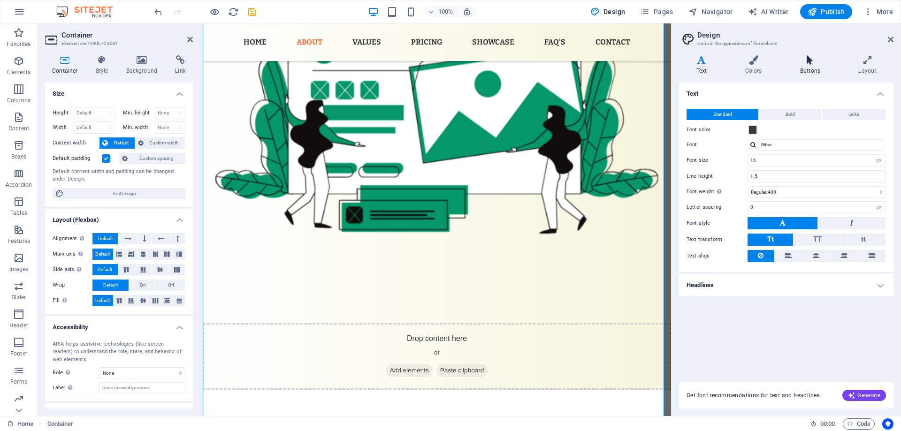
click at [813, 64] on icon at bounding box center [809, 59] width 54 height 9
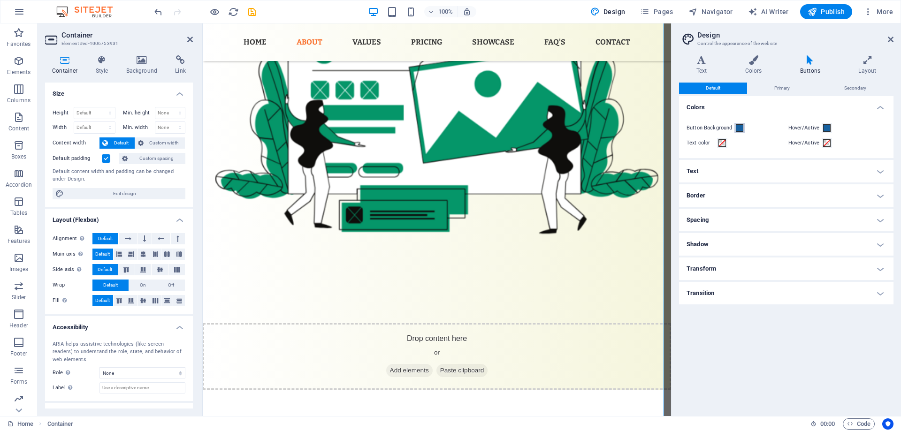
click at [740, 125] on span at bounding box center [739, 128] width 8 height 8
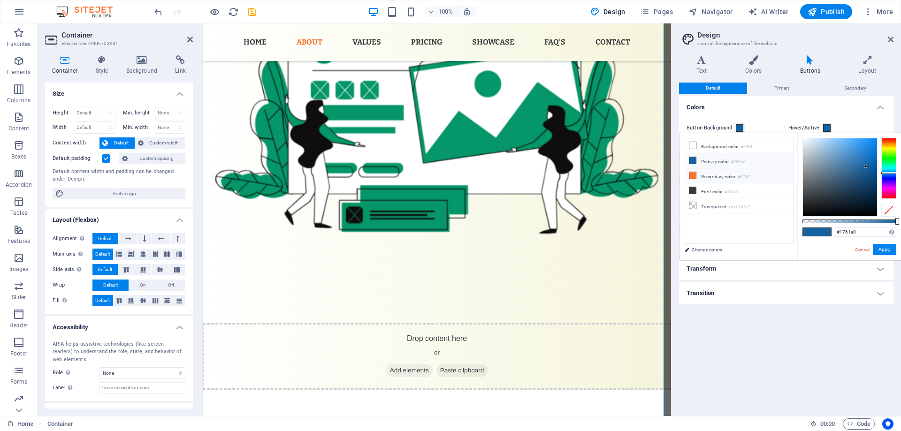
click at [735, 176] on li "Secondary color #f97432" at bounding box center [739, 175] width 108 height 15
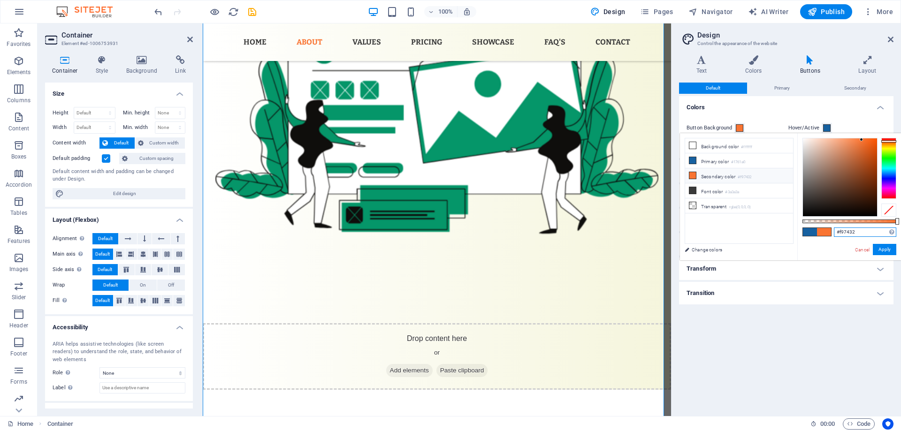
click at [847, 229] on input "#f97432" at bounding box center [864, 231] width 62 height 9
click at [847, 230] on input "#f97432" at bounding box center [864, 231] width 62 height 9
paste input "059669"
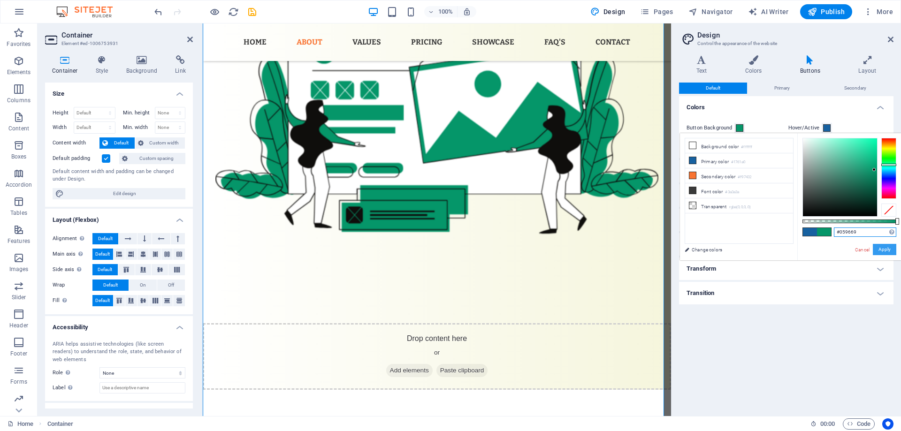
type input "#059669"
click at [883, 248] on button "Apply" at bounding box center [883, 249] width 23 height 11
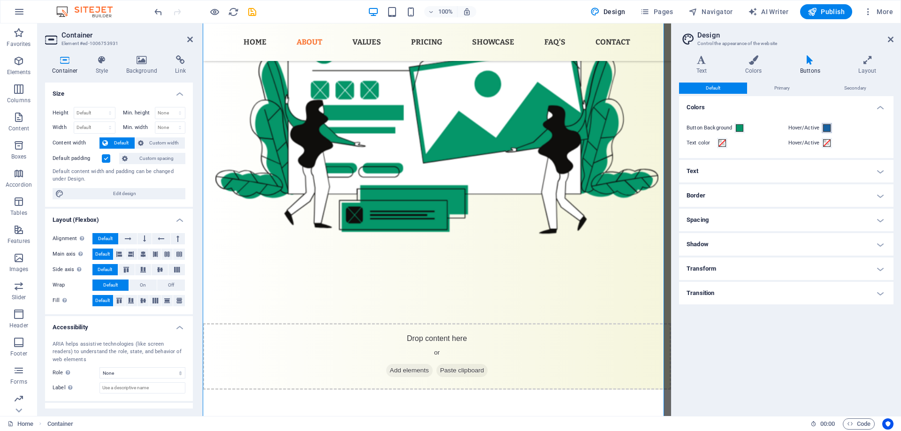
click at [826, 128] on span at bounding box center [827, 128] width 8 height 8
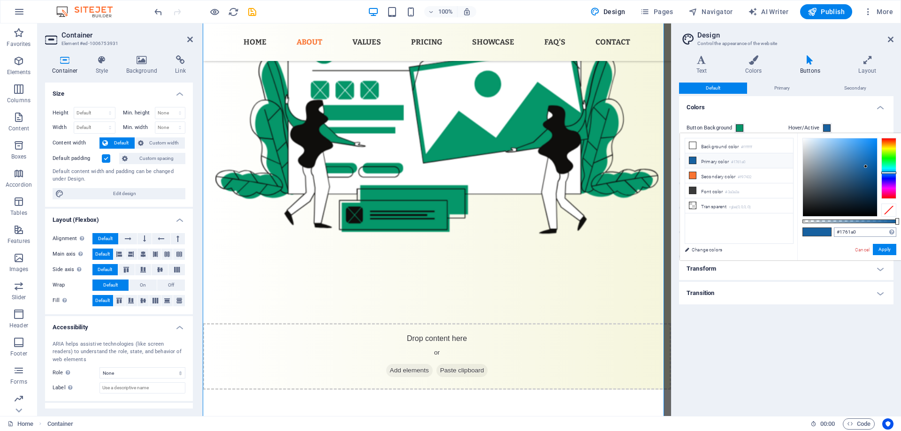
drag, startPoint x: 852, startPoint y: 223, endPoint x: 850, endPoint y: 229, distance: 5.8
click at [852, 224] on div "#1761a0 Supported formats #0852ed rgb(8, 82, 237) rgba(8, 82, 237, 90%) hsv(221…" at bounding box center [849, 264] width 104 height 263
click at [850, 230] on input "#1761a0" at bounding box center [864, 231] width 62 height 9
paste input "059669"
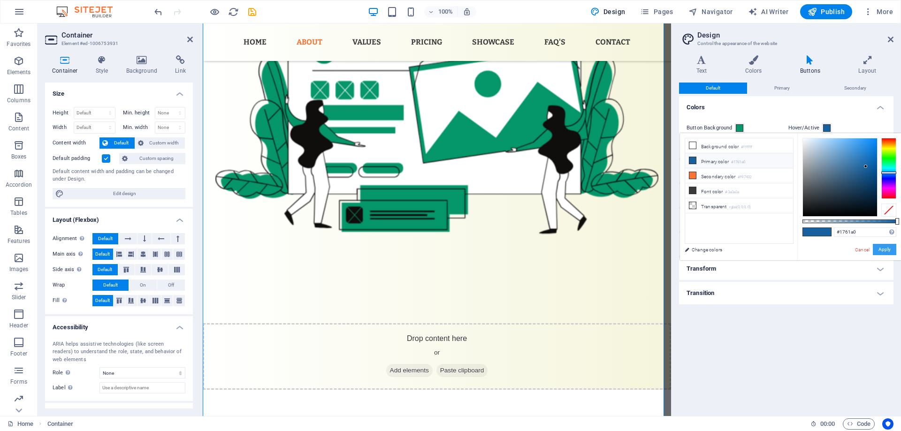
click at [886, 251] on button "Apply" at bounding box center [883, 249] width 23 height 11
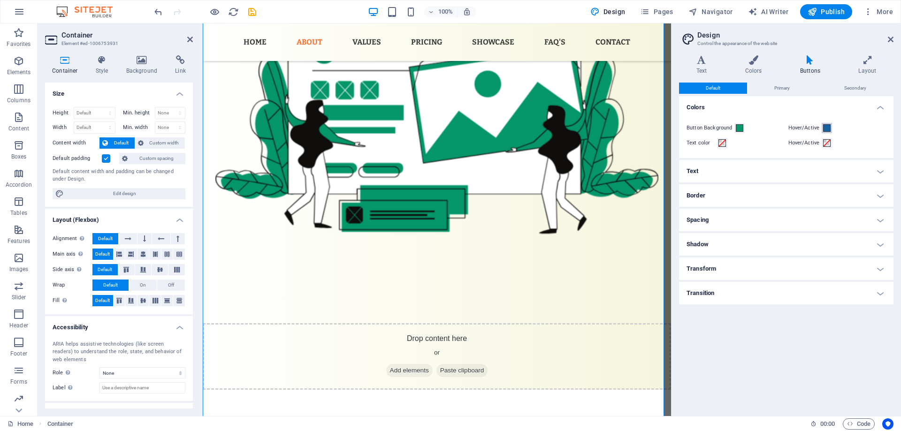
click at [829, 128] on span at bounding box center [827, 128] width 8 height 8
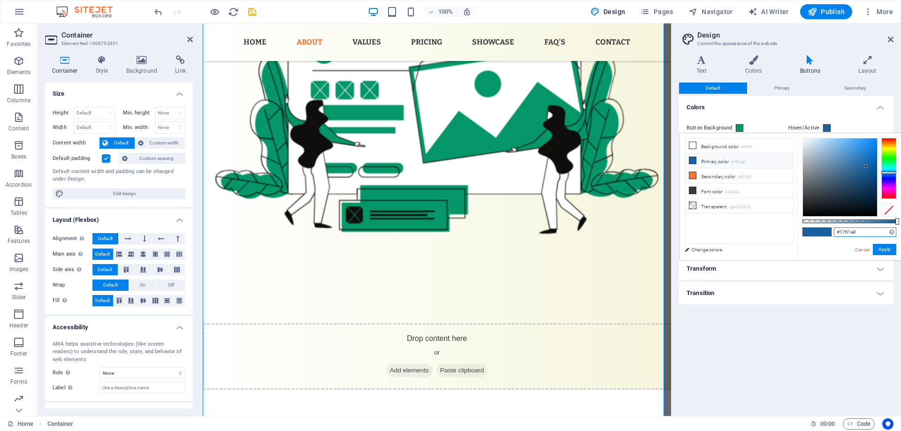
click at [848, 231] on input "#1761a0" at bounding box center [864, 231] width 62 height 9
paste input "059669"
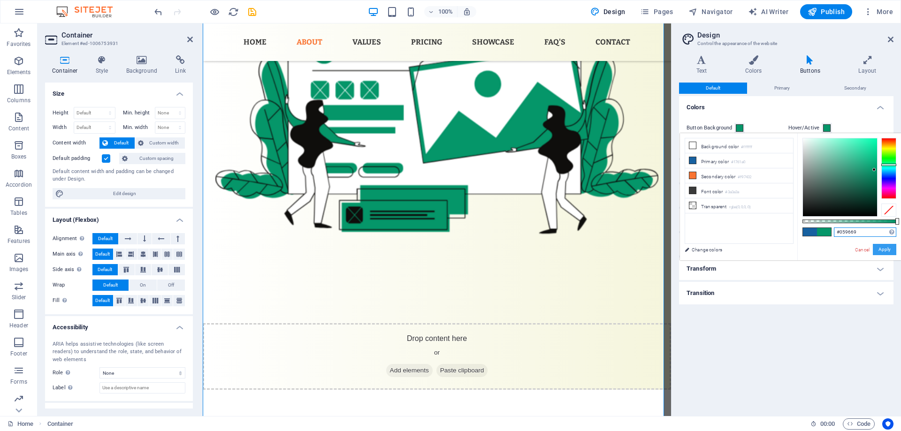
type input "#059669"
click at [884, 249] on button "Apply" at bounding box center [883, 249] width 23 height 11
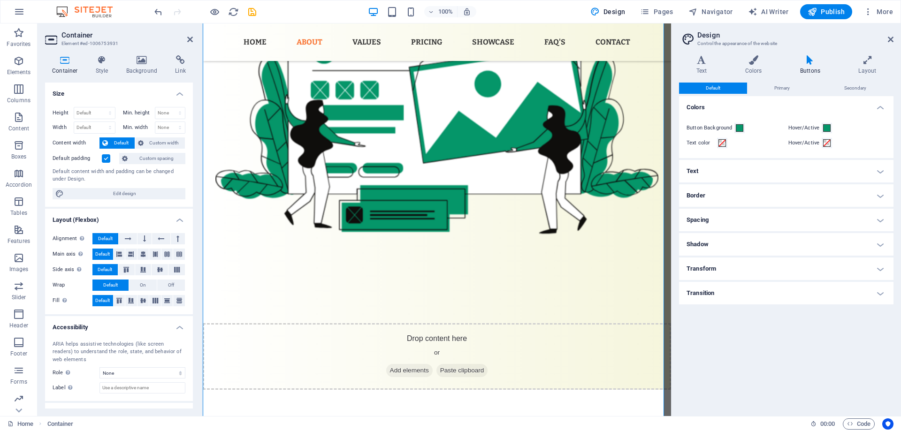
click at [791, 167] on h4 "Text" at bounding box center [786, 171] width 214 height 23
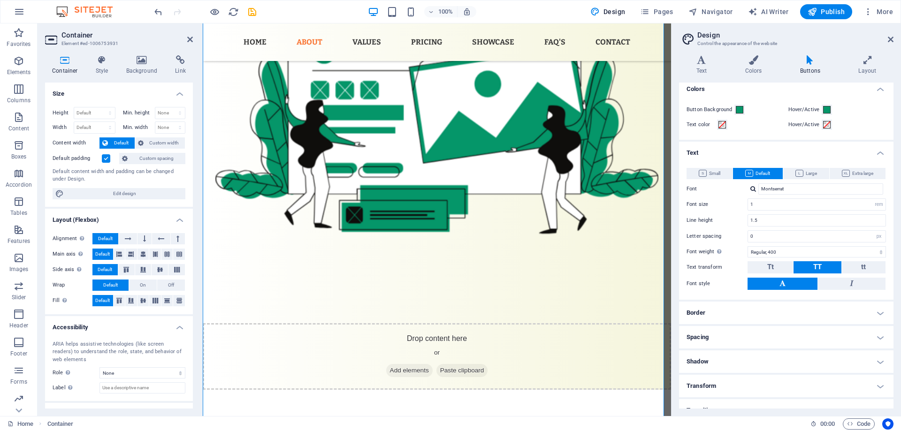
scroll to position [31, 0]
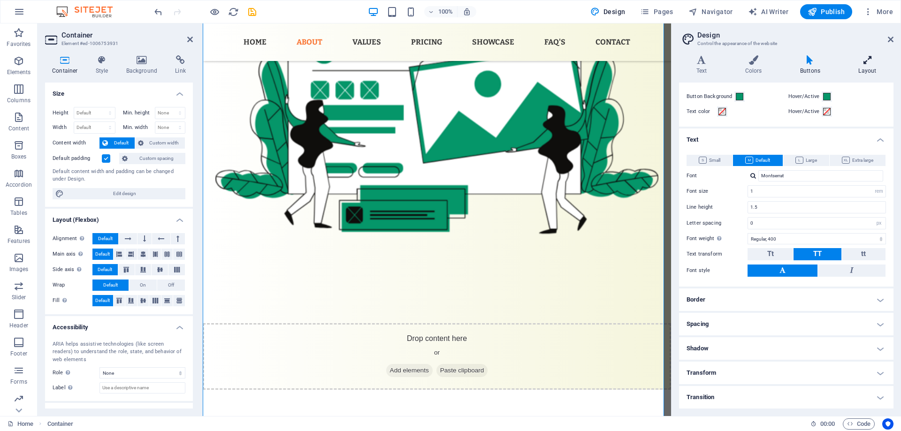
click at [864, 65] on h4 "Layout" at bounding box center [867, 65] width 52 height 20
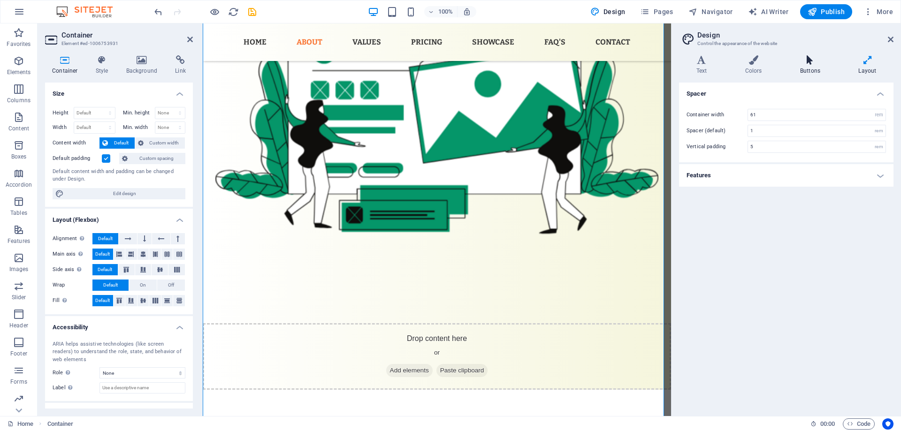
click at [806, 60] on icon at bounding box center [809, 59] width 54 height 9
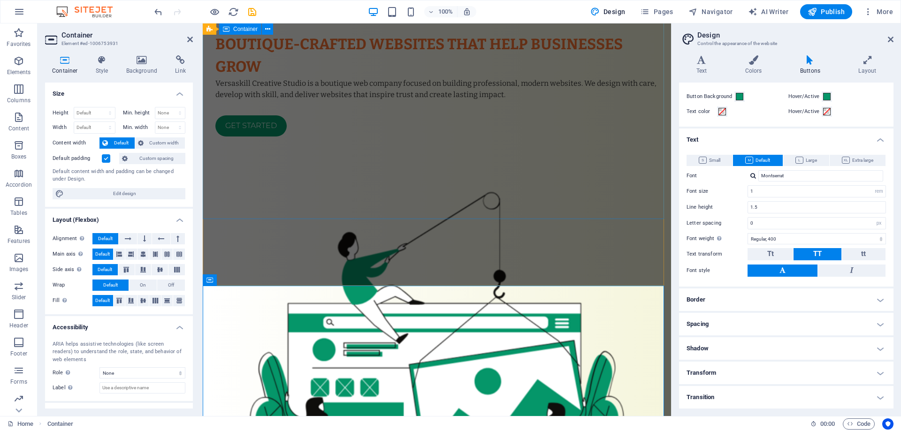
scroll to position [0, 0]
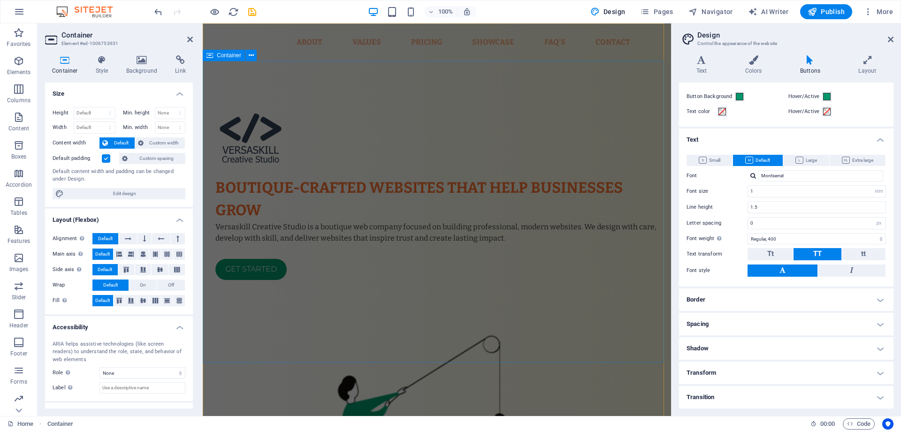
click at [532, 79] on div "Boutique-crafted websites that help businesses grow Versaskill Creative Studio …" at bounding box center [437, 412] width 468 height 703
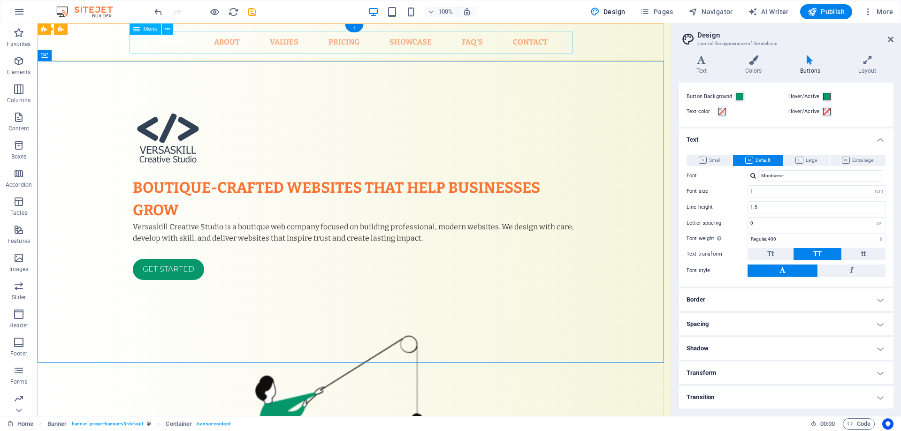
click at [534, 38] on nav "Home About Values Pricing Showcase FAQ's Contact" at bounding box center [354, 42] width 443 height 23
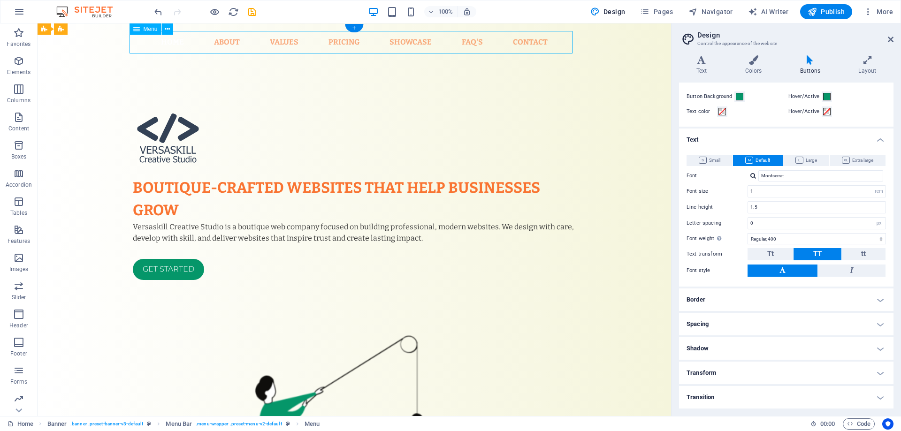
click at [534, 38] on nav "Home About Values Pricing Showcase FAQ's Contact" at bounding box center [354, 42] width 443 height 23
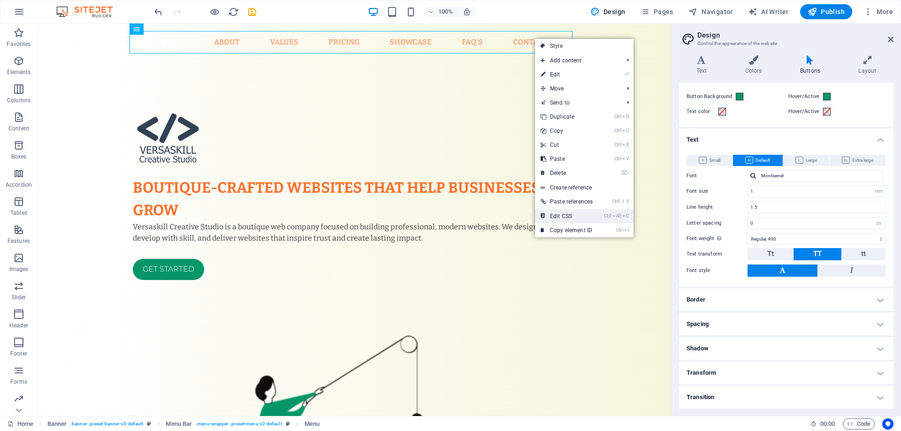
click at [611, 217] on icon "Ctrl" at bounding box center [608, 216] width 8 height 6
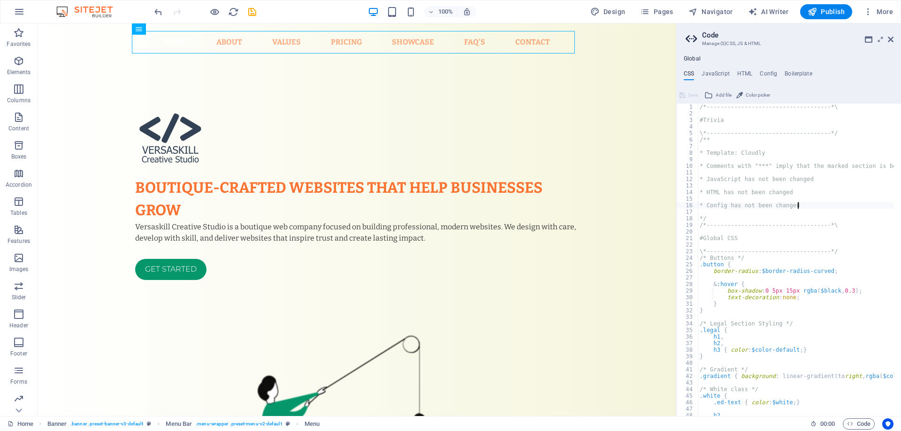
click at [806, 204] on div "/*------------------------------------*\ #Trivia \*----------------------------…" at bounding box center [877, 263] width 361 height 318
click at [836, 226] on div "/*------------------------------------*\ #Trivia \*----------------------------…" at bounding box center [877, 263] width 361 height 318
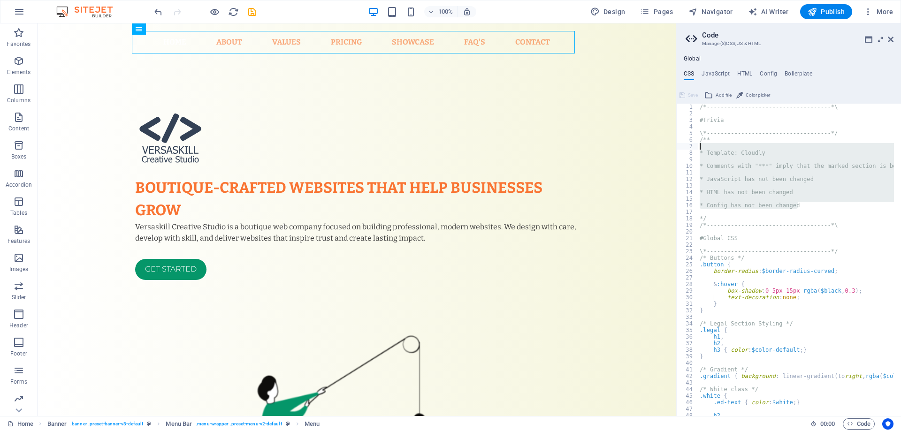
drag, startPoint x: 807, startPoint y: 204, endPoint x: 681, endPoint y: 148, distance: 137.8
click at [681, 147] on div "/*------------------------------------*\ 1 2 3 4 5 6 7 8 9 10 11 12 13 14 15 16…" at bounding box center [788, 260] width 225 height 312
click at [818, 151] on div "/*------------------------------------*\ #Trivia \*----------------------------…" at bounding box center [795, 260] width 196 height 312
type textarea "* Template: Cloudly"
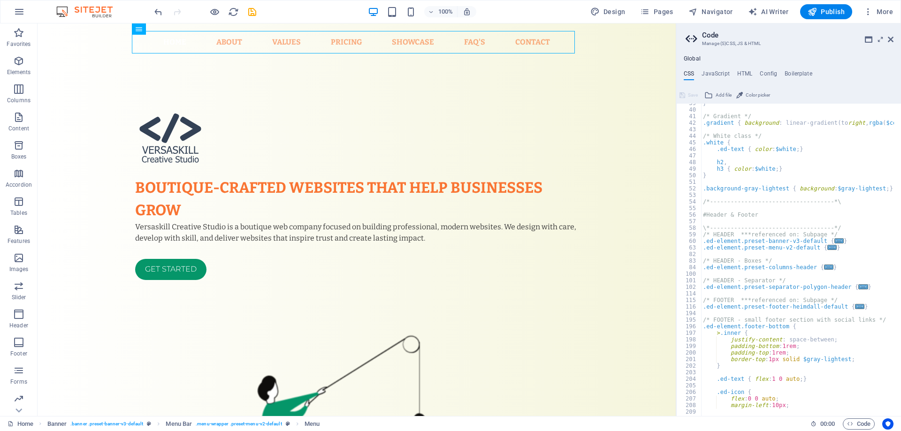
scroll to position [253, 0]
click at [747, 73] on h4 "HTML" at bounding box center [744, 75] width 15 height 10
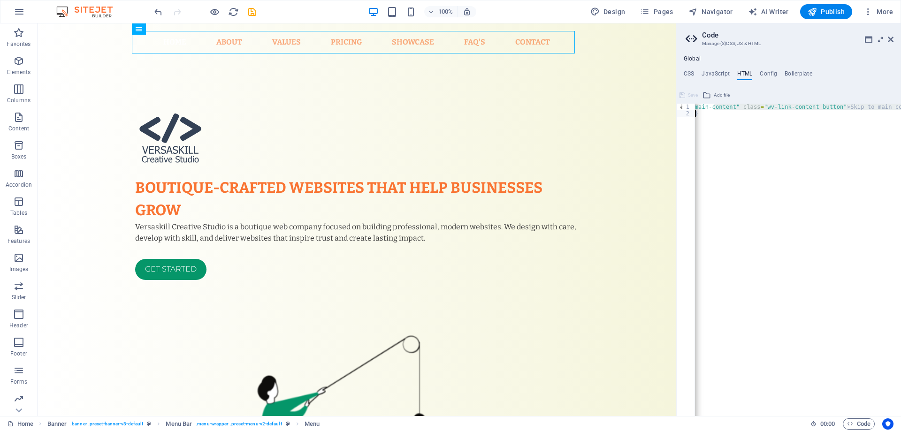
scroll to position [0, 37]
drag, startPoint x: 749, startPoint y: 107, endPoint x: 980, endPoint y: 116, distance: 231.4
click at [900, 116] on html "Versaskill Creative Studio Home Favorites Elements Columns Content Boxes Accord…" at bounding box center [450, 215] width 901 height 431
click at [869, 108] on div "< a href = "#main-content" class = "wv-link-content button" > Skip to main cont…" at bounding box center [798, 260] width 206 height 312
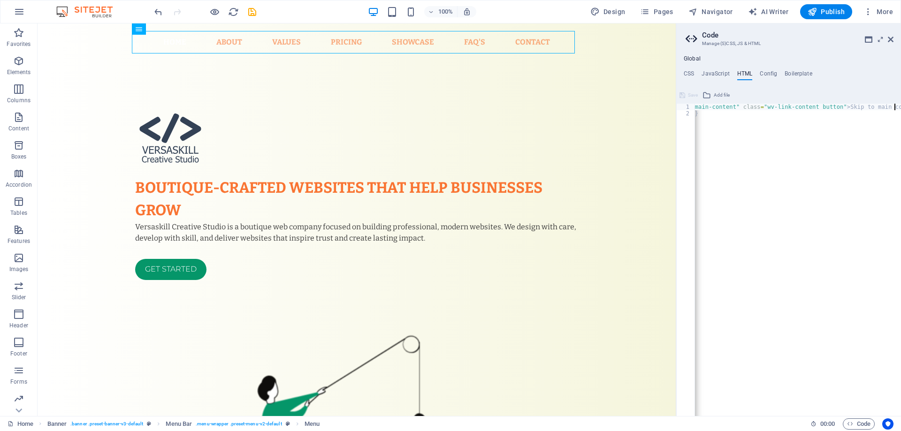
type textarea "{{content}}"
click at [762, 73] on h4 "Config" at bounding box center [767, 75] width 17 height 10
type textarea "$color-background: #ffffff;"
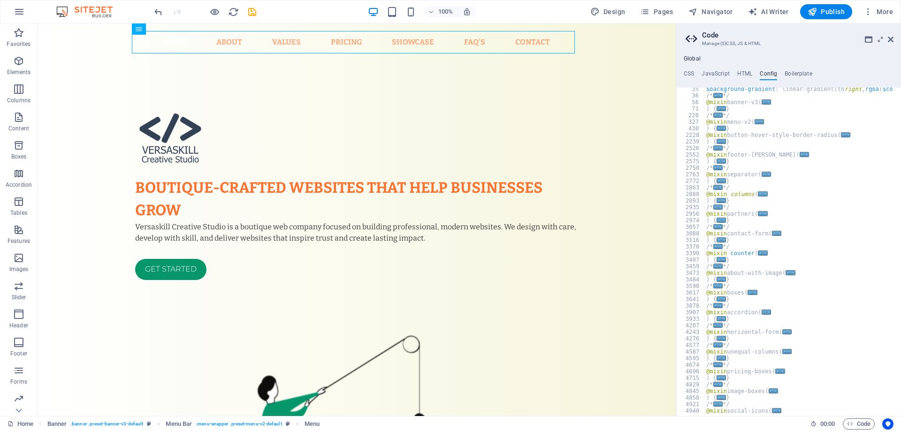
scroll to position [84, 0]
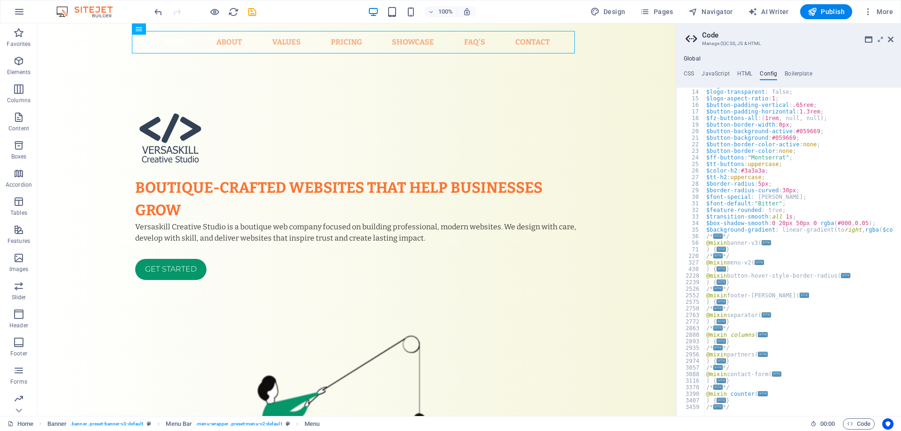
click at [694, 72] on ul "CSS JavaScript HTML Config Boilerplate" at bounding box center [788, 75] width 225 height 10
click at [690, 73] on h4 "CSS" at bounding box center [688, 75] width 10 height 10
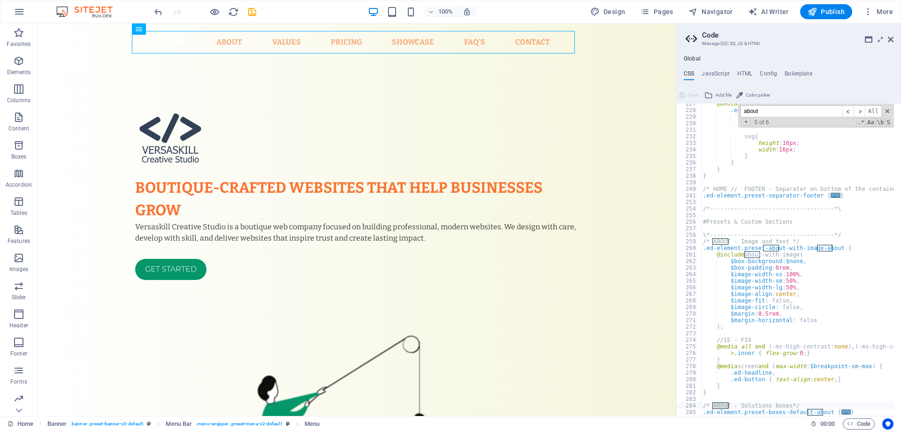
scroll to position [686, 0]
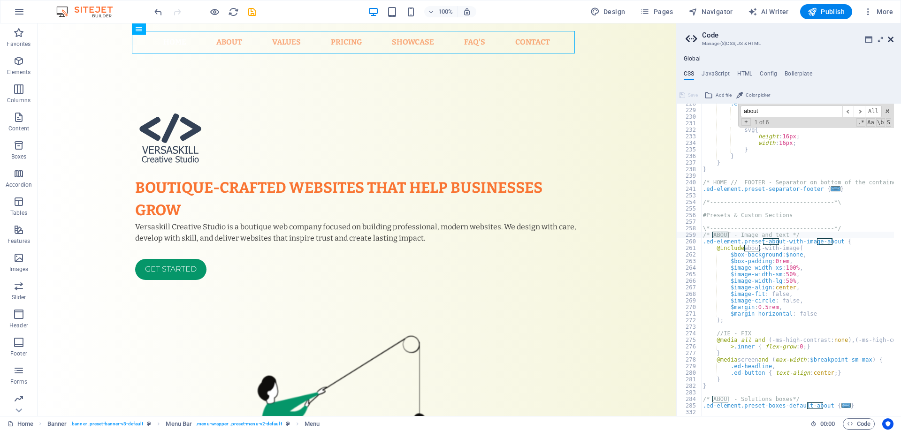
type input "about"
click at [890, 40] on icon at bounding box center [890, 40] width 6 height 8
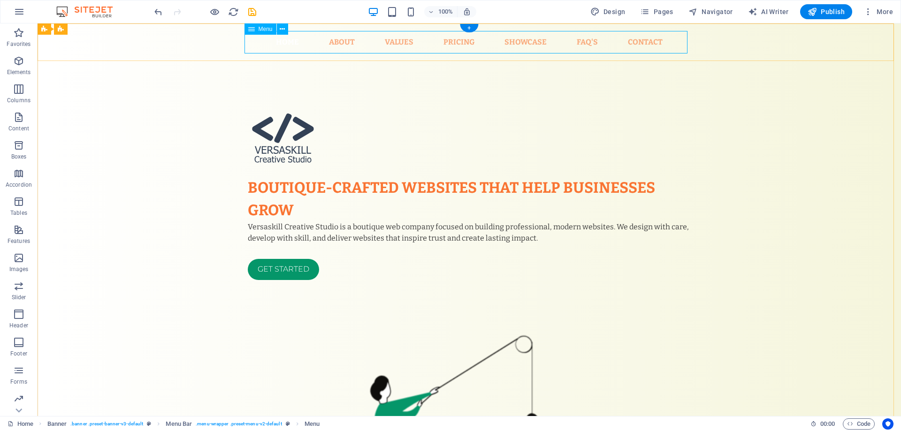
click at [299, 43] on nav "Home About Values Pricing Showcase FAQ's Contact" at bounding box center [469, 42] width 443 height 23
select select "1"
select select
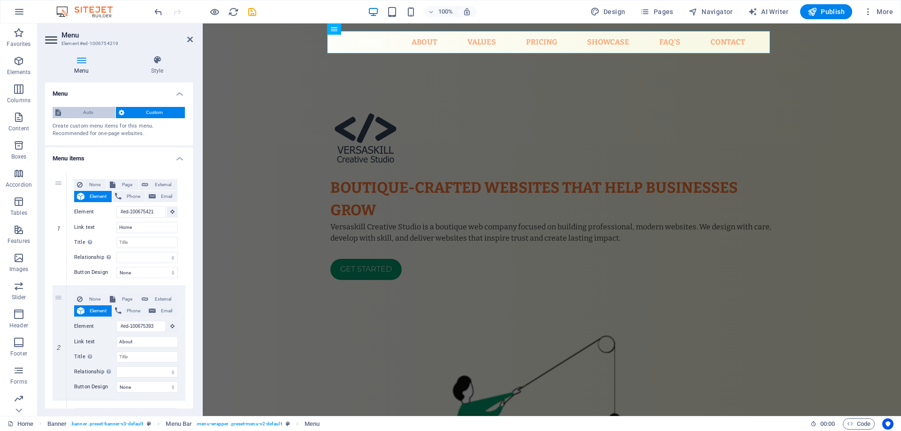
click at [99, 114] on span "Auto" at bounding box center [88, 112] width 49 height 11
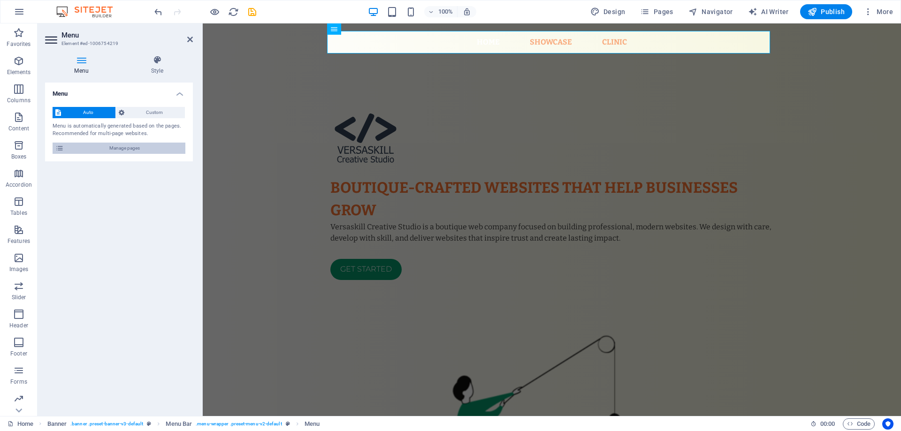
click at [136, 149] on span "Manage pages" at bounding box center [125, 148] width 116 height 11
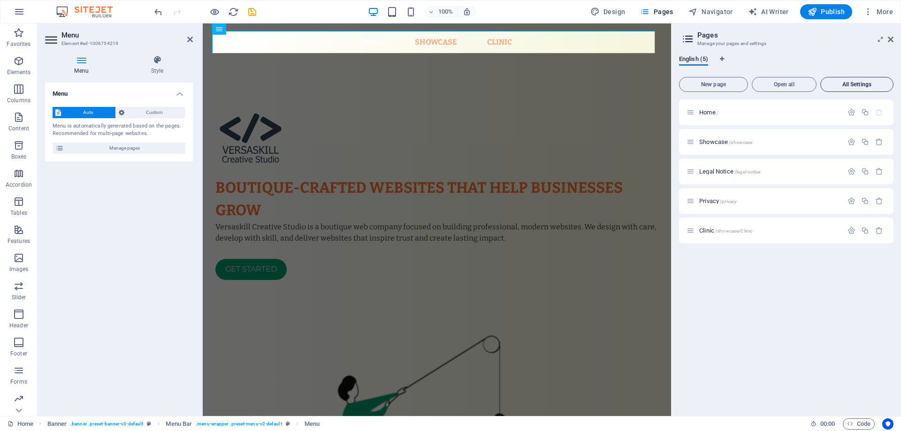
click at [865, 82] on span "All Settings" at bounding box center [856, 85] width 65 height 6
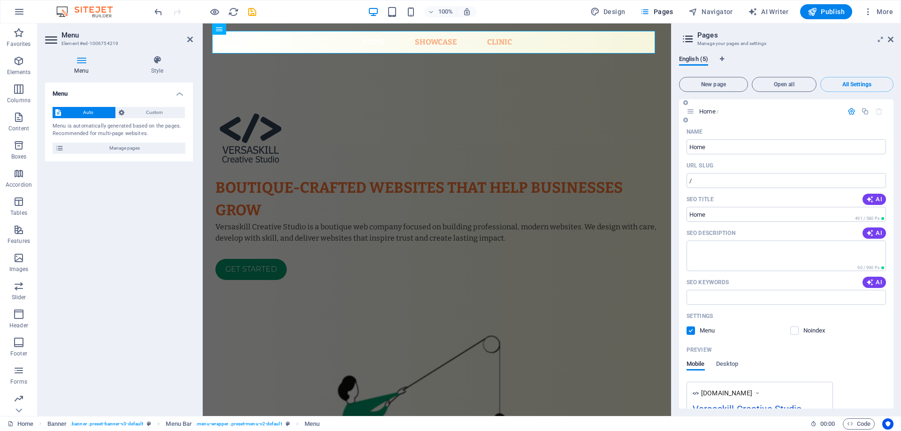
scroll to position [0, 0]
click at [157, 68] on h4 "Style" at bounding box center [156, 65] width 71 height 20
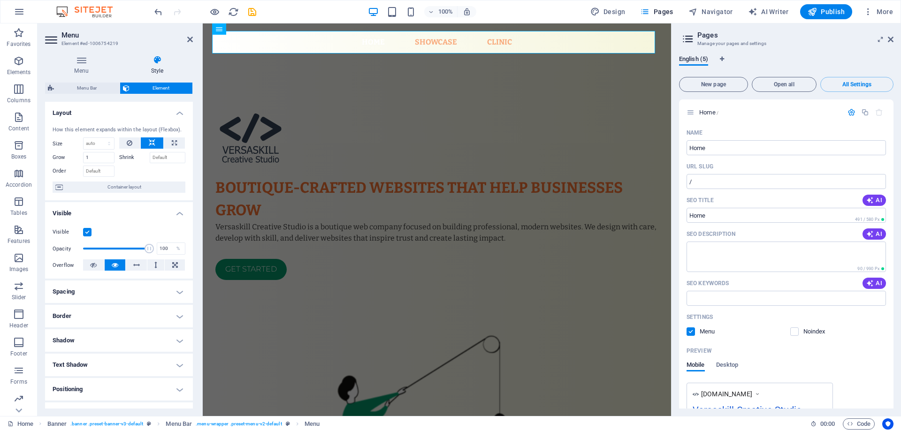
click at [174, 115] on h4 "Layout" at bounding box center [119, 110] width 148 height 17
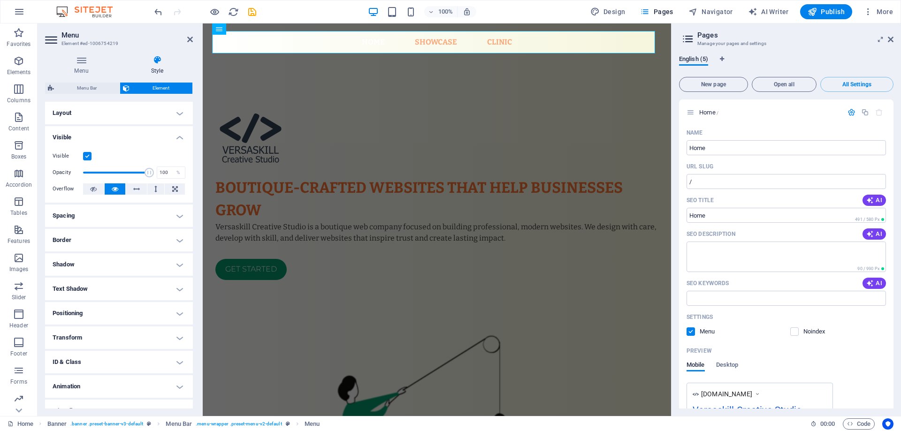
click at [179, 136] on h4 "Visible" at bounding box center [119, 134] width 148 height 17
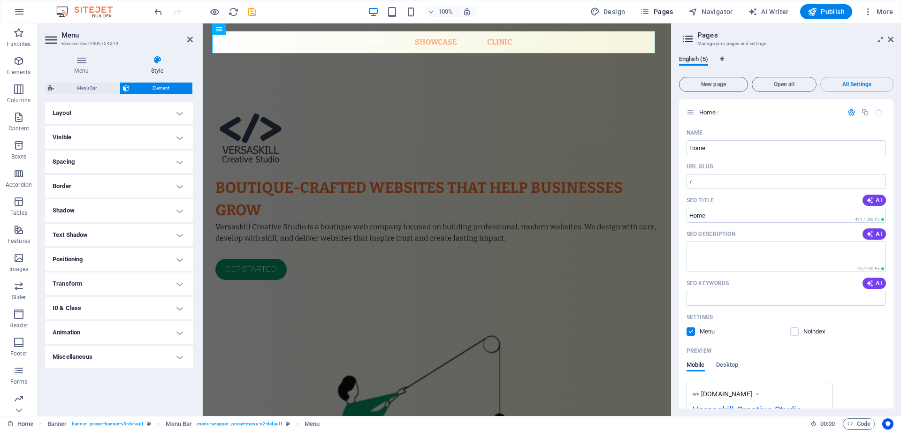
click at [164, 234] on h4 "Text Shadow" at bounding box center [119, 235] width 148 height 23
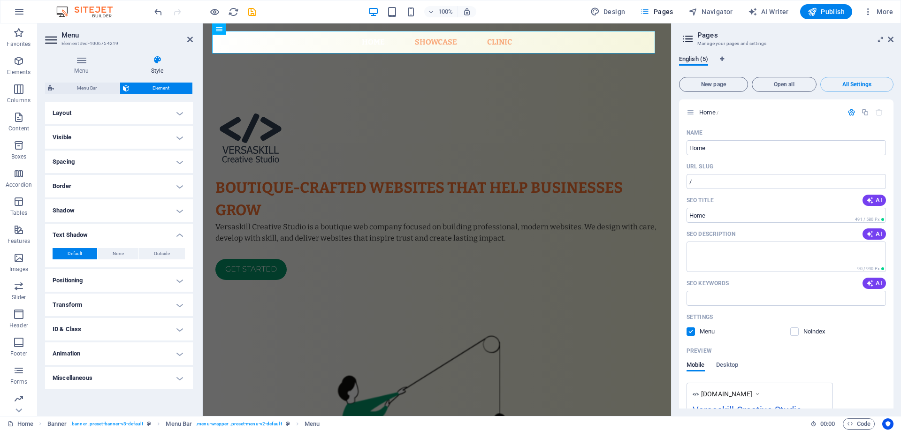
click at [166, 233] on h4 "Text Shadow" at bounding box center [119, 232] width 148 height 17
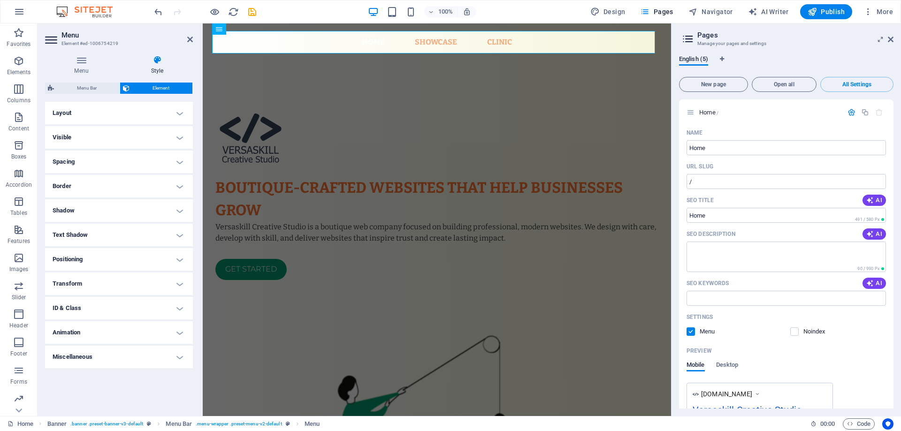
click at [169, 212] on h4 "Shadow" at bounding box center [119, 210] width 148 height 23
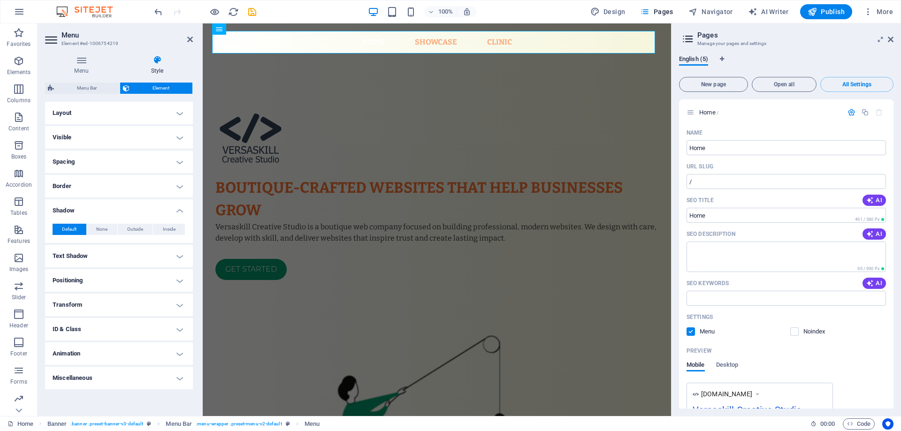
click at [169, 212] on h4 "Shadow" at bounding box center [119, 207] width 148 height 17
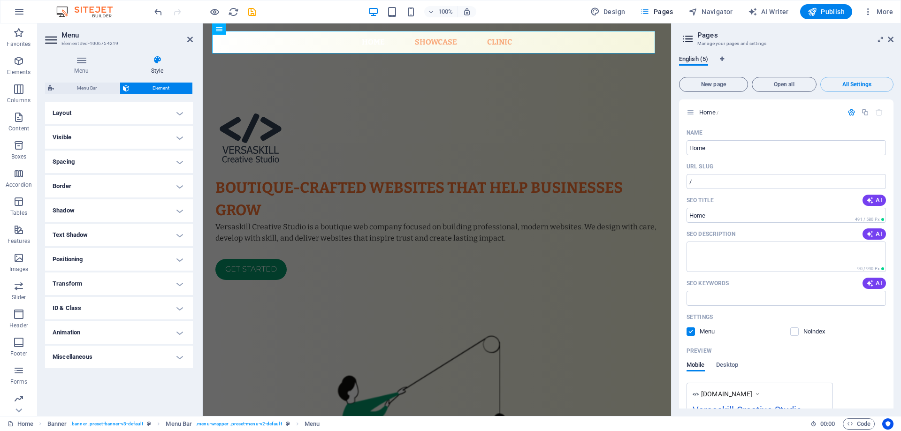
click at [170, 189] on h4 "Border" at bounding box center [119, 186] width 148 height 23
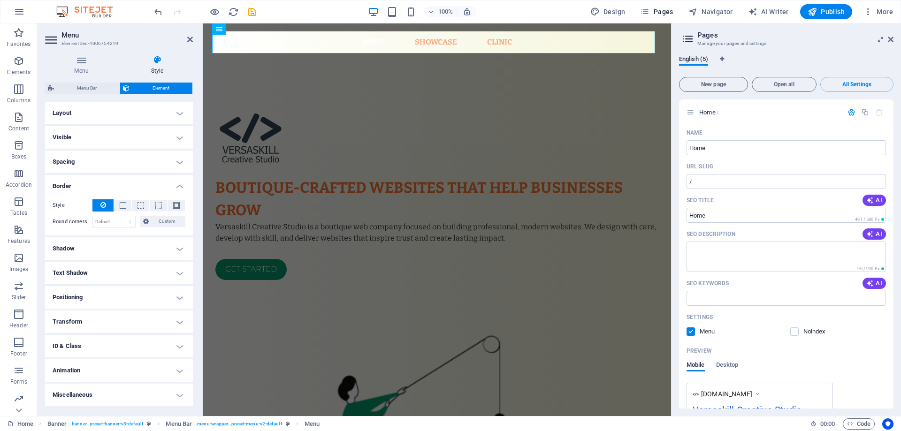
click at [170, 189] on h4 "Border" at bounding box center [119, 183] width 148 height 17
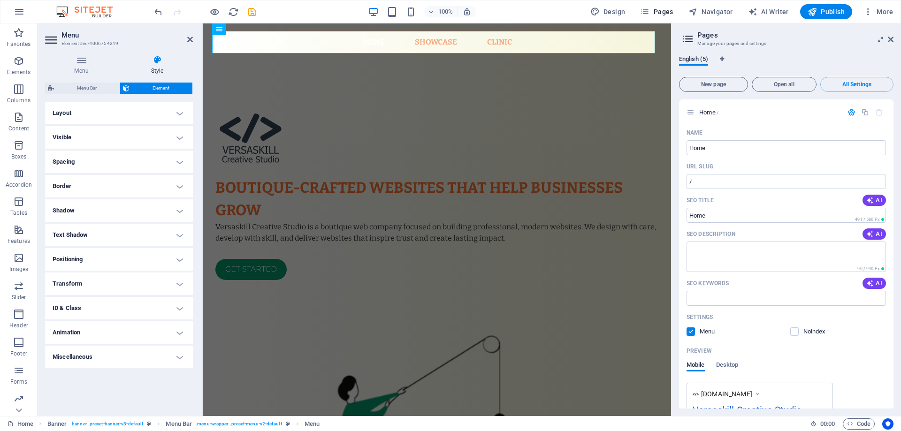
click at [147, 310] on h4 "ID & Class" at bounding box center [119, 308] width 148 height 23
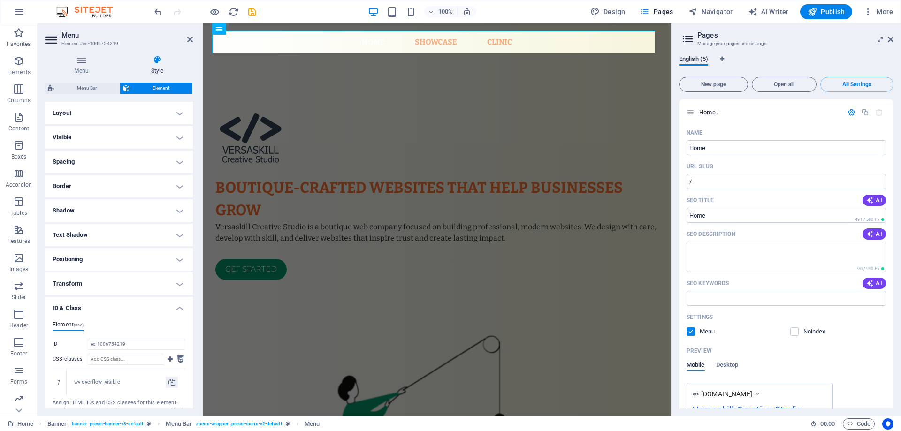
drag, startPoint x: 147, startPoint y: 310, endPoint x: 148, endPoint y: 302, distance: 7.6
click at [147, 309] on h4 "ID & Class" at bounding box center [119, 305] width 148 height 17
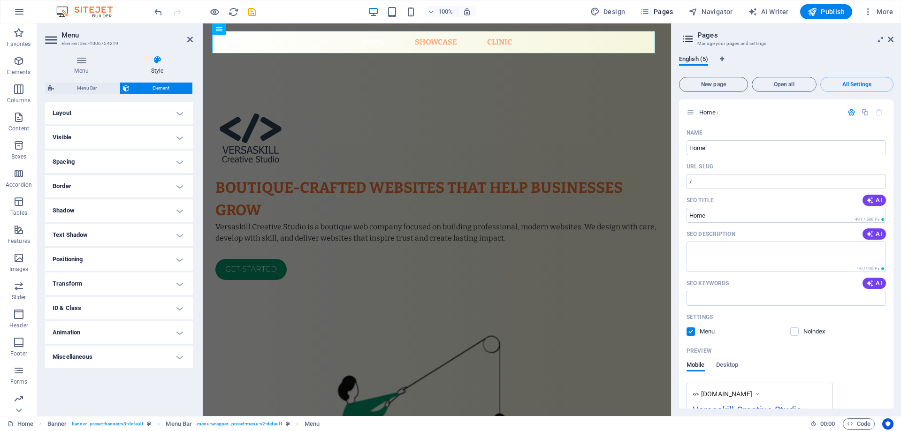
click at [150, 282] on h4 "Transform" at bounding box center [119, 284] width 148 height 23
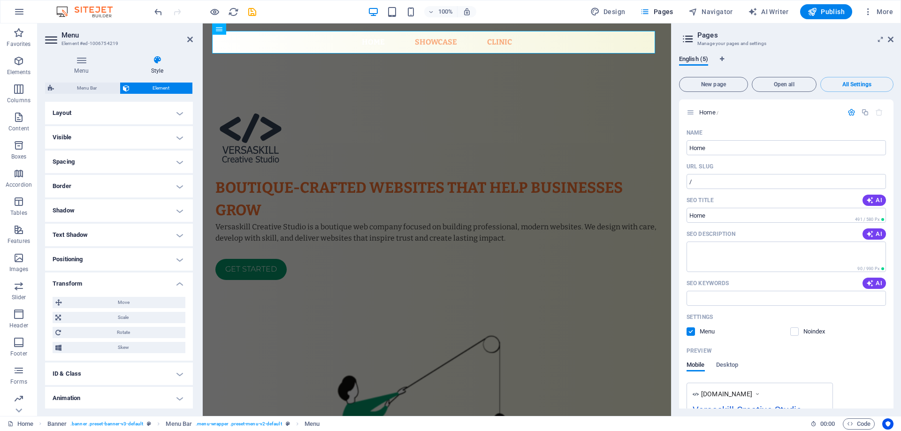
click at [152, 280] on h4 "Transform" at bounding box center [119, 281] width 148 height 17
